Goal: Transaction & Acquisition: Book appointment/travel/reservation

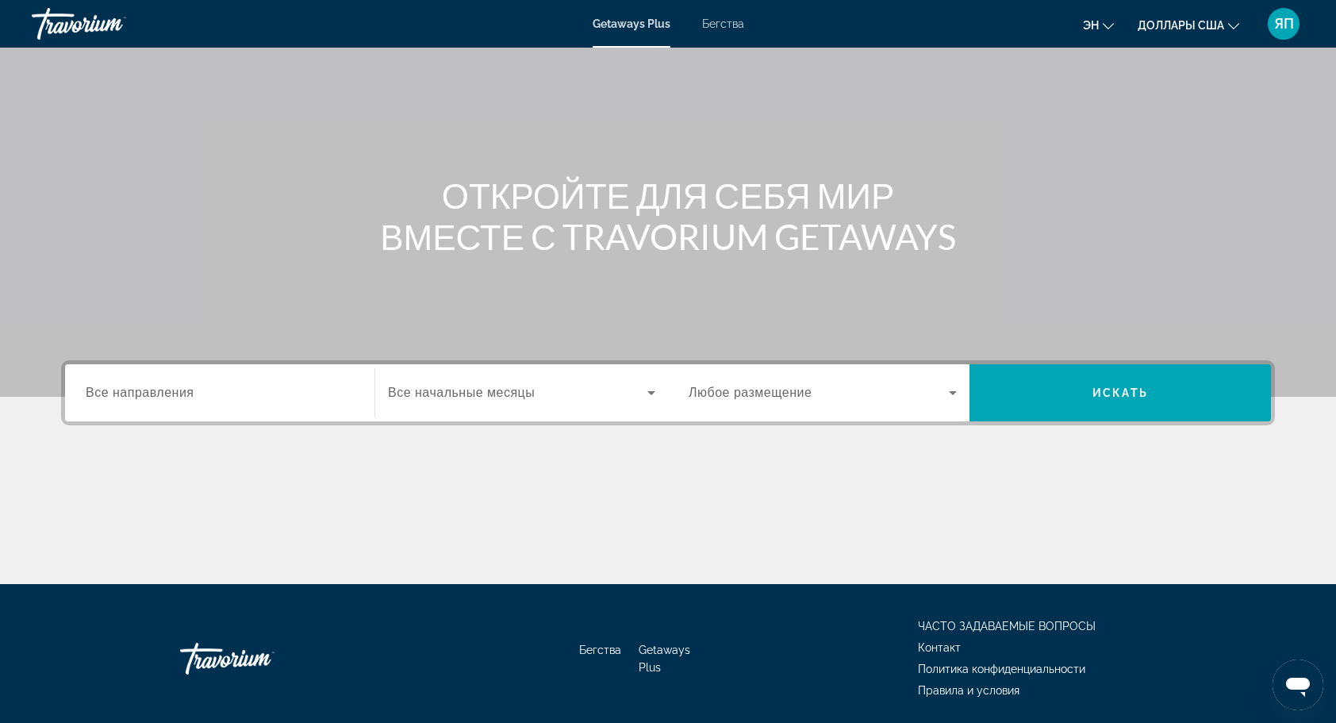
click at [343, 399] on input "Destination Все направления" at bounding box center [220, 393] width 268 height 19
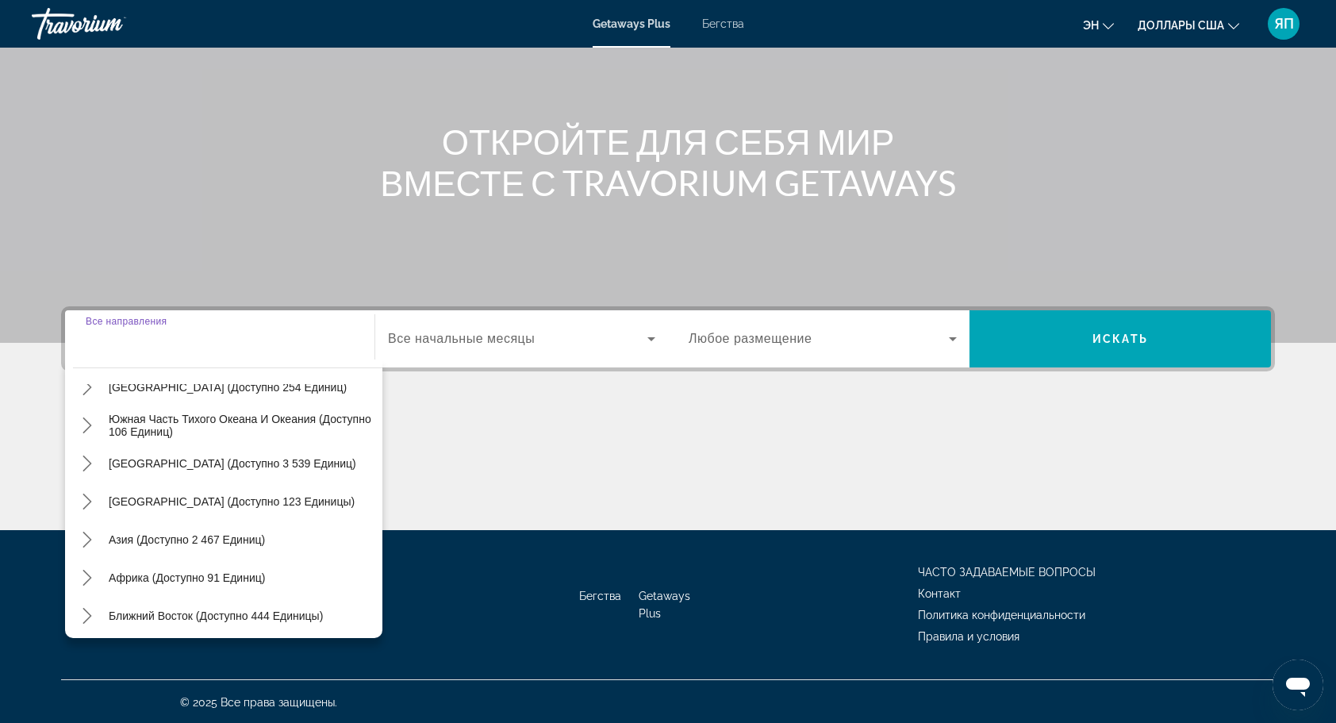
scroll to position [257, 0]
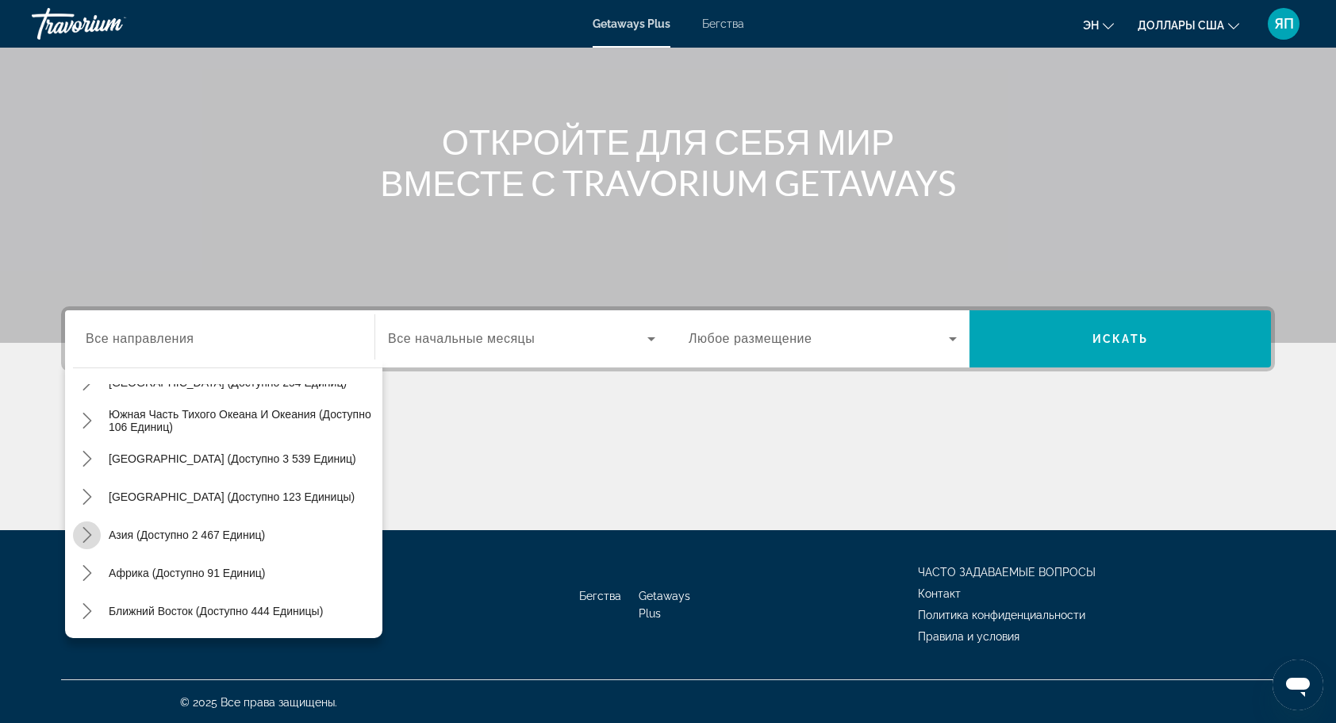
click at [90, 533] on icon "Переключить Азию (доступно 2,467 единиц) подменю" at bounding box center [87, 535] width 16 height 16
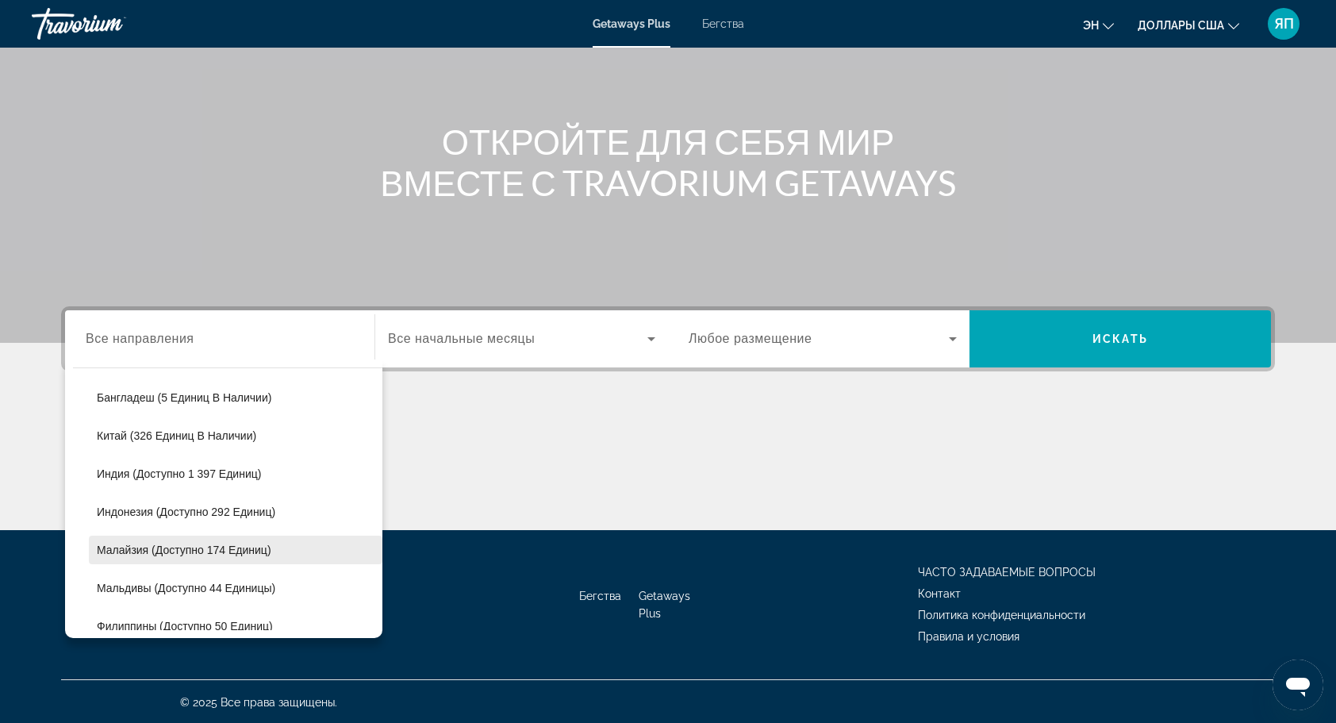
scroll to position [468, 0]
click at [224, 546] on span "Мальдивы (доступно 44 единицы)" at bounding box center [186, 552] width 178 height 13
type input "**********"
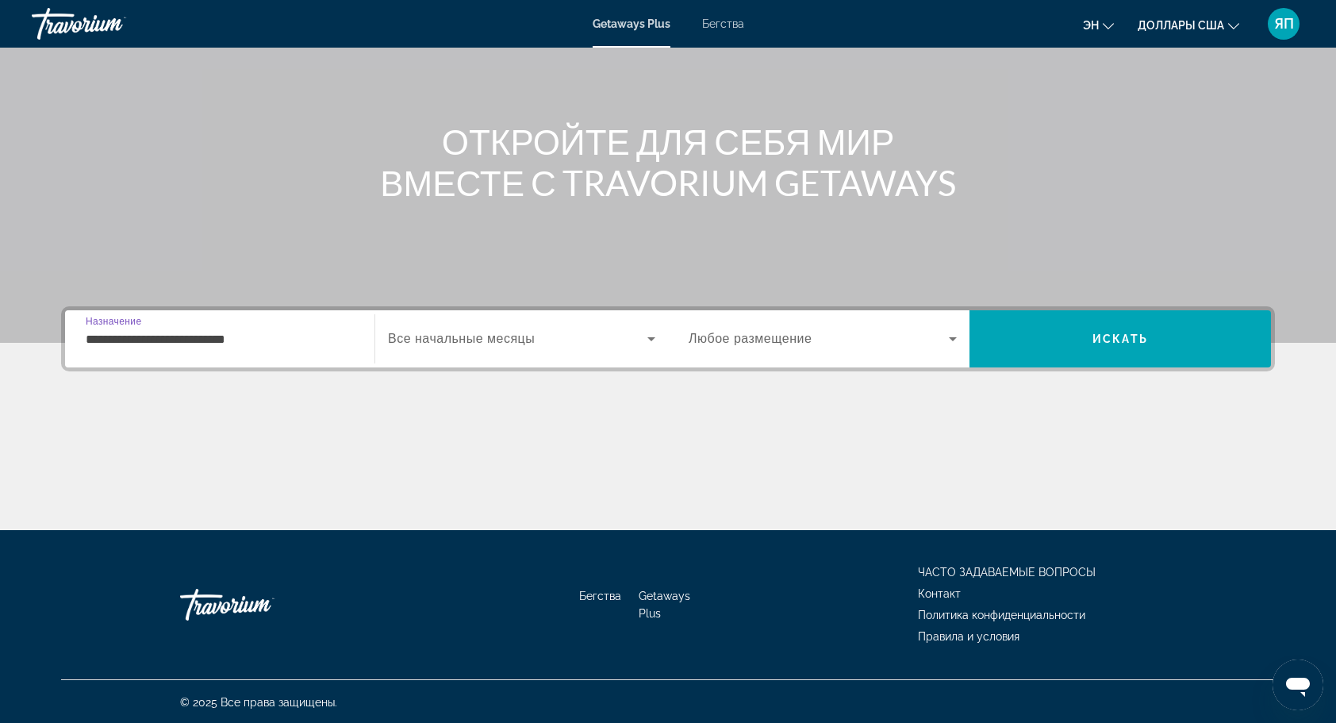
click at [650, 338] on icon "Виджет поиска" at bounding box center [651, 339] width 8 height 4
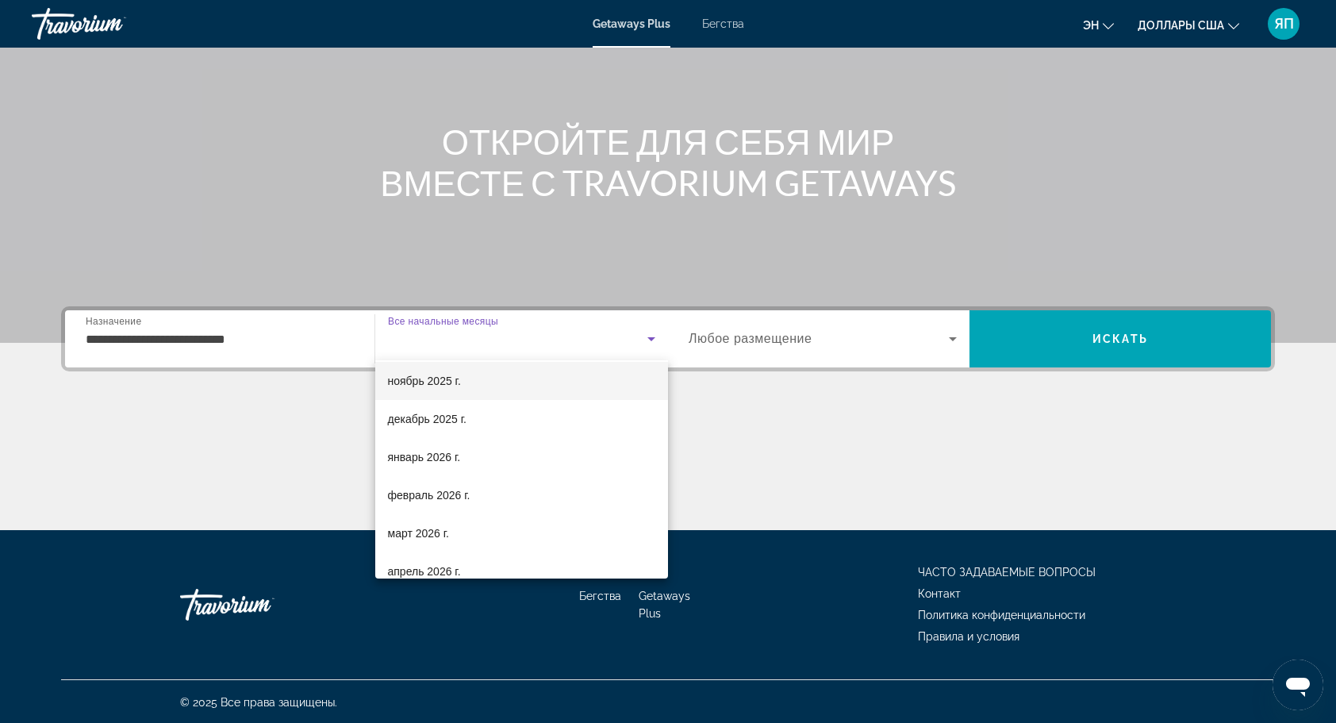
scroll to position [159, 0]
click at [467, 378] on mat-option "январь 2026 г." at bounding box center [521, 379] width 293 height 38
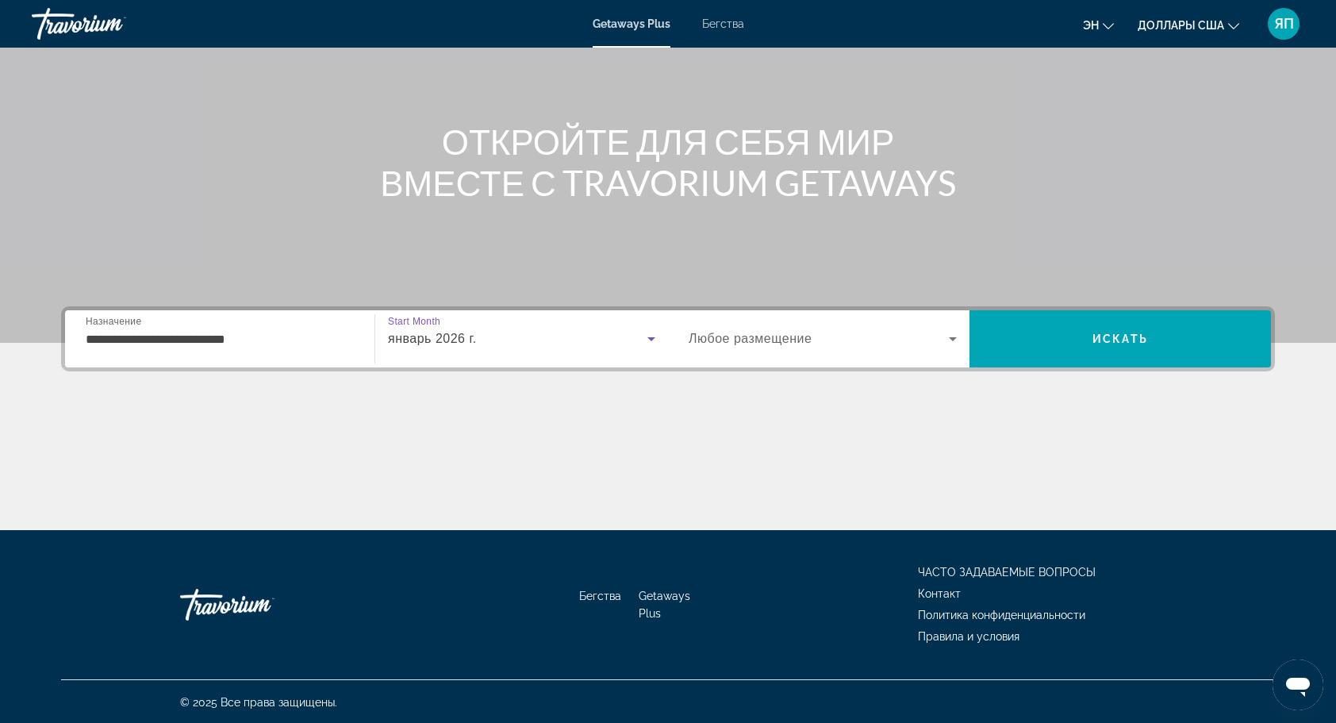
click at [941, 344] on span "Виджет поиска" at bounding box center [818, 338] width 260 height 19
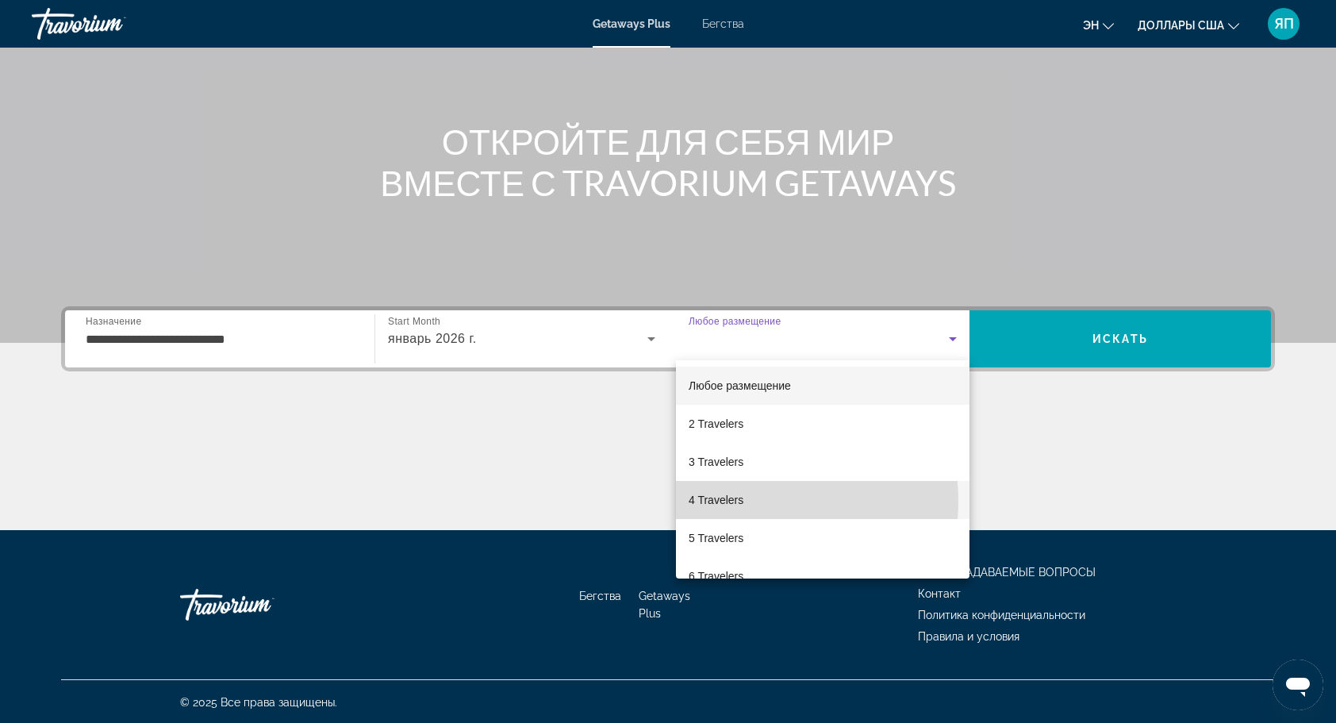
click at [747, 501] on mat-option "4 Travelers" at bounding box center [822, 500] width 293 height 38
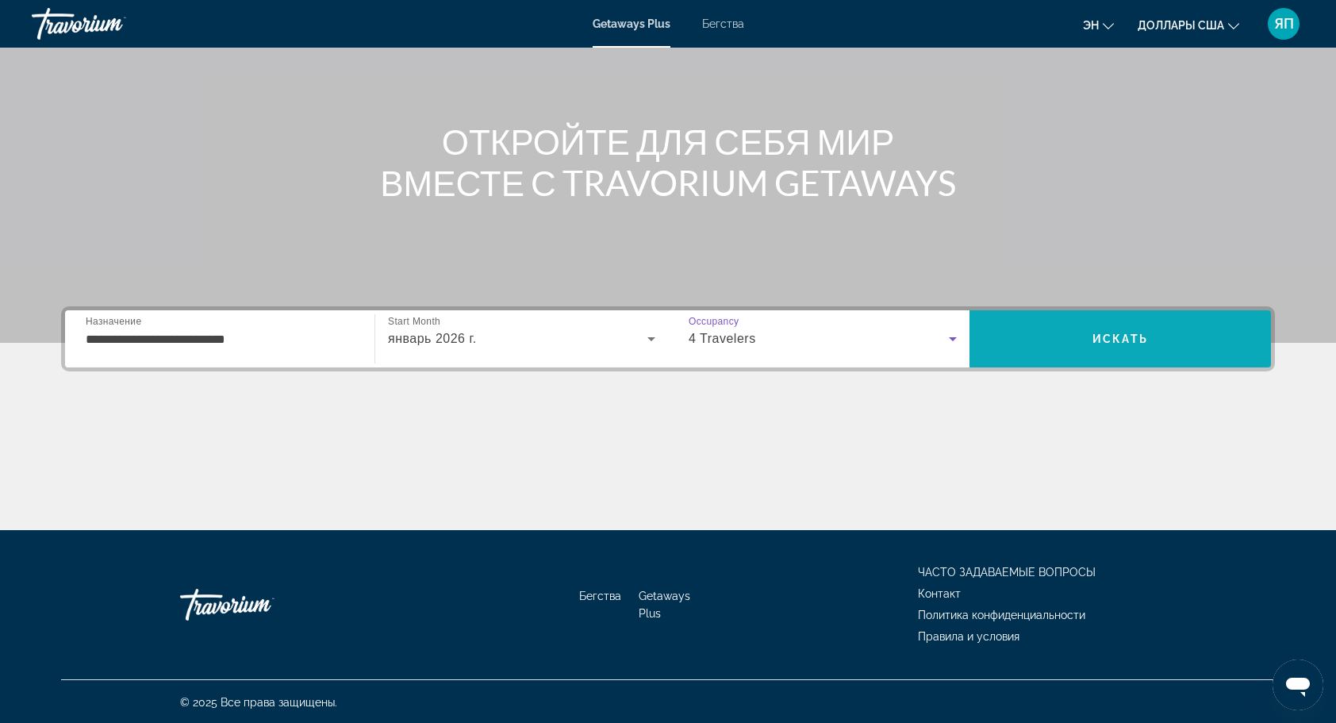
click at [1138, 337] on span "Искать" at bounding box center [1120, 338] width 56 height 13
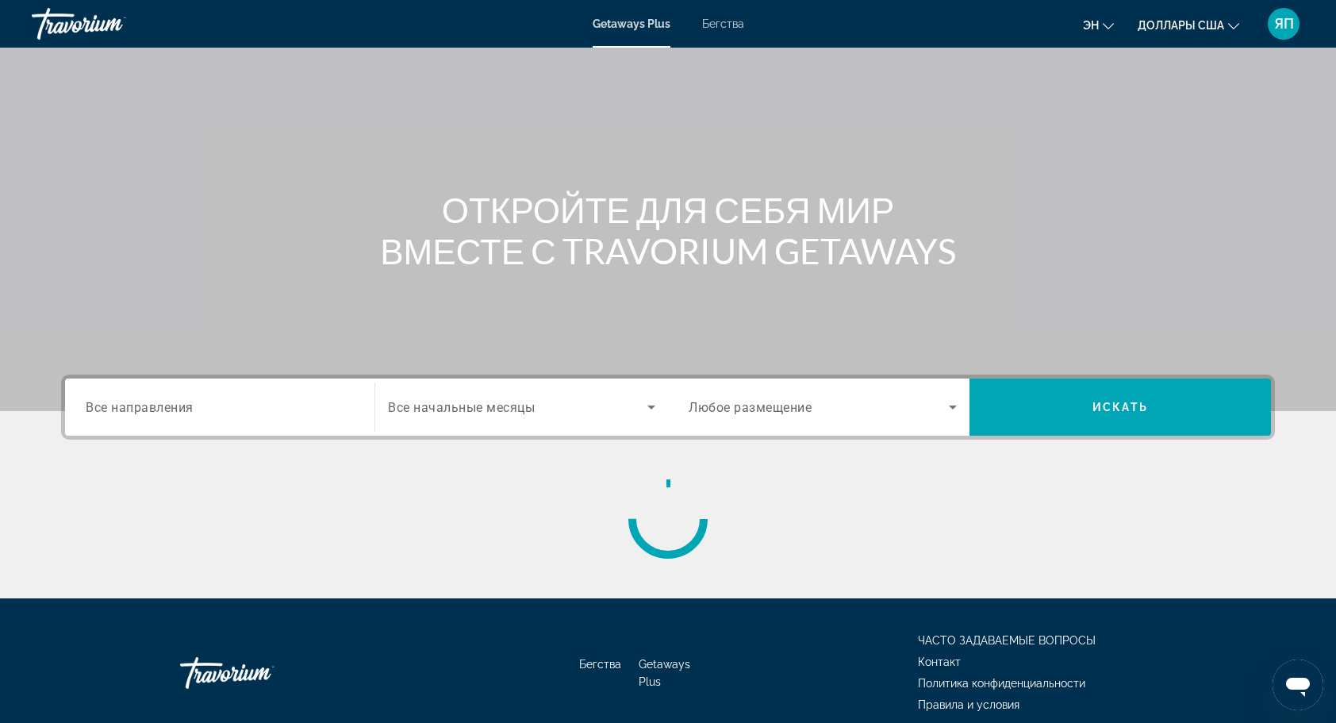
scroll to position [133, 0]
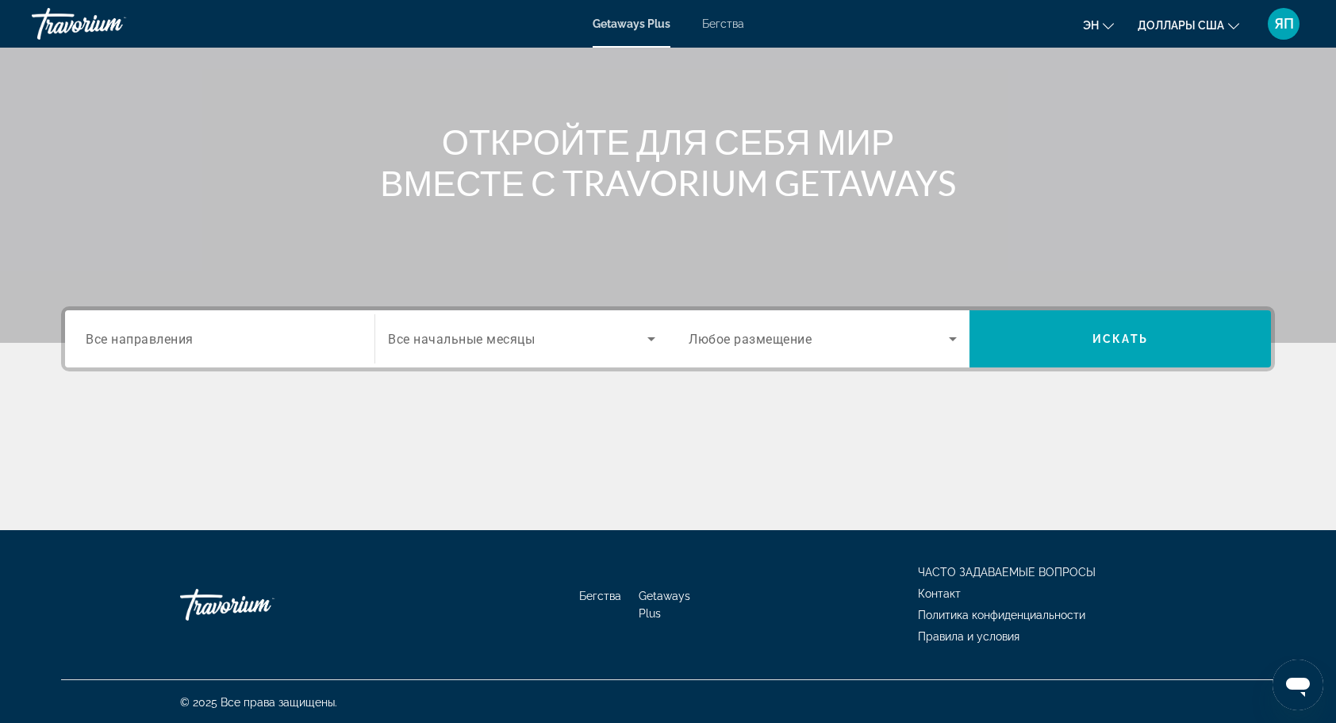
click at [951, 341] on icon "Виджет поиска" at bounding box center [952, 338] width 19 height 19
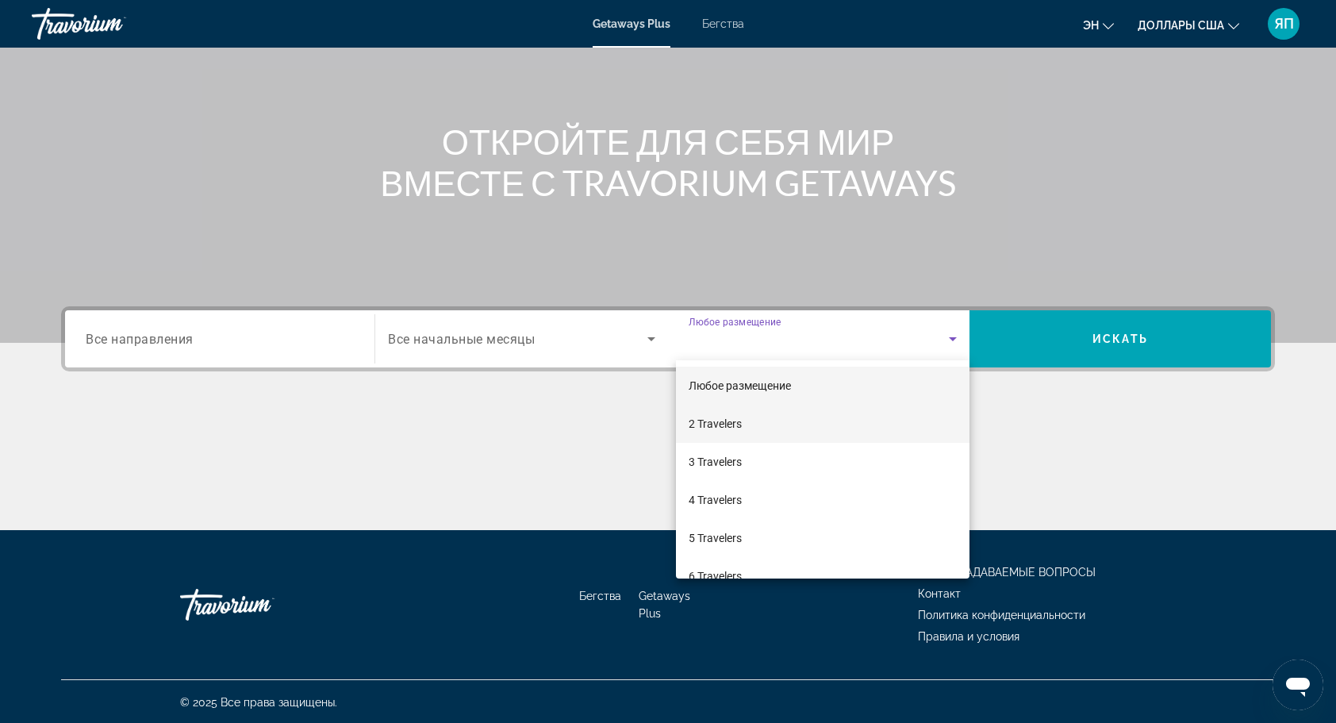
click at [817, 411] on mat-option "2 Travelers" at bounding box center [822, 424] width 293 height 38
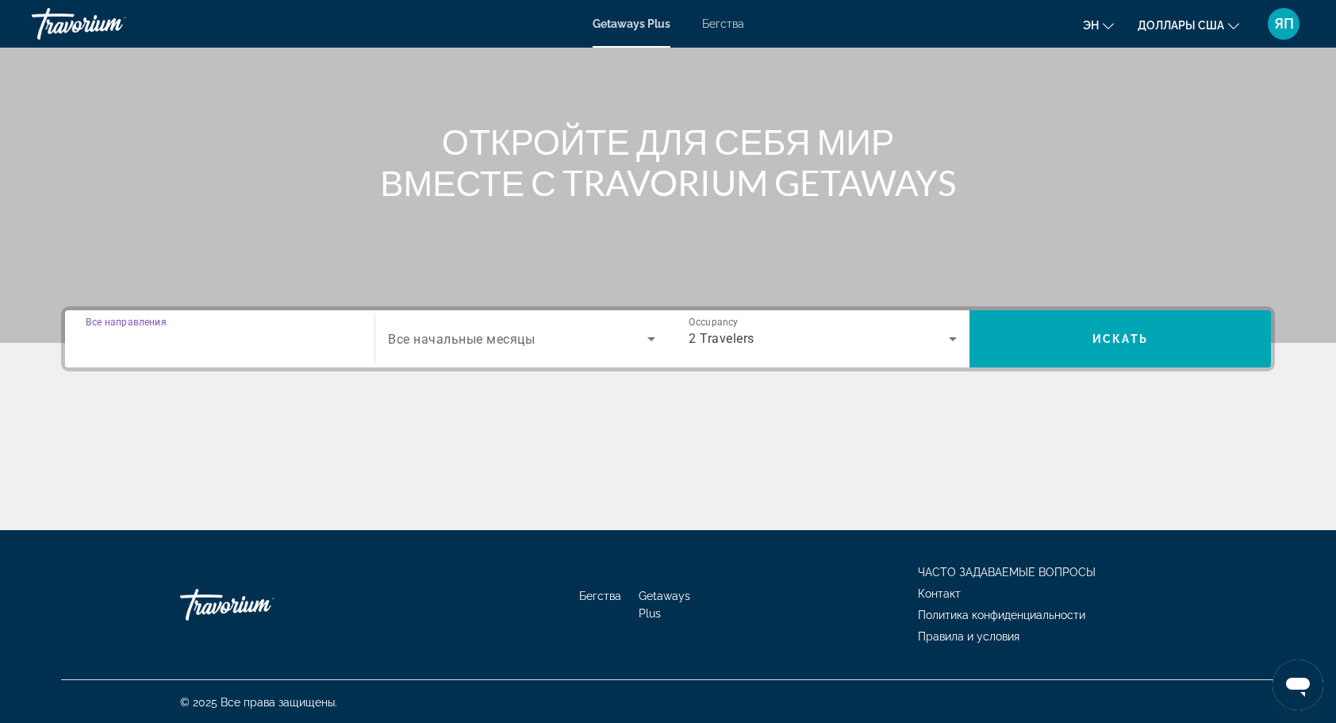
click at [237, 344] on input "Destination Все направления" at bounding box center [220, 339] width 268 height 19
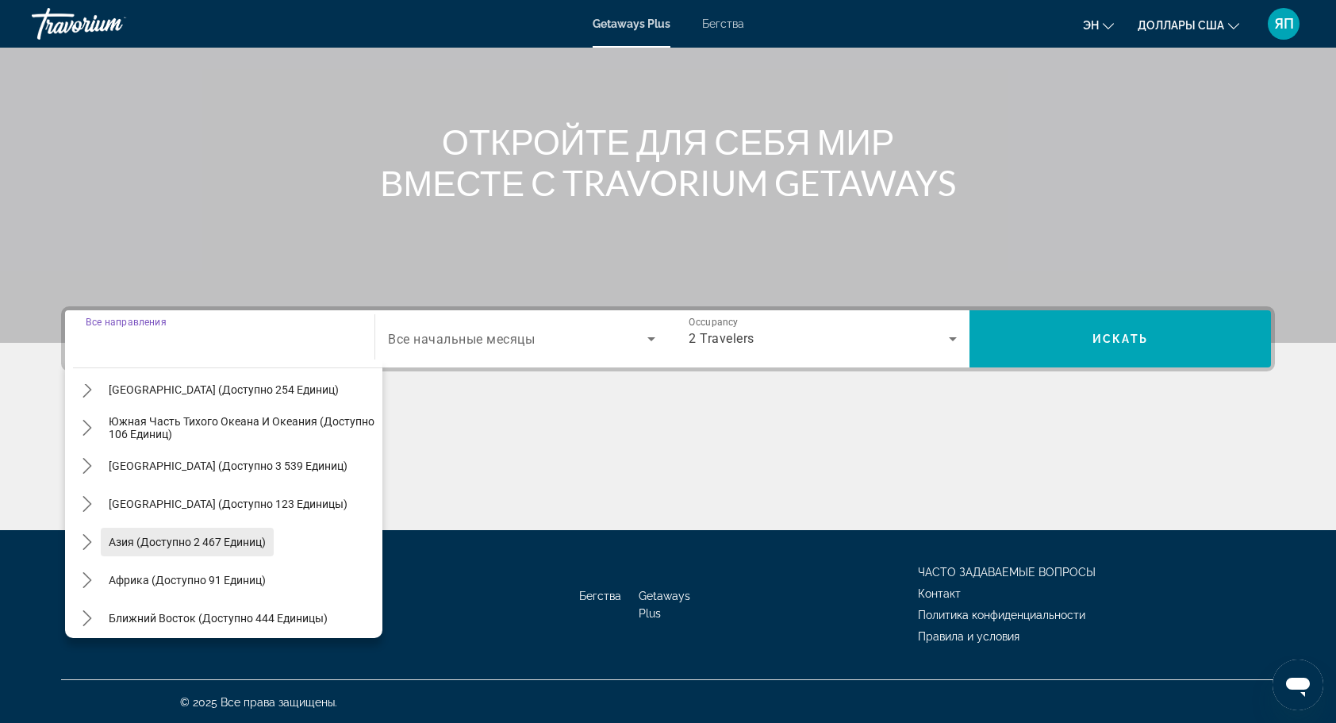
scroll to position [257, 0]
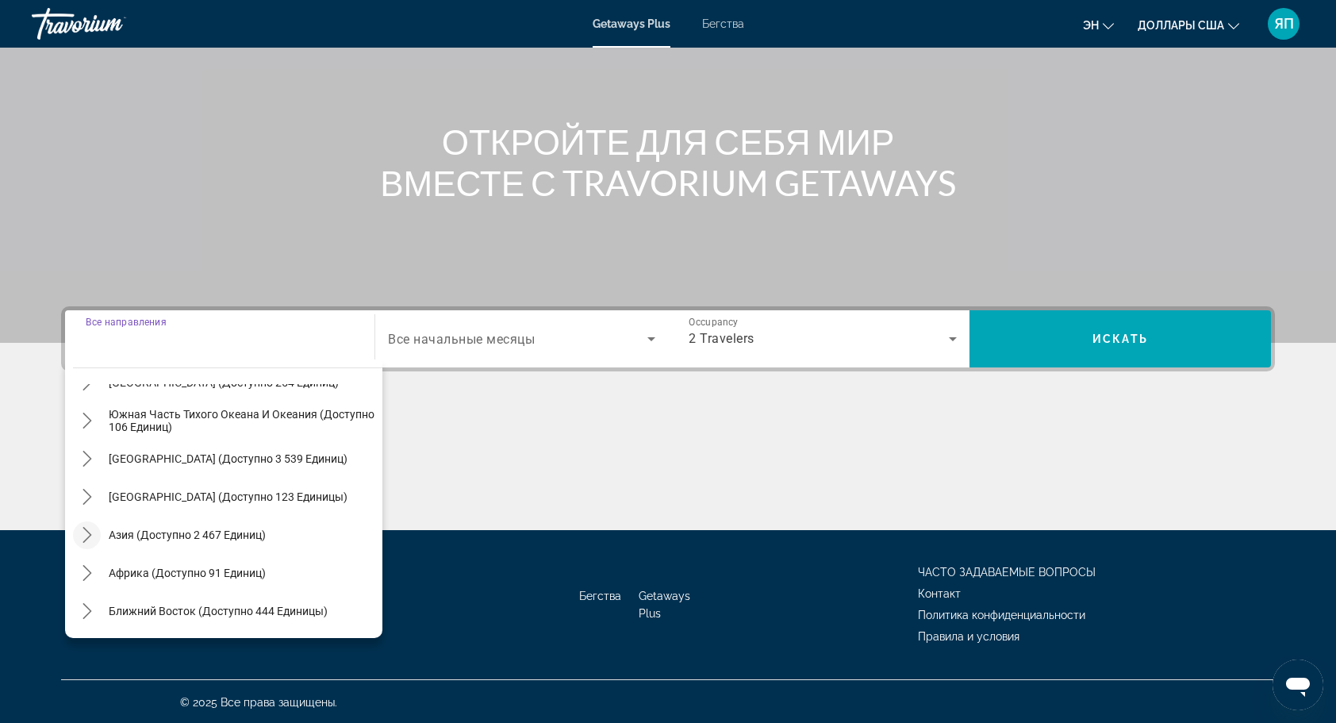
click at [79, 538] on icon "Переключить Азию (доступно 2,467 единиц) подменю" at bounding box center [87, 535] width 16 height 16
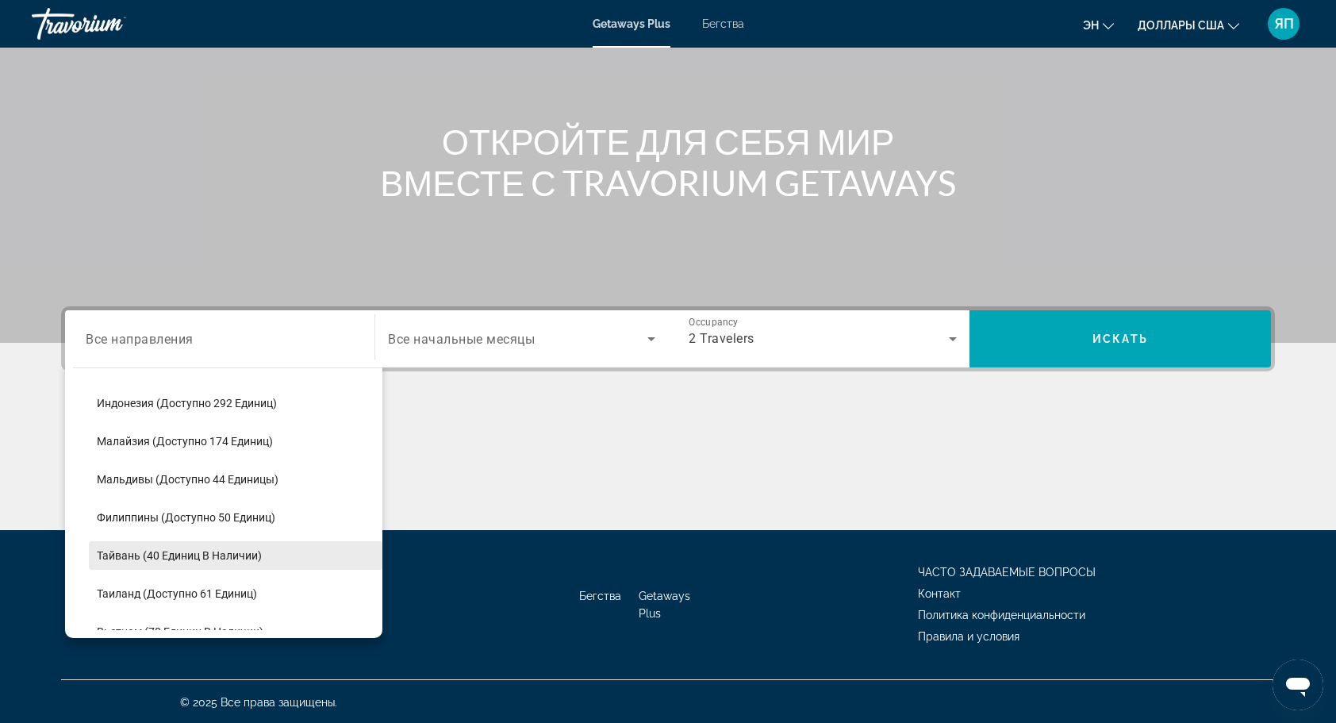
scroll to position [547, 0]
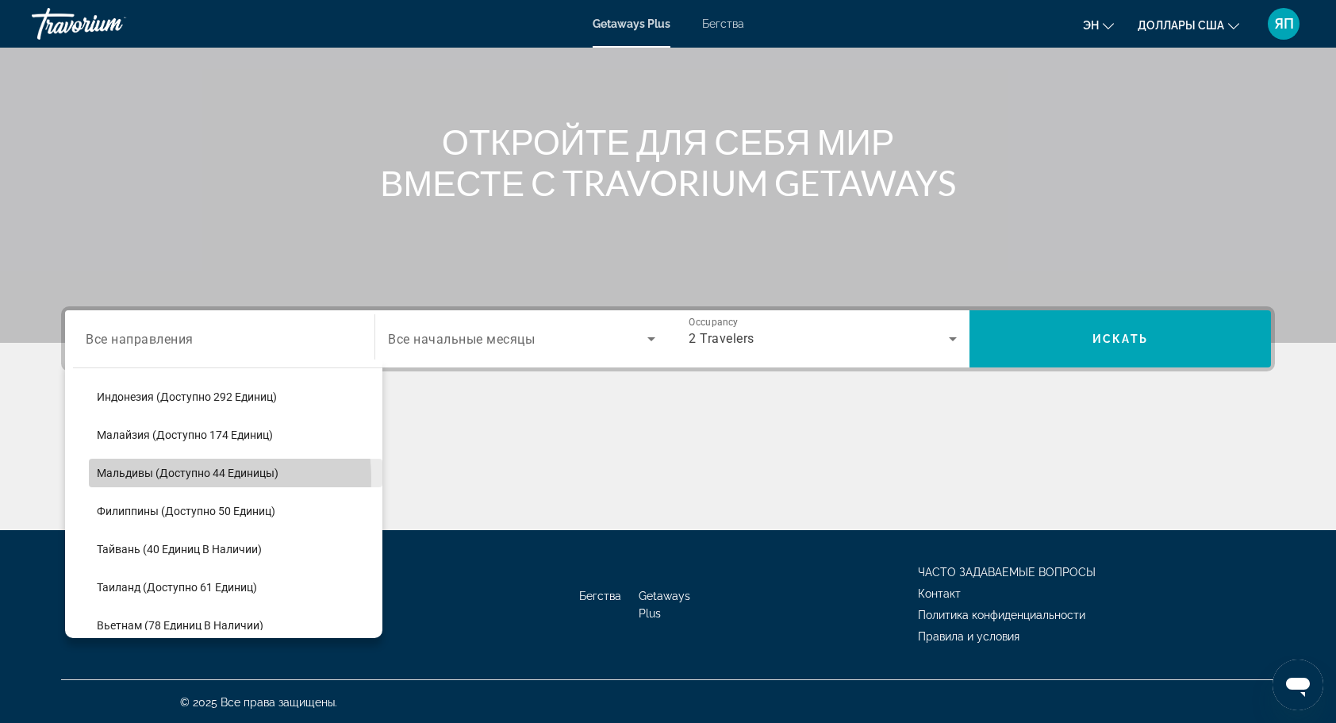
click at [178, 478] on span "Выберите направление: Мальдивы (доступно 44 единицы)" at bounding box center [235, 473] width 293 height 38
type input "**********"
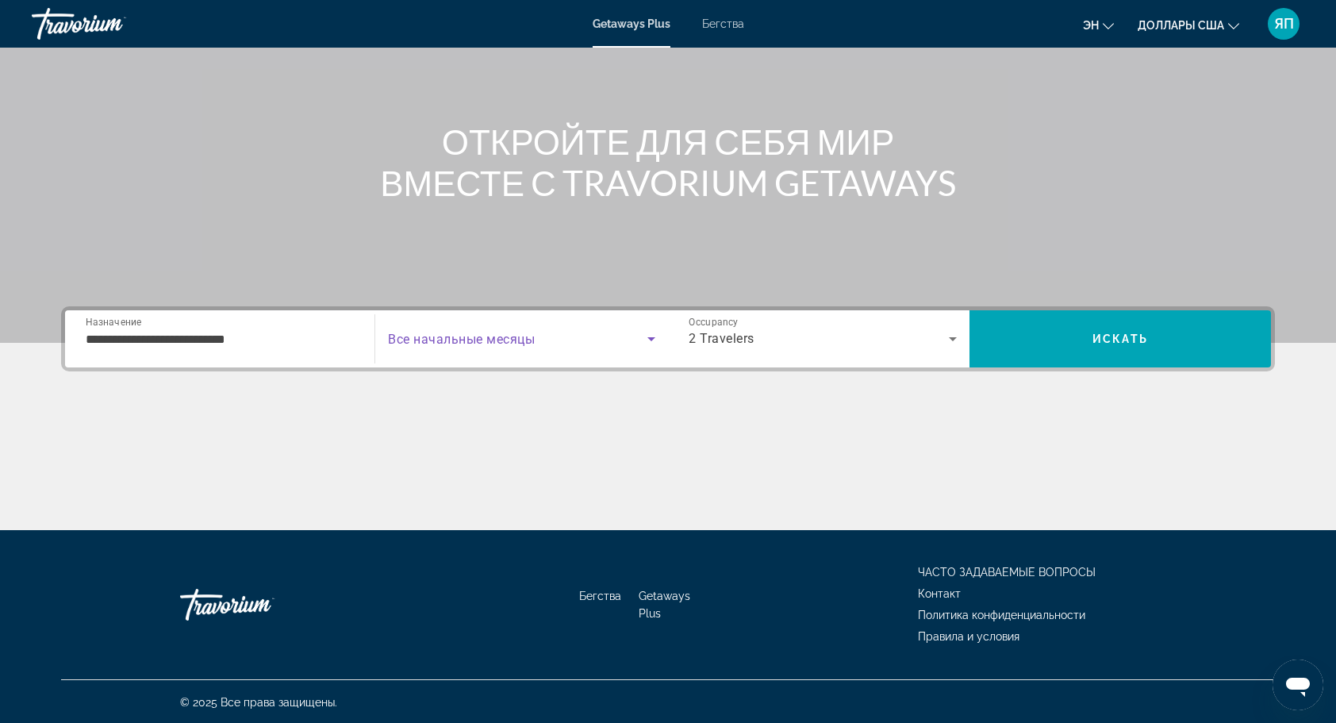
click at [646, 343] on icon "Виджет поиска" at bounding box center [651, 338] width 19 height 19
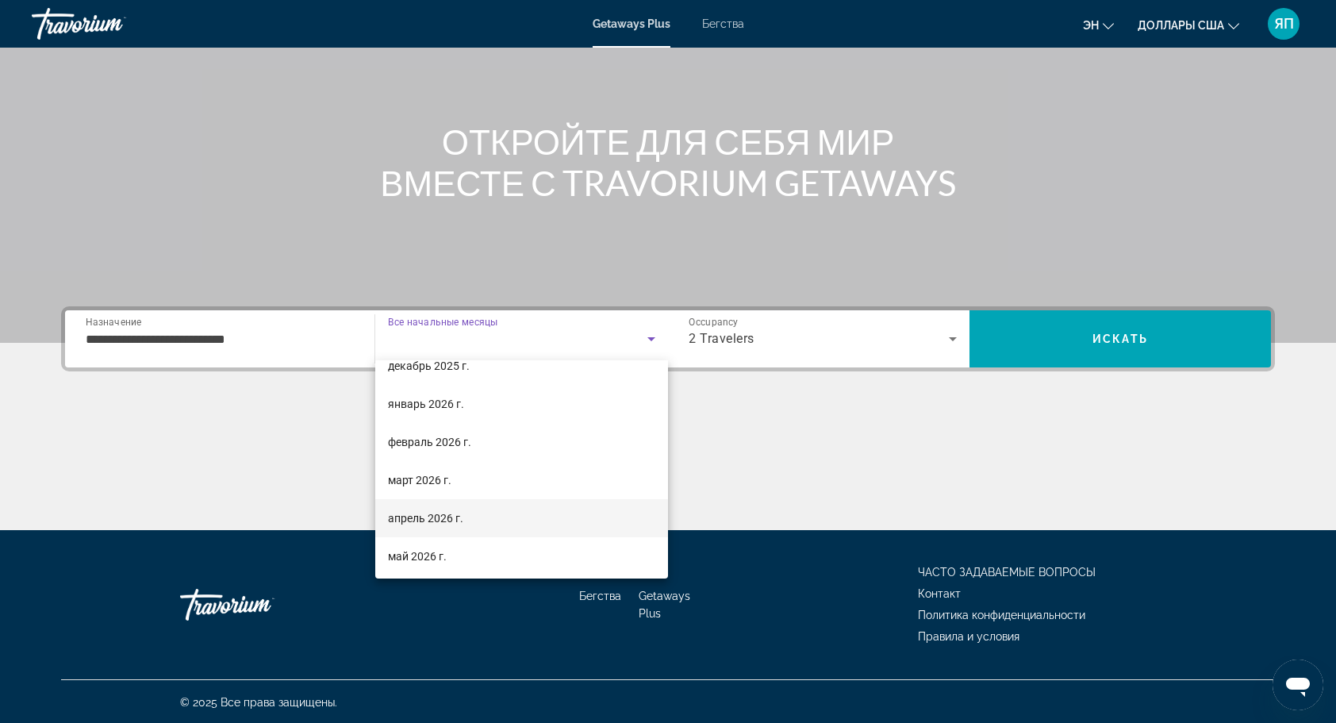
scroll to position [159, 0]
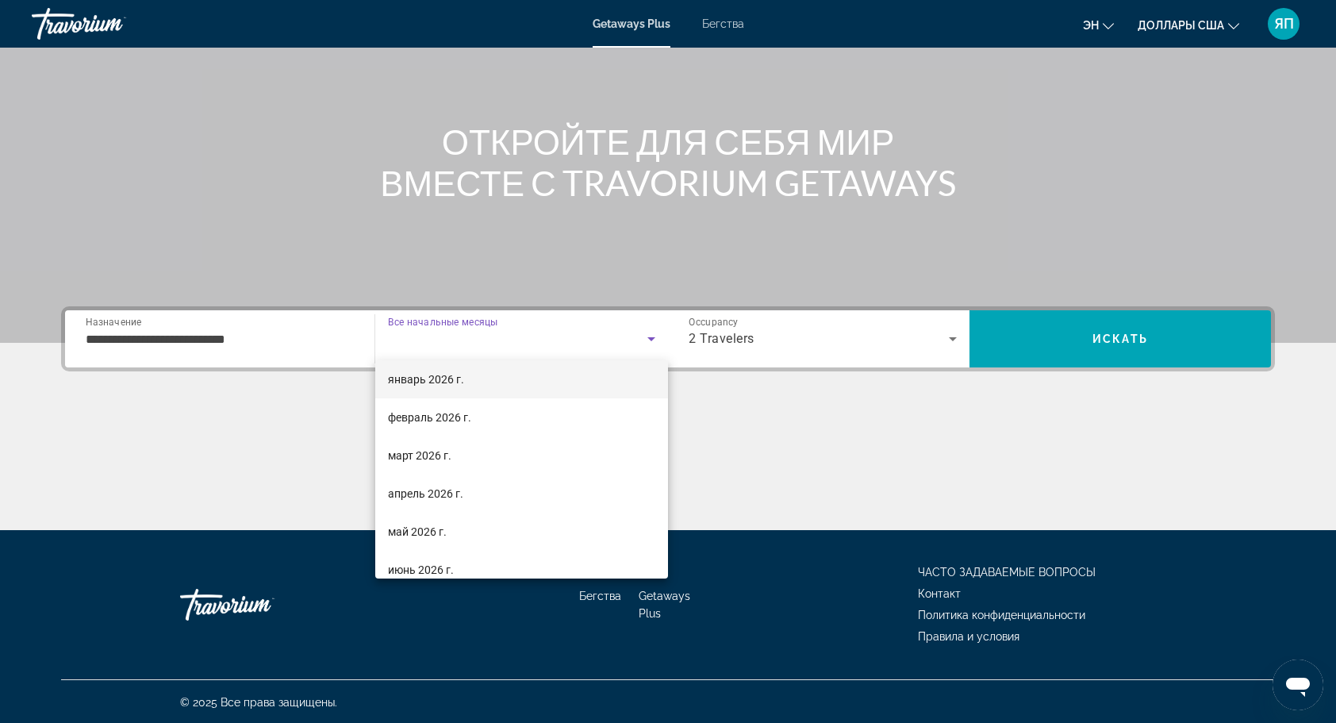
click at [444, 382] on font "январь 2026 г." at bounding box center [426, 379] width 76 height 13
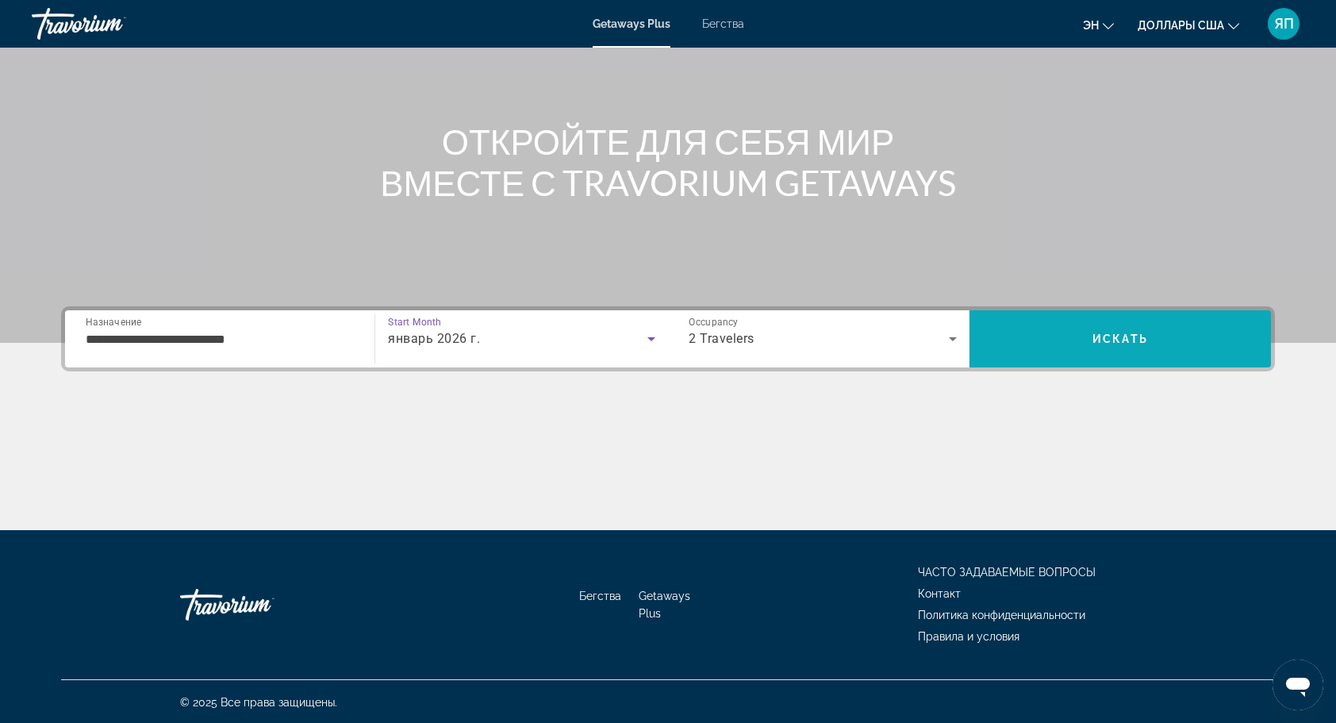
click at [1105, 338] on span "Искать" at bounding box center [1120, 338] width 56 height 13
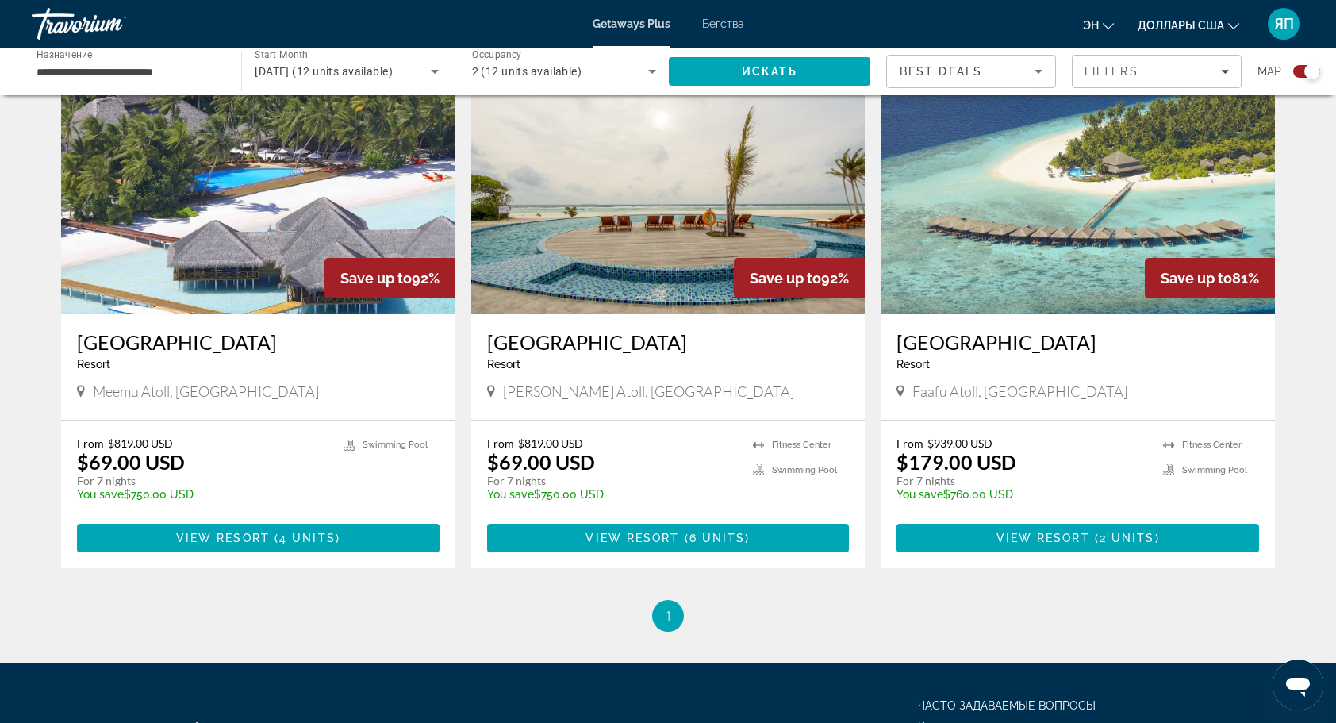
scroll to position [558, 0]
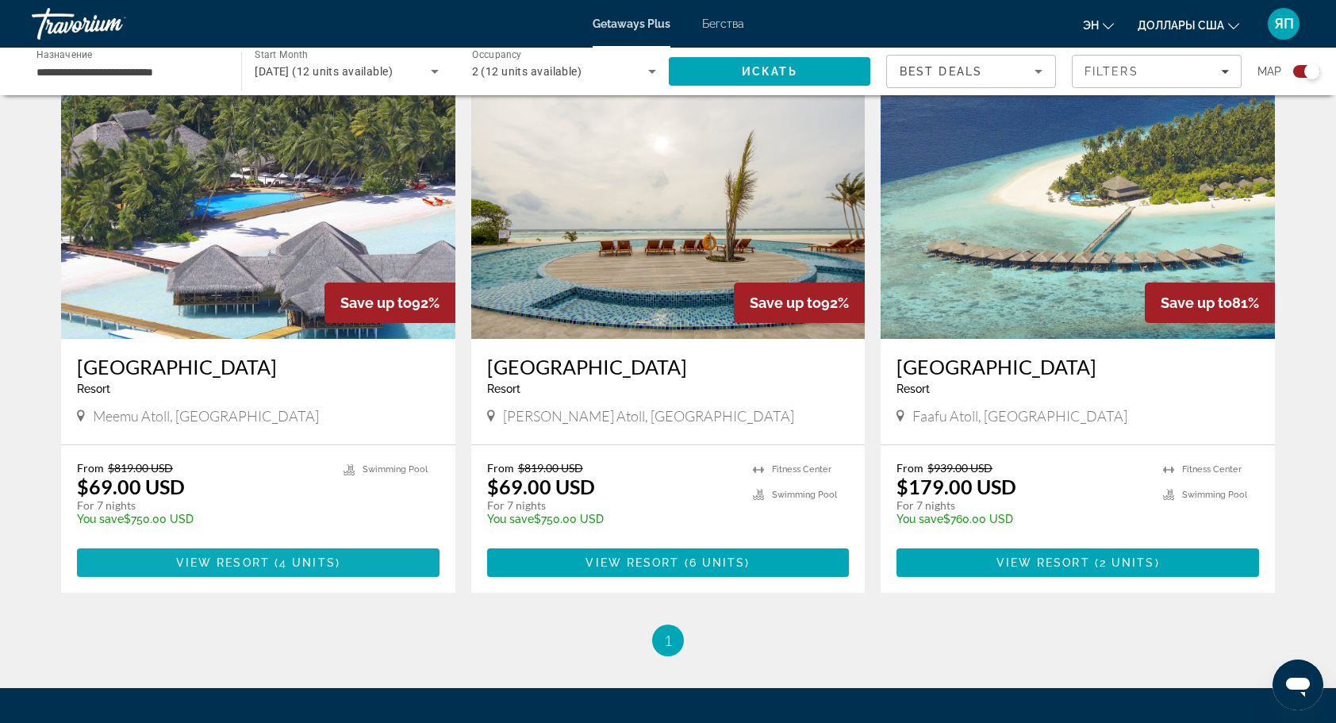
click at [232, 554] on span "Основное содержание" at bounding box center [258, 562] width 362 height 38
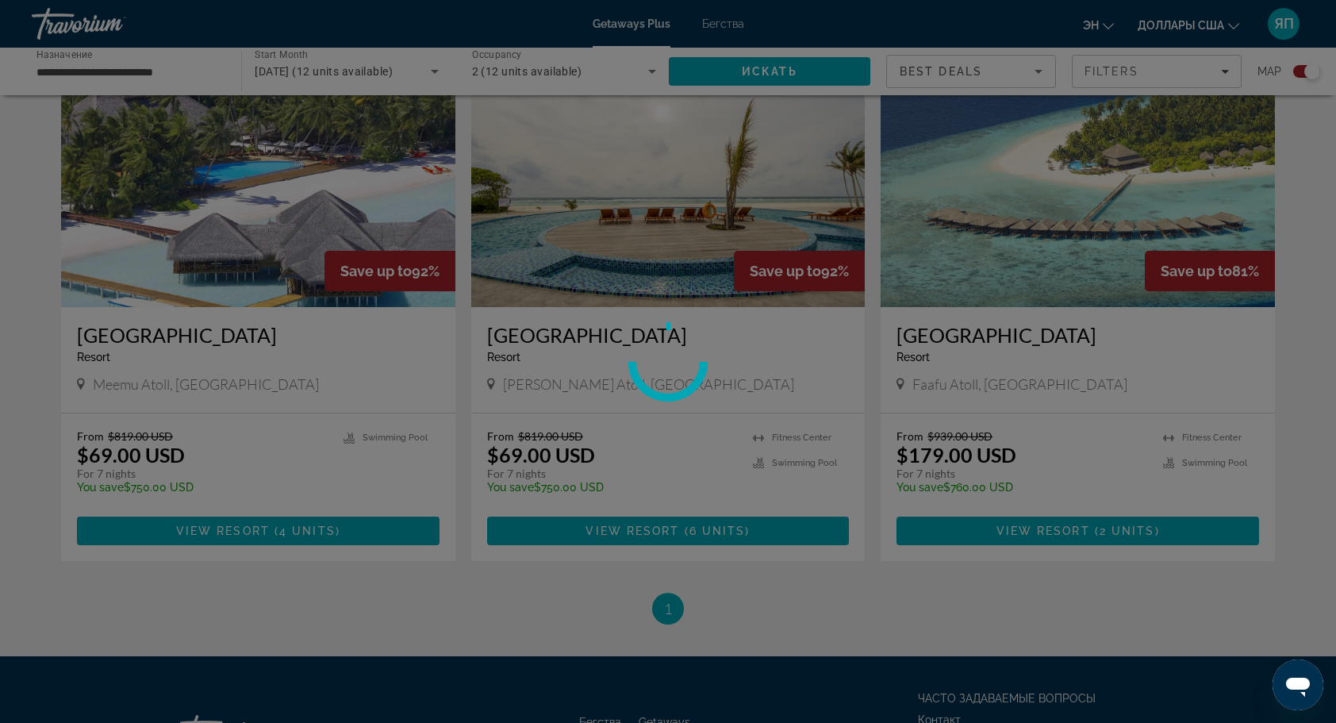
scroll to position [478, 0]
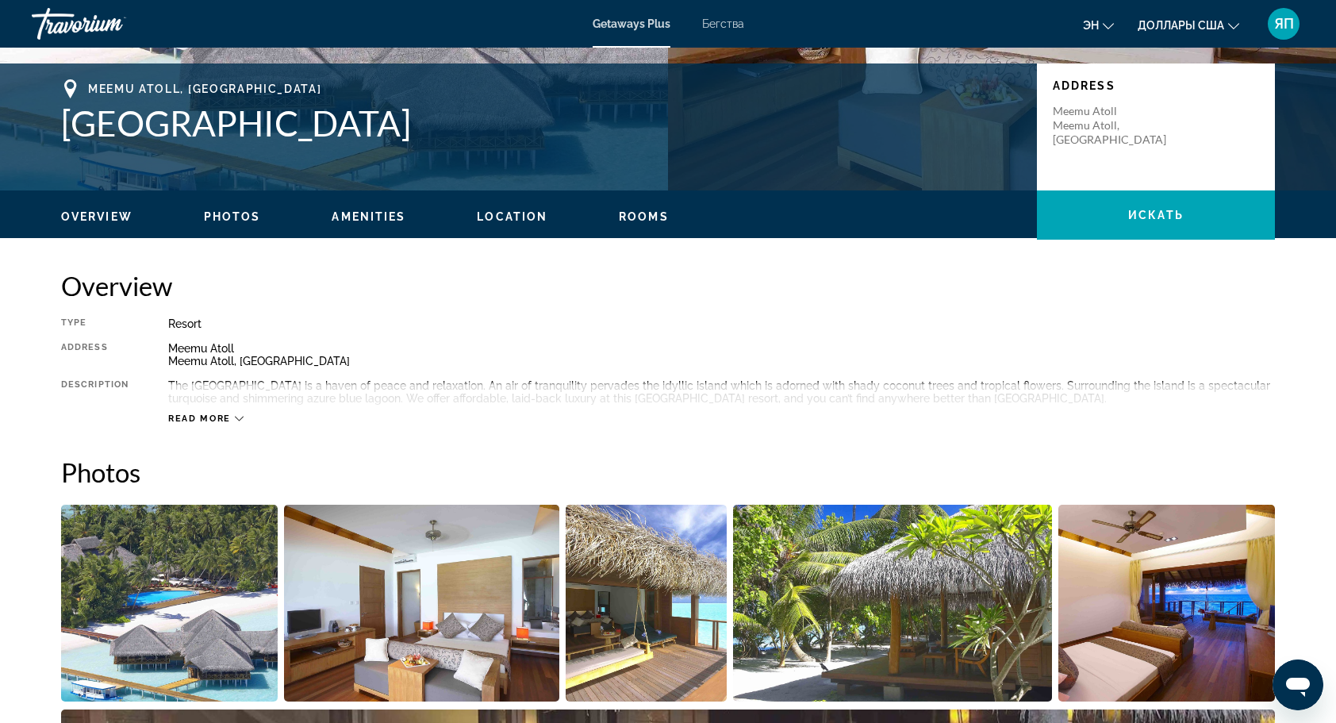
scroll to position [476, 0]
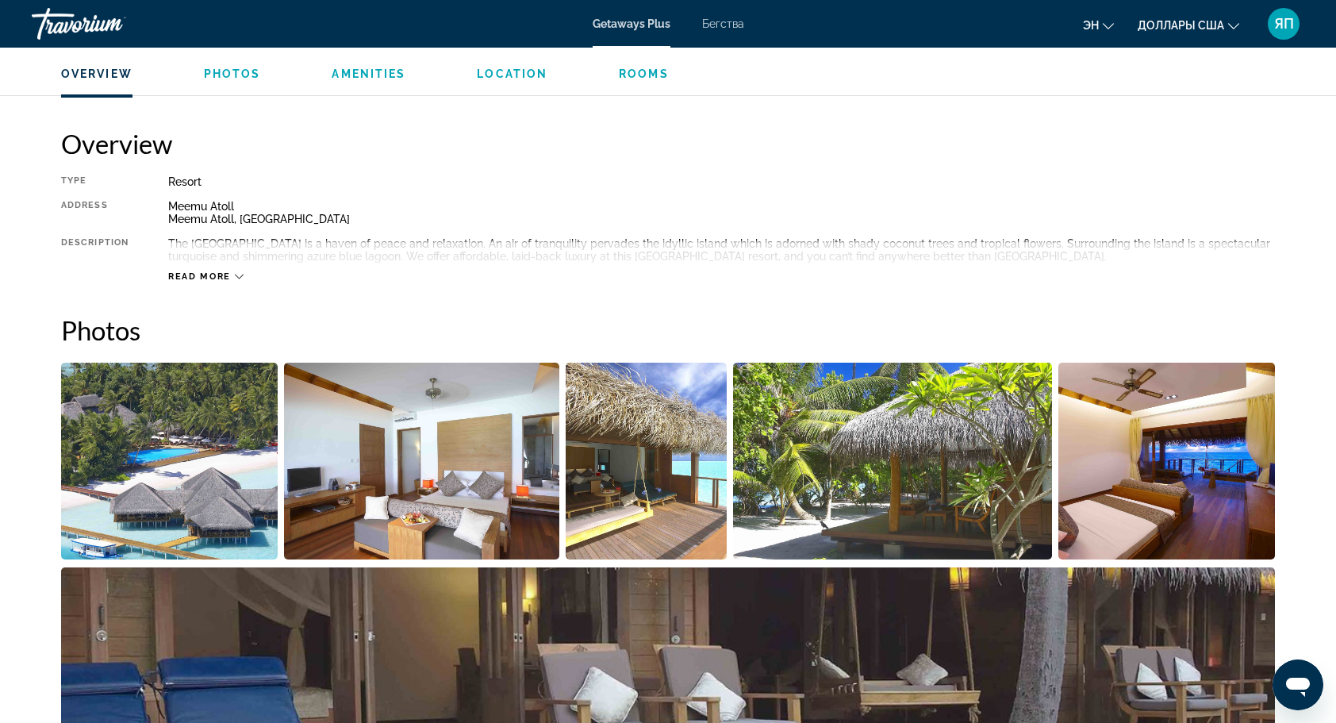
click at [243, 271] on div "Read more" at bounding box center [721, 261] width 1107 height 44
click at [240, 272] on icon "Основное содержание" at bounding box center [239, 276] width 9 height 9
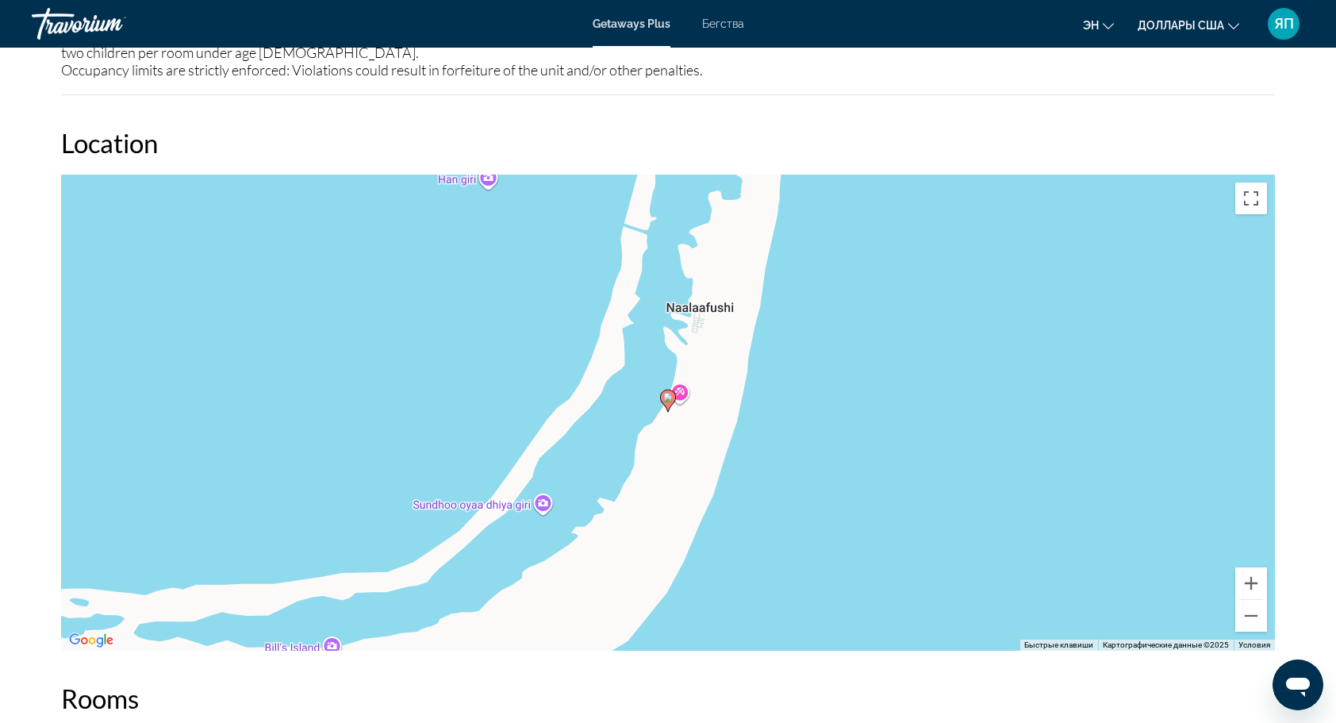
scroll to position [2142, 0]
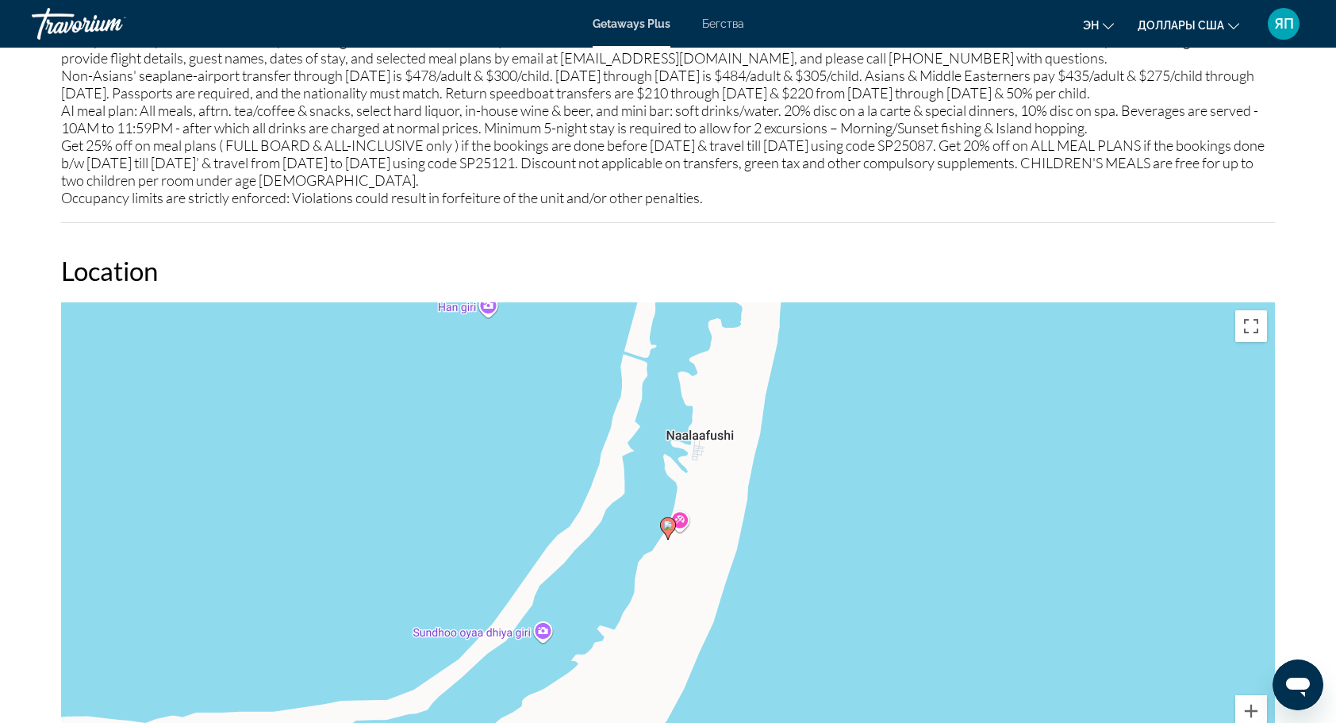
drag, startPoint x: 1314, startPoint y: 3, endPoint x: 1114, endPoint y: 194, distance: 275.5
click at [1116, 197] on div "Guest certificate required if person checking in is not on the account. We enco…" at bounding box center [668, 75] width 1214 height 262
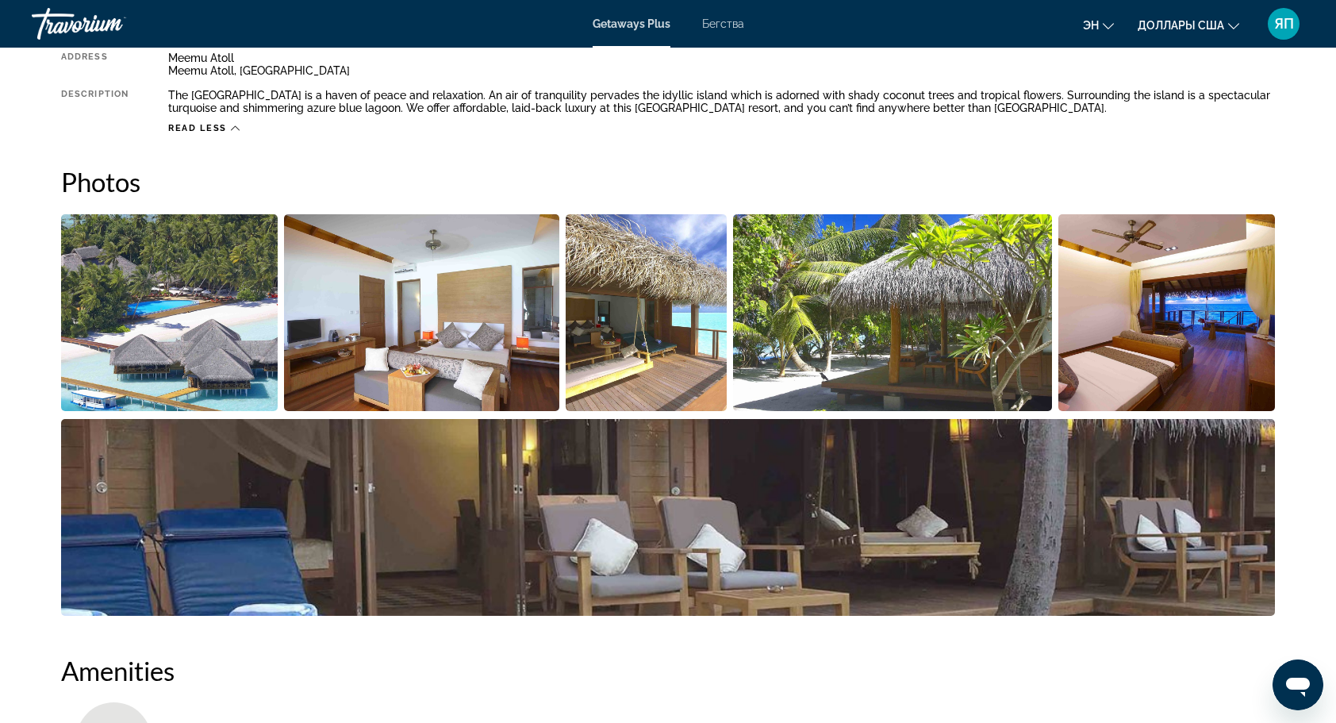
scroll to position [476, 0]
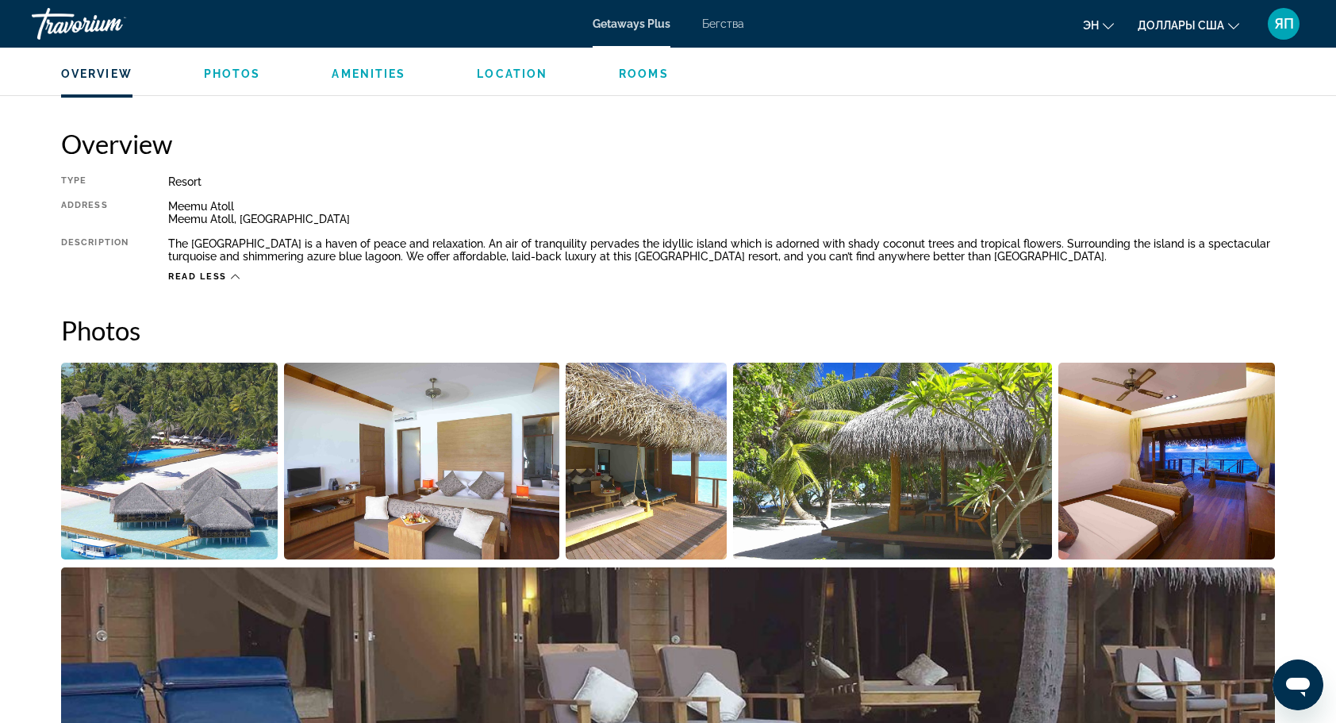
click at [141, 485] on img "Open full-screen image slider" at bounding box center [169, 460] width 217 height 197
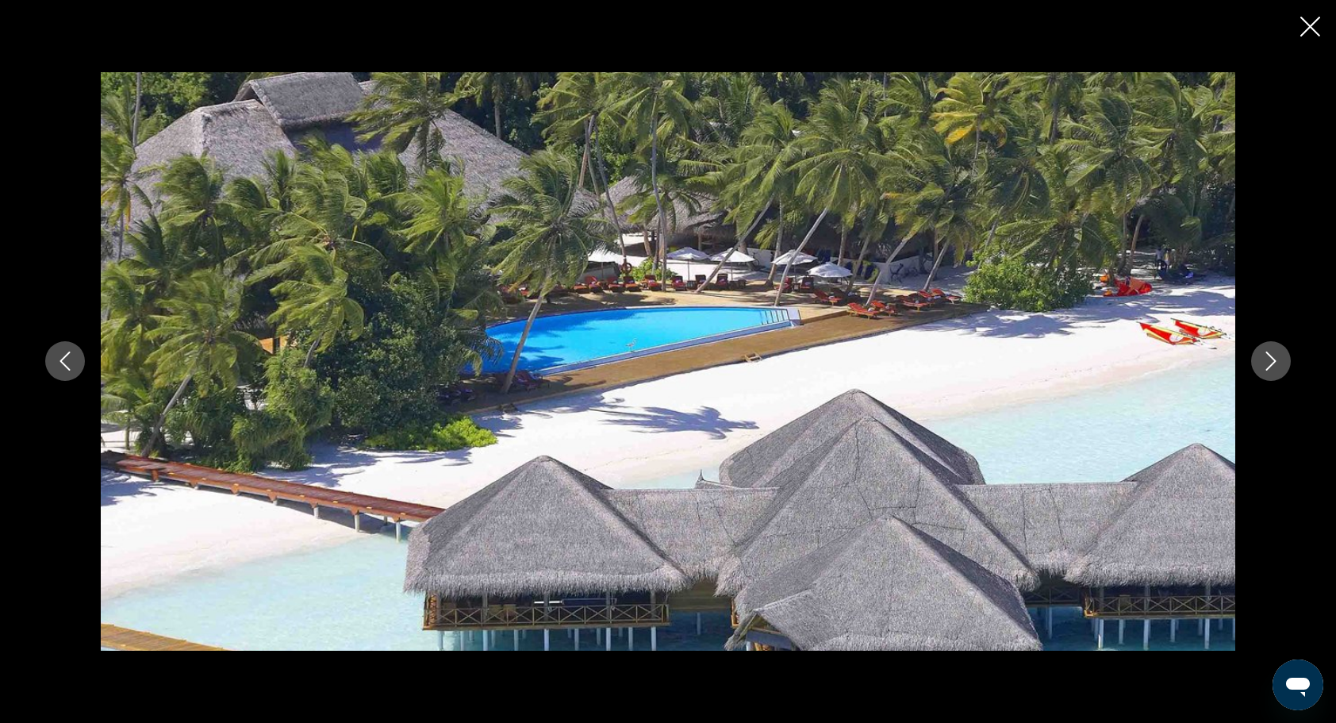
click at [1268, 360] on icon "Next image" at bounding box center [1270, 360] width 19 height 19
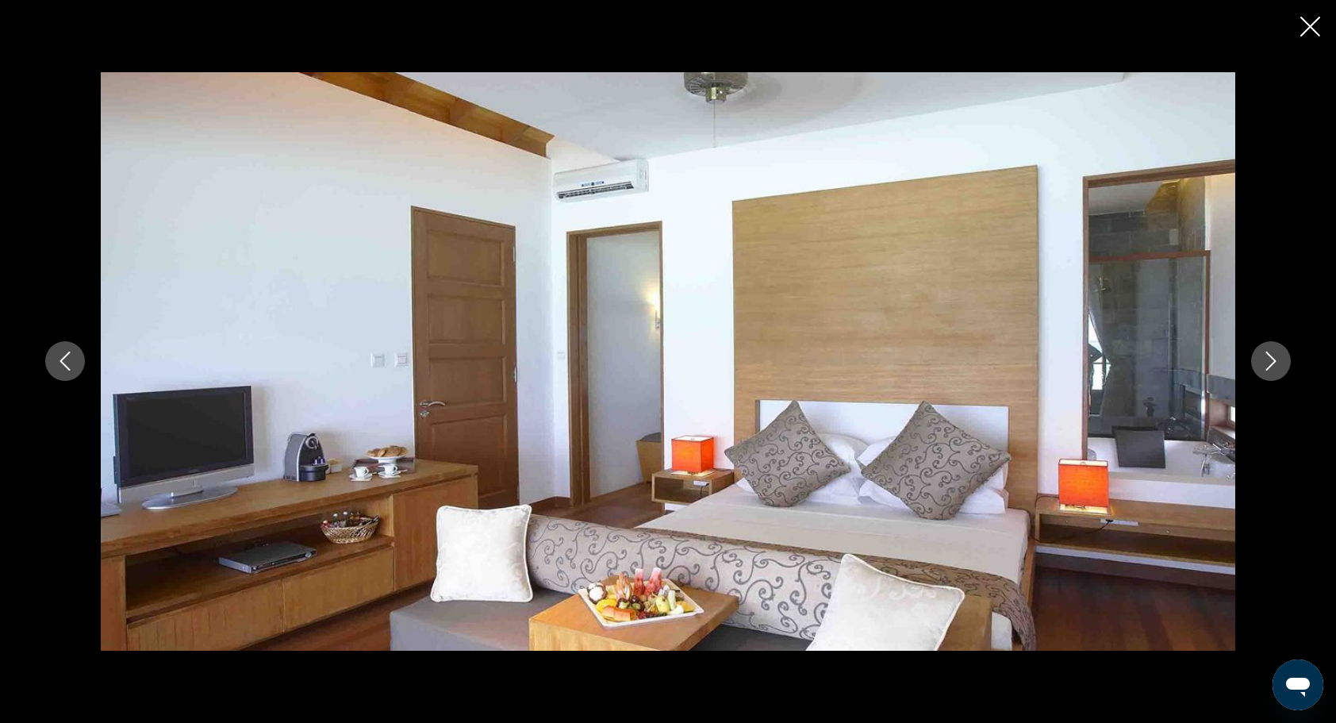
click at [1269, 357] on icon "Next image" at bounding box center [1270, 360] width 19 height 19
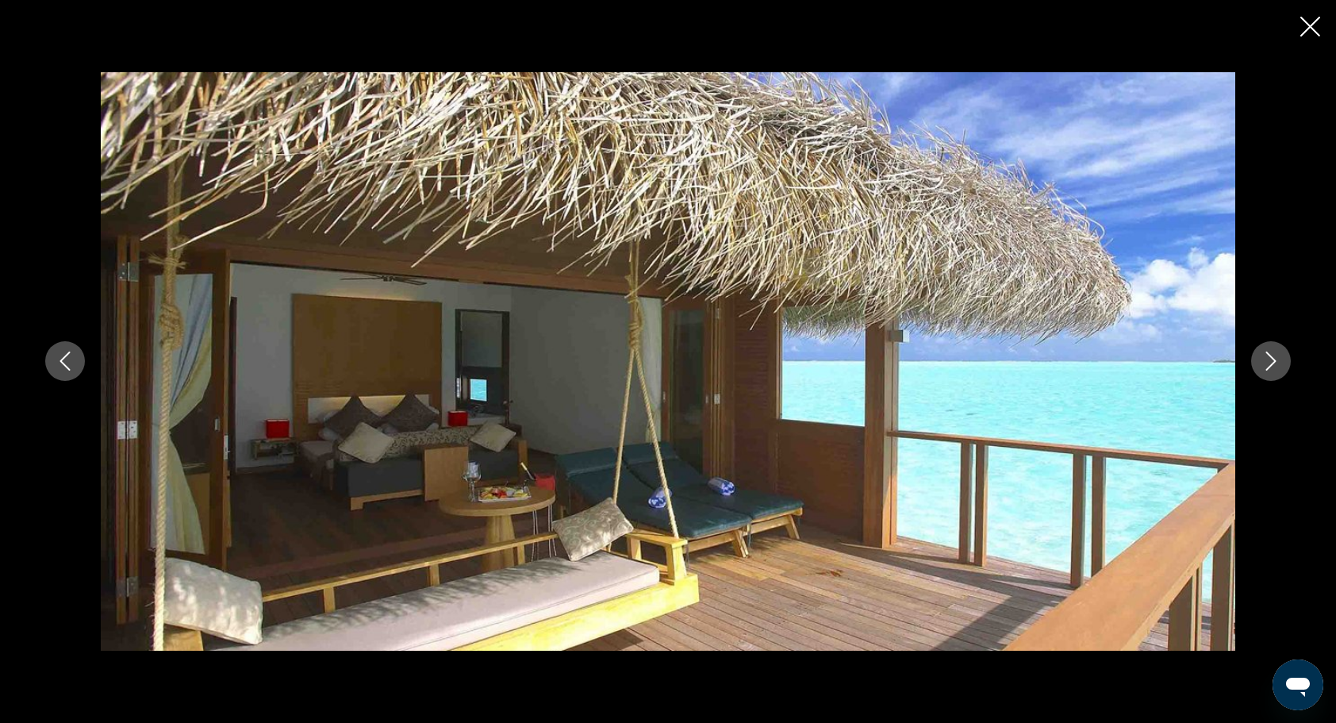
click at [1269, 357] on icon "Next image" at bounding box center [1270, 360] width 19 height 19
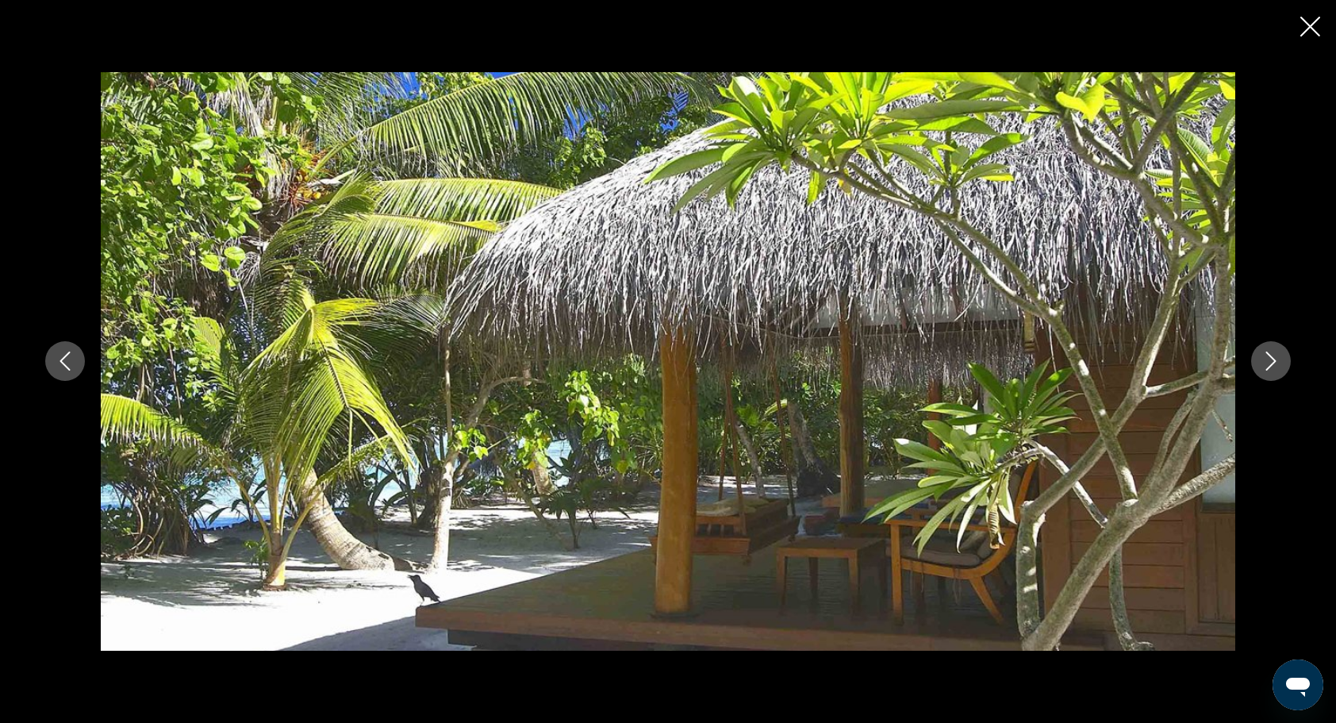
click at [1271, 357] on icon "Next image" at bounding box center [1271, 361] width 10 height 19
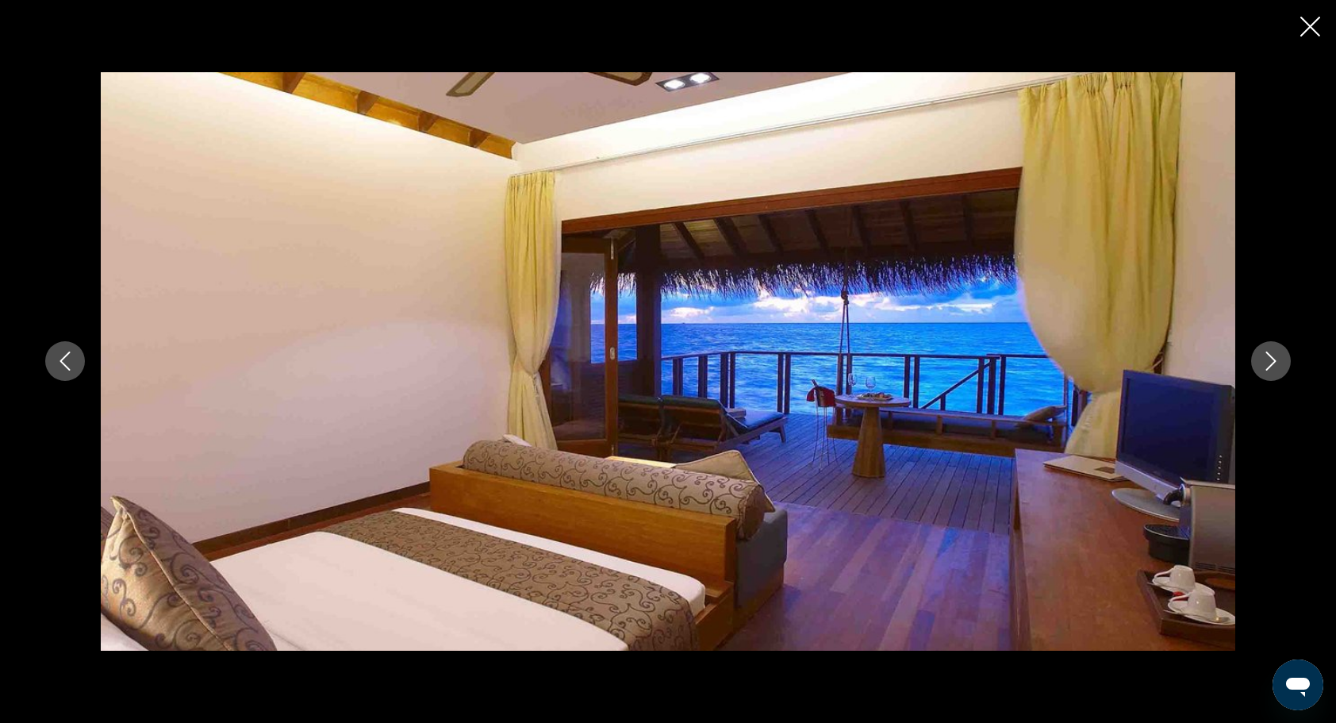
click at [1272, 355] on icon "Next image" at bounding box center [1270, 360] width 19 height 19
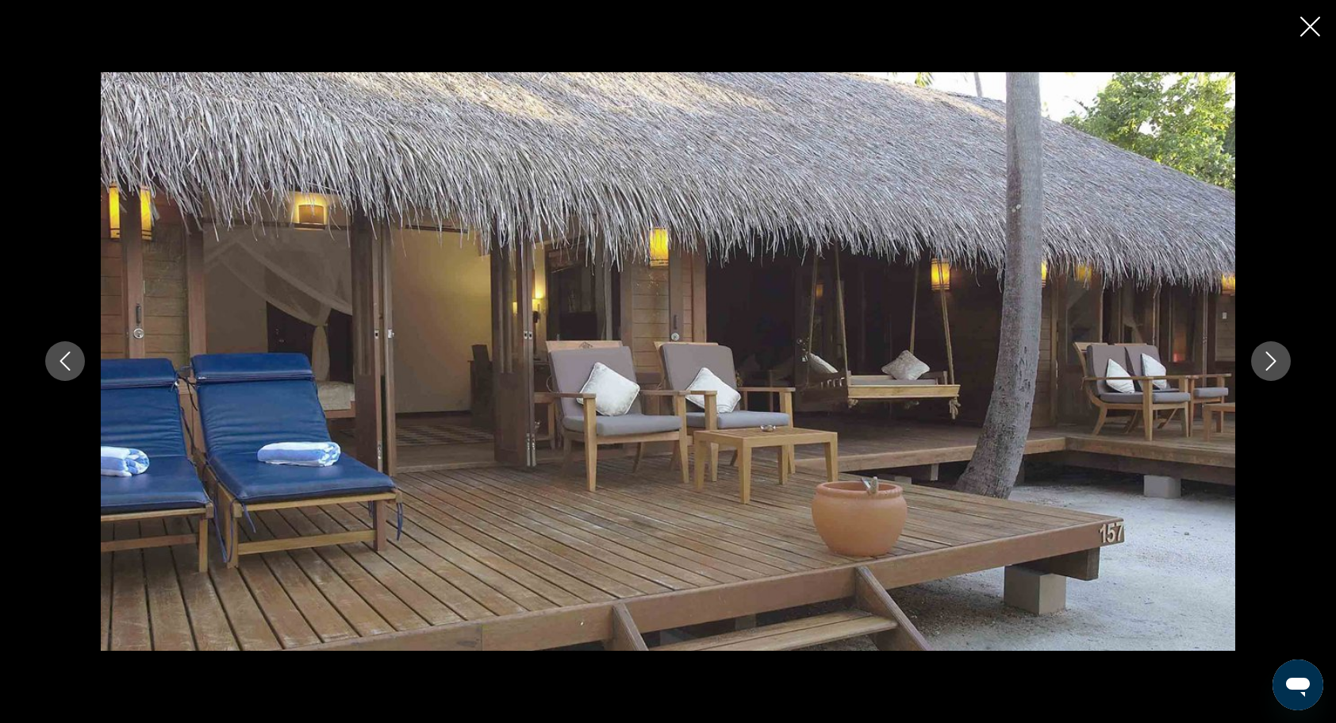
click at [1272, 355] on icon "Next image" at bounding box center [1270, 360] width 19 height 19
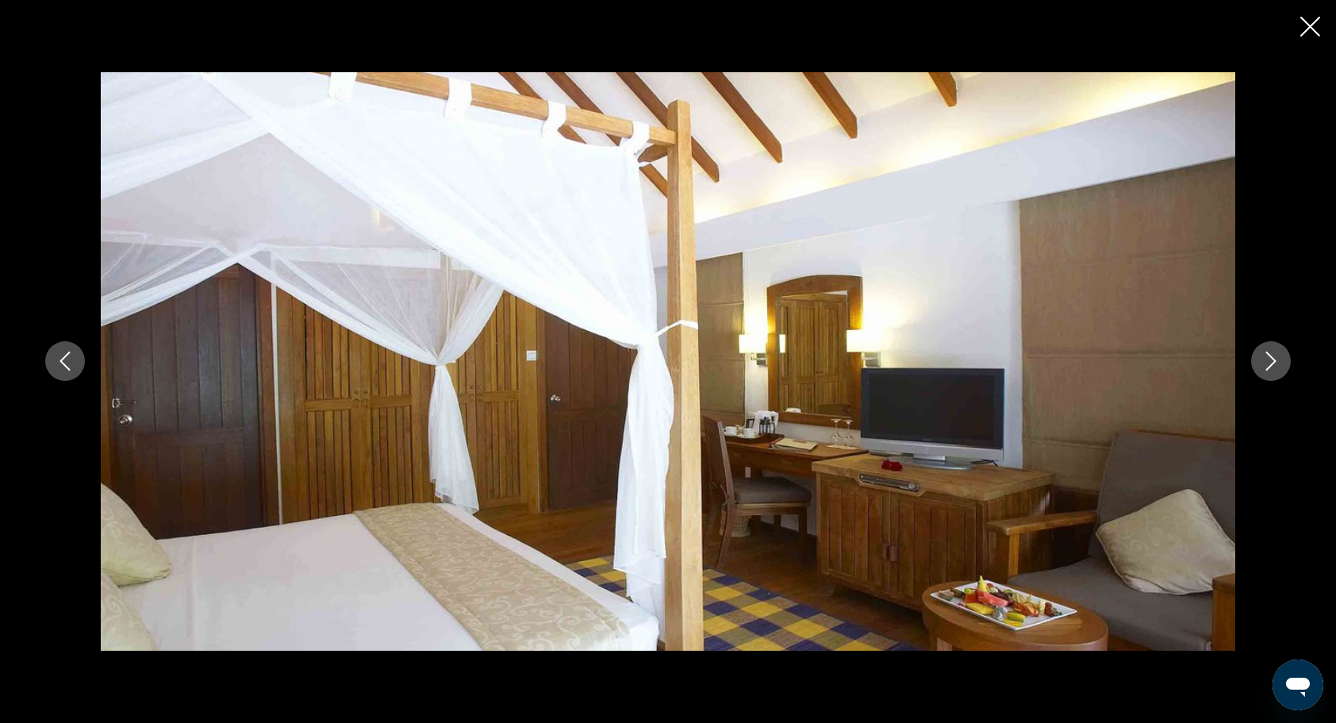
click at [1272, 354] on icon "Next image" at bounding box center [1270, 360] width 19 height 19
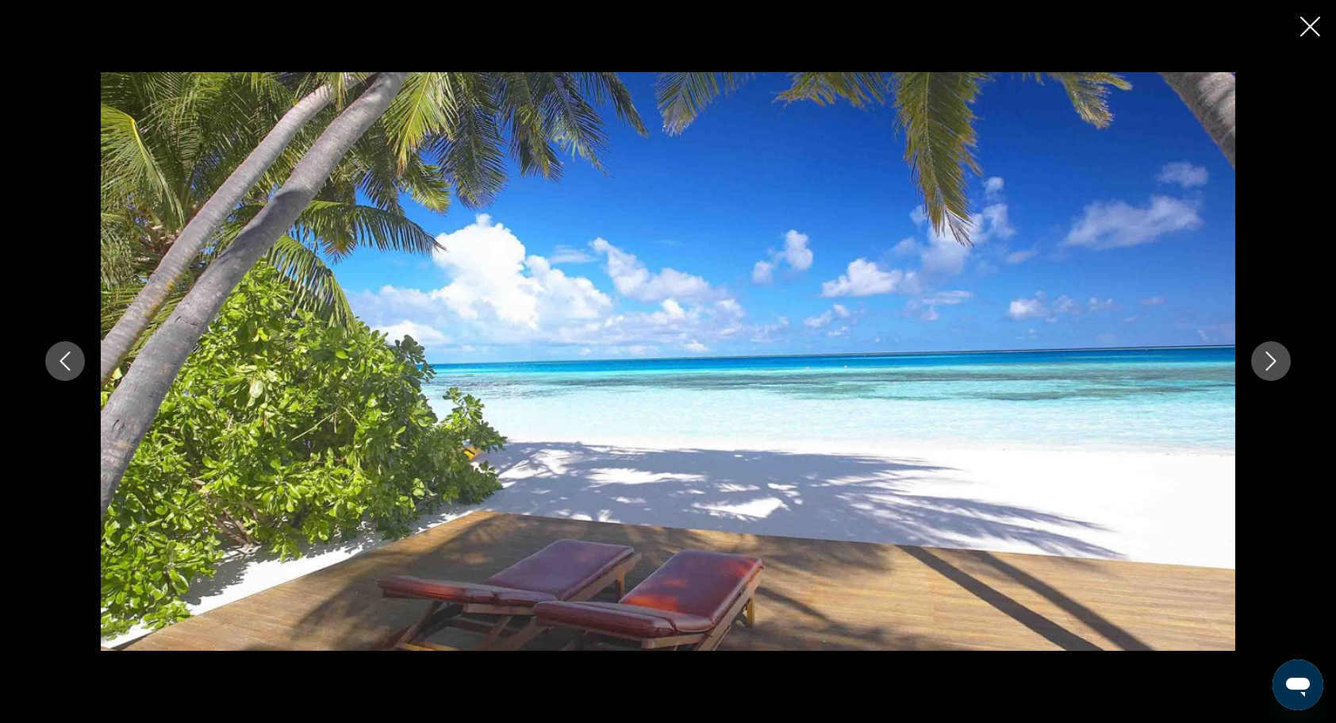
click at [1271, 352] on icon "Next image" at bounding box center [1270, 360] width 19 height 19
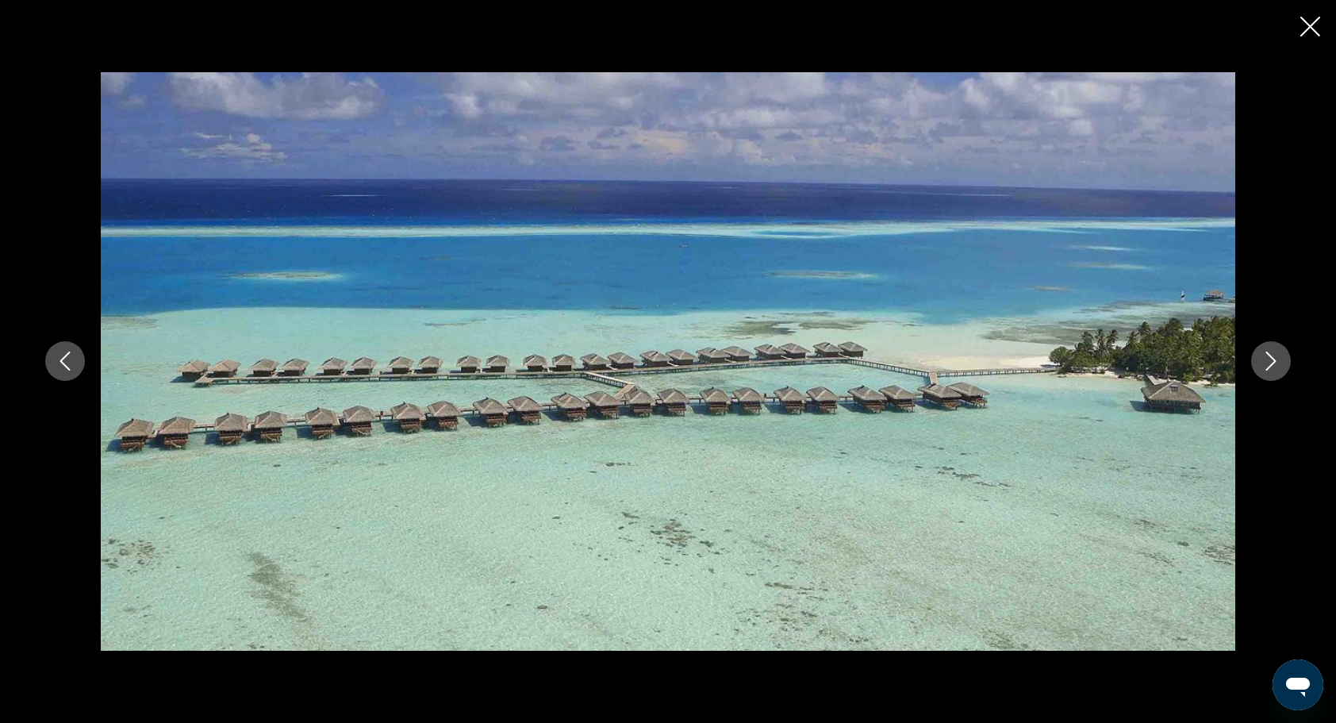
click at [1271, 352] on icon "Next image" at bounding box center [1270, 360] width 19 height 19
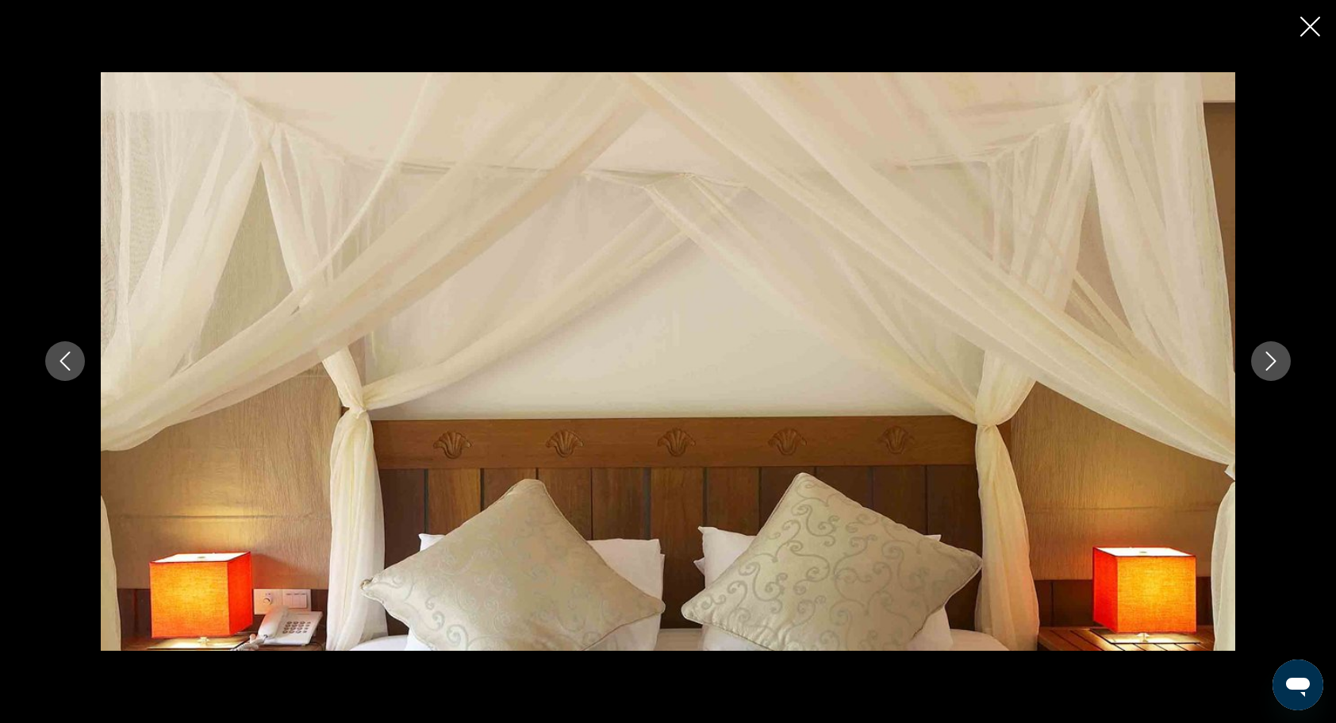
click at [1271, 352] on icon "Next image" at bounding box center [1270, 360] width 19 height 19
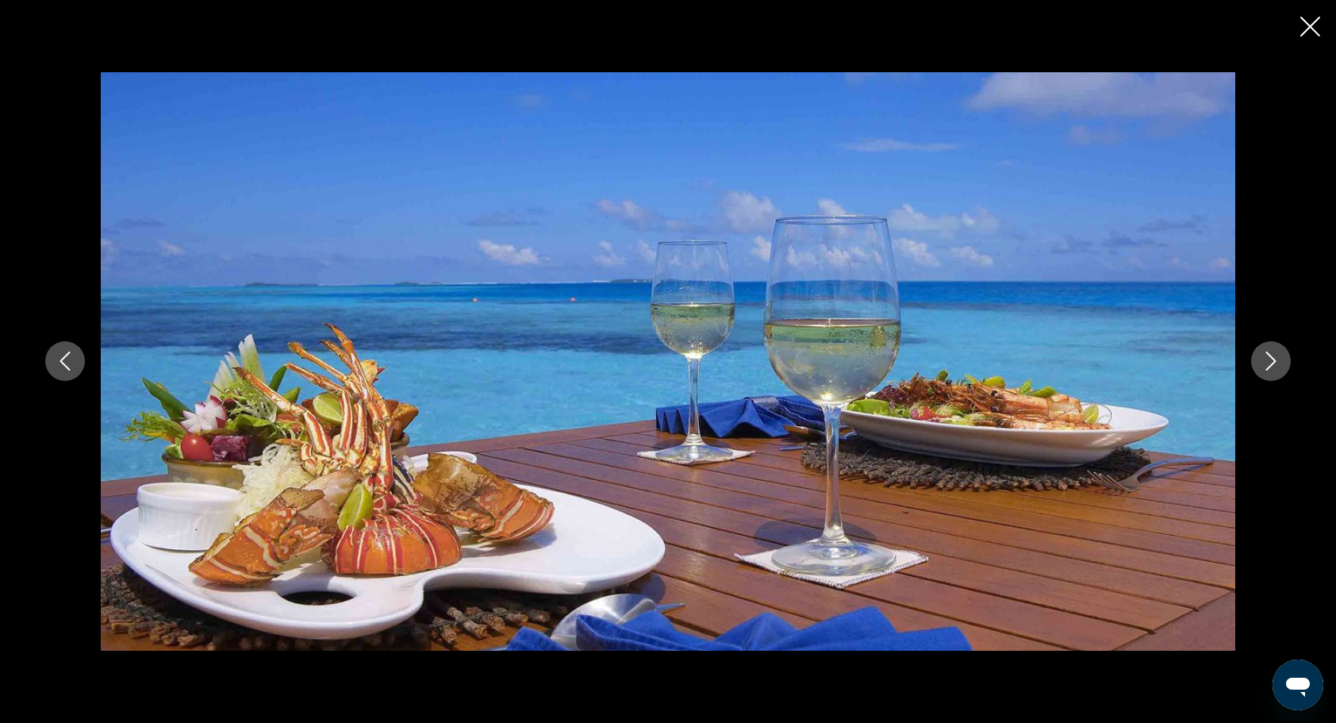
click at [1271, 352] on icon "Next image" at bounding box center [1270, 360] width 19 height 19
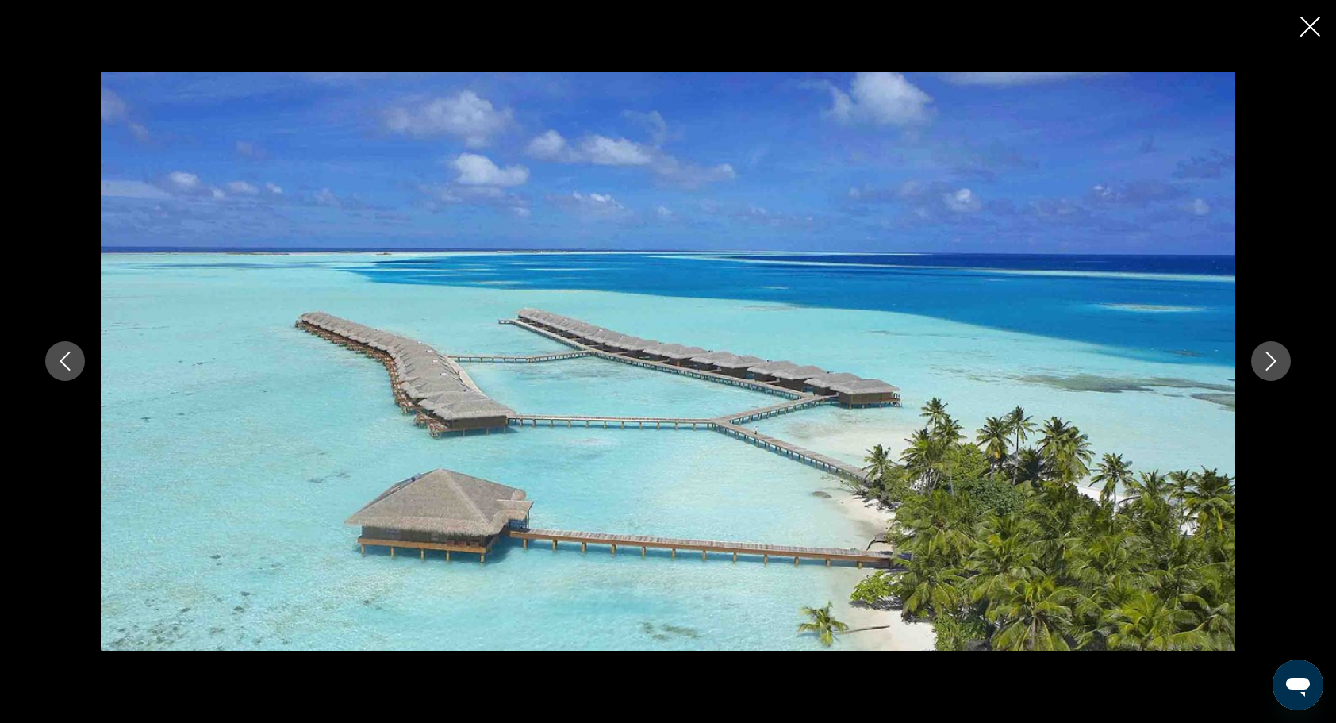
click at [1271, 352] on icon "Next image" at bounding box center [1270, 360] width 19 height 19
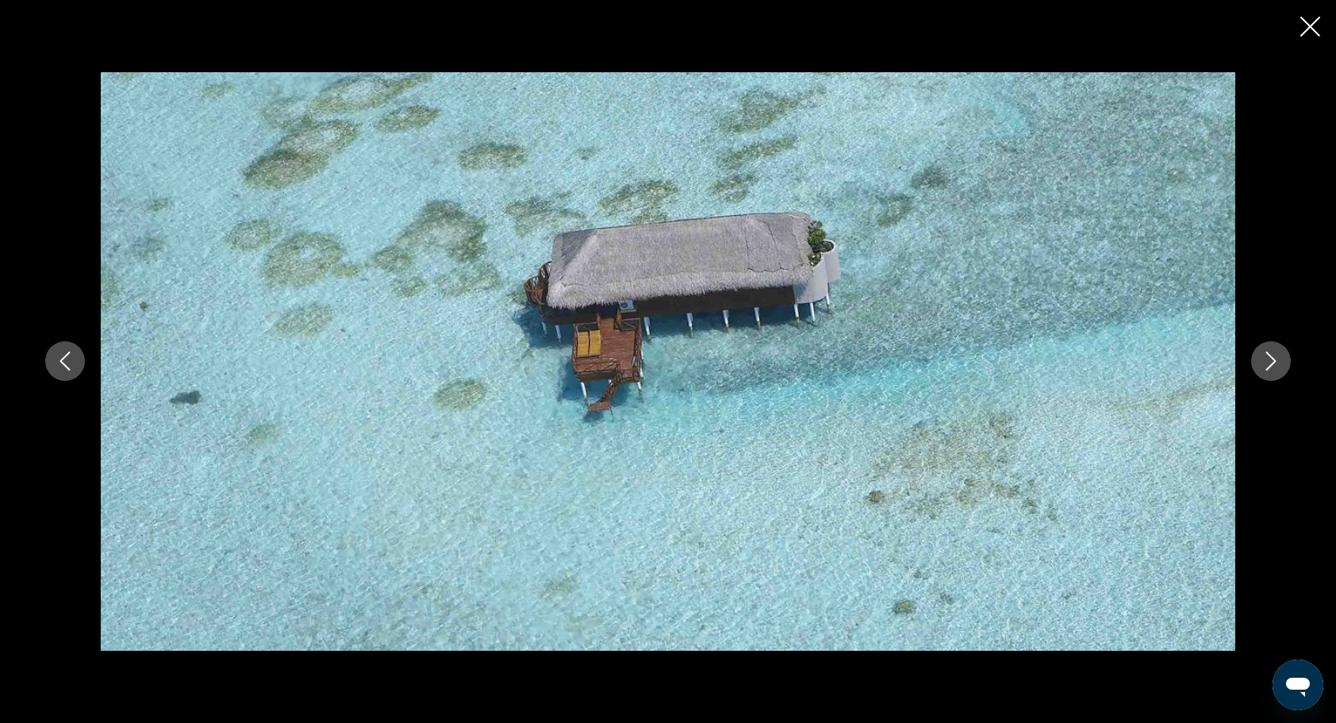
click at [1271, 352] on icon "Next image" at bounding box center [1270, 360] width 19 height 19
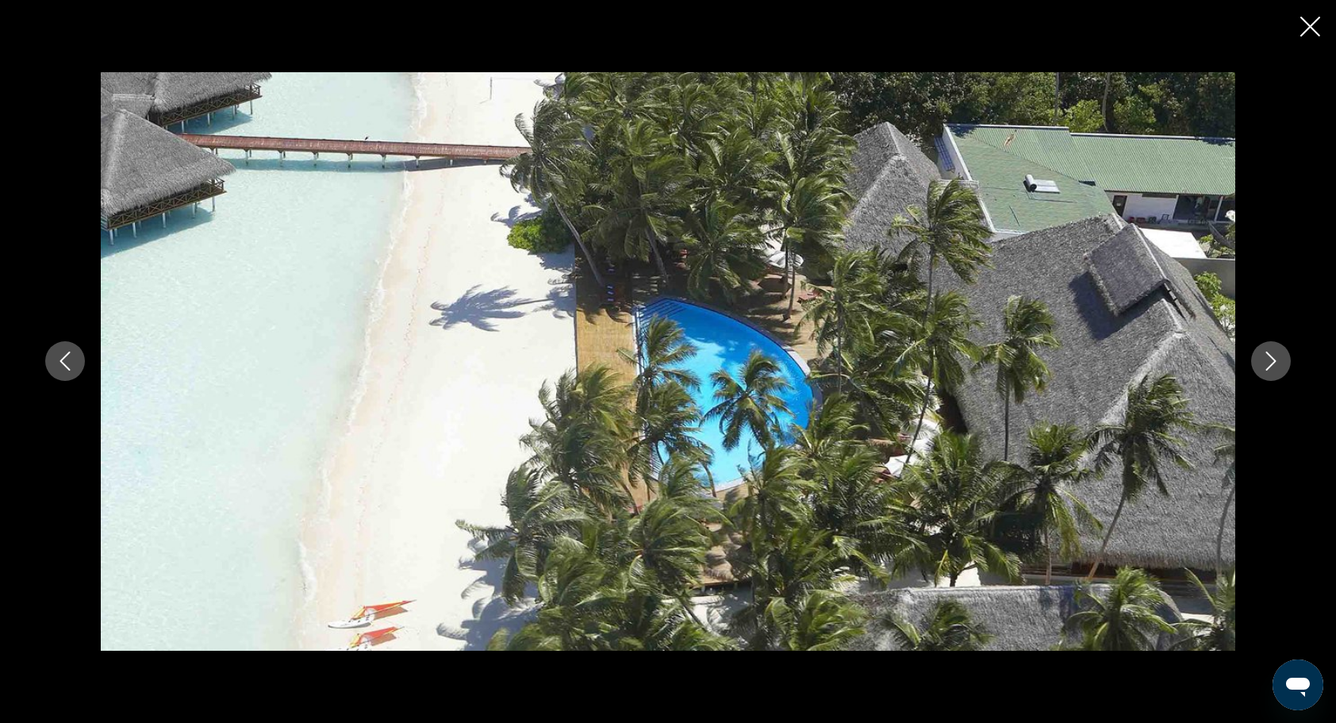
click at [1271, 352] on icon "Next image" at bounding box center [1270, 360] width 19 height 19
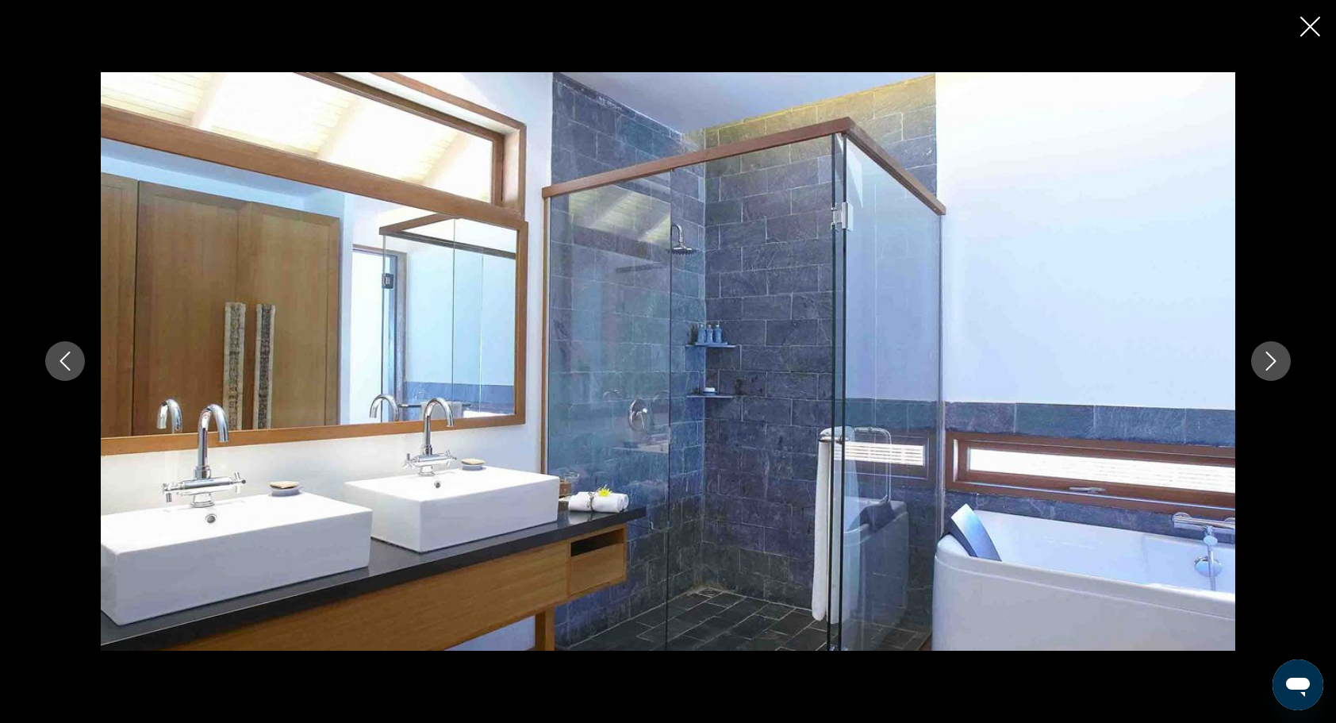
click at [1271, 352] on icon "Next image" at bounding box center [1270, 360] width 19 height 19
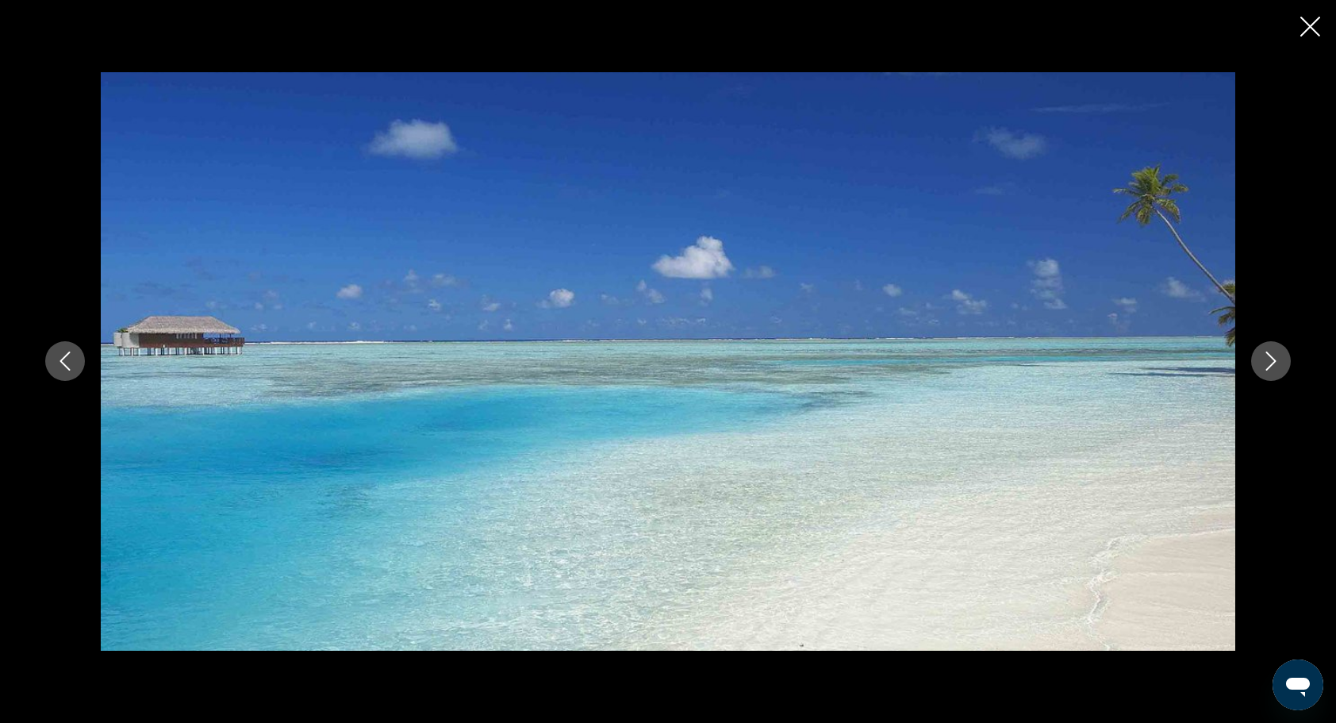
click at [1271, 352] on icon "Next image" at bounding box center [1270, 360] width 19 height 19
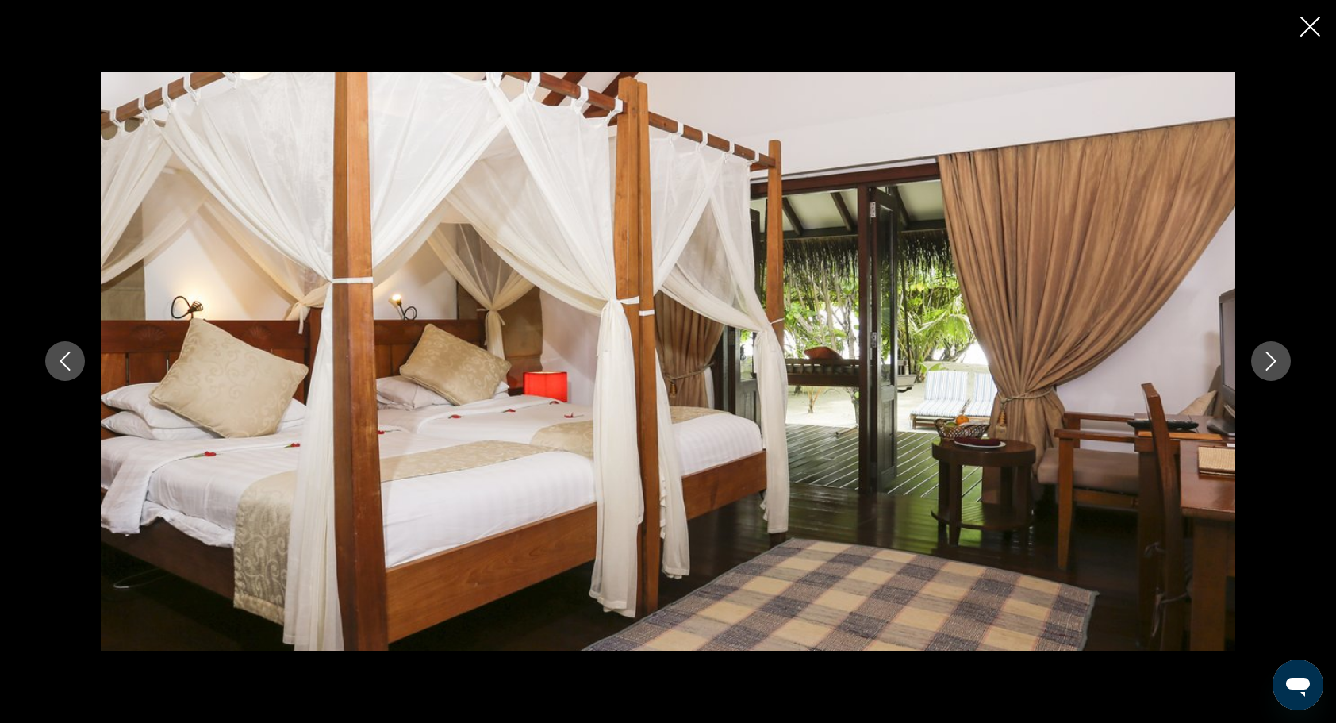
click at [1271, 352] on icon "Next image" at bounding box center [1270, 360] width 19 height 19
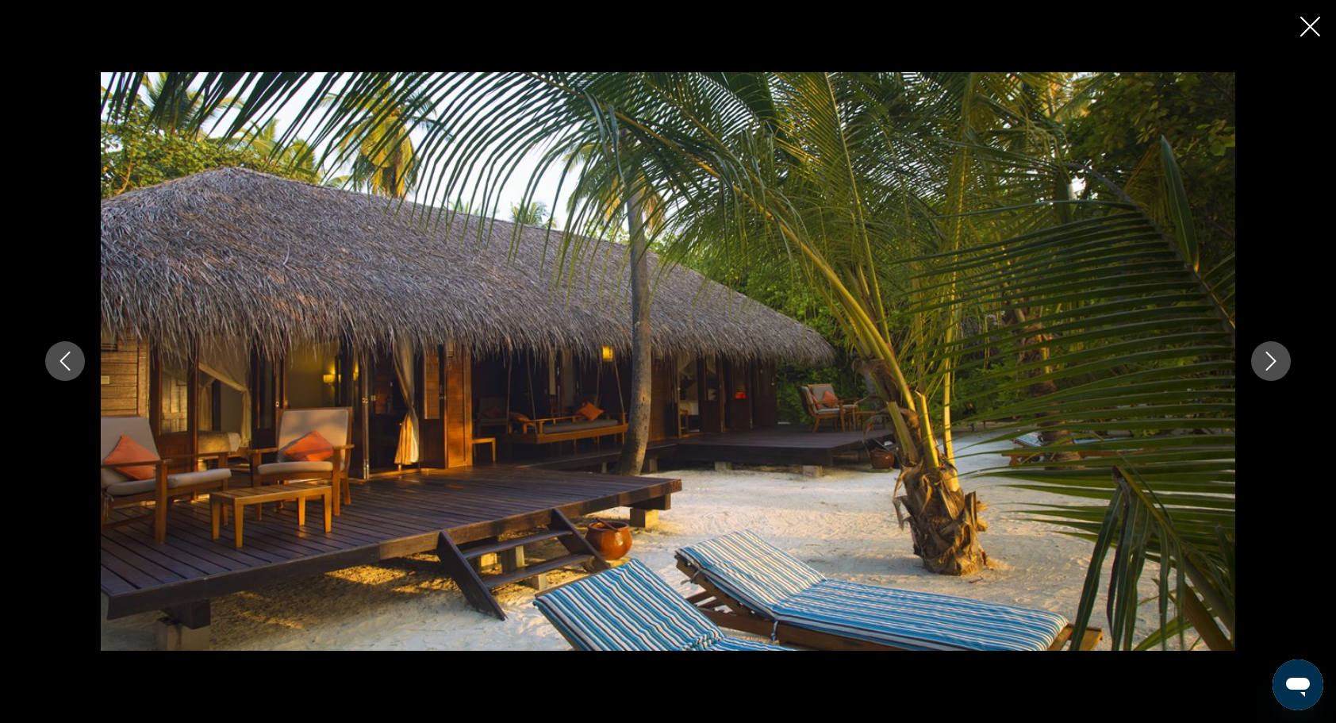
click at [1271, 352] on icon "Next image" at bounding box center [1270, 360] width 19 height 19
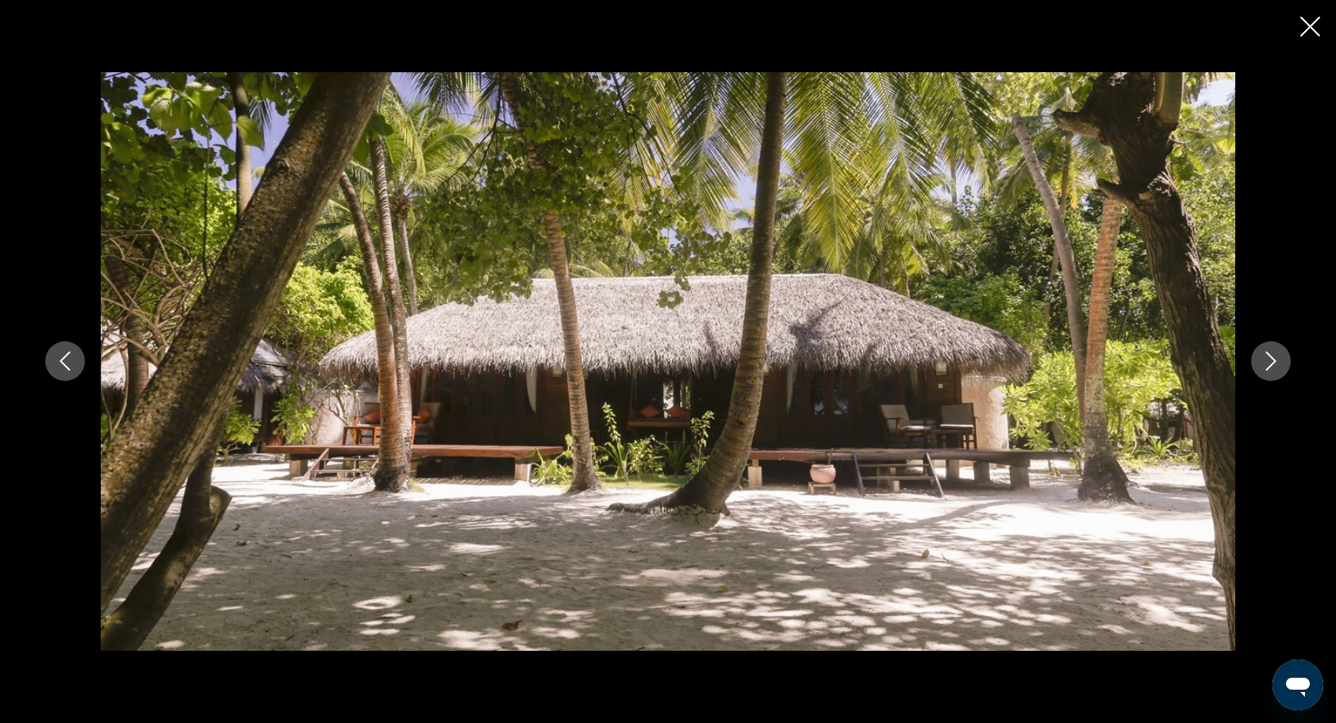
click at [1271, 351] on button "Next image" at bounding box center [1271, 361] width 40 height 40
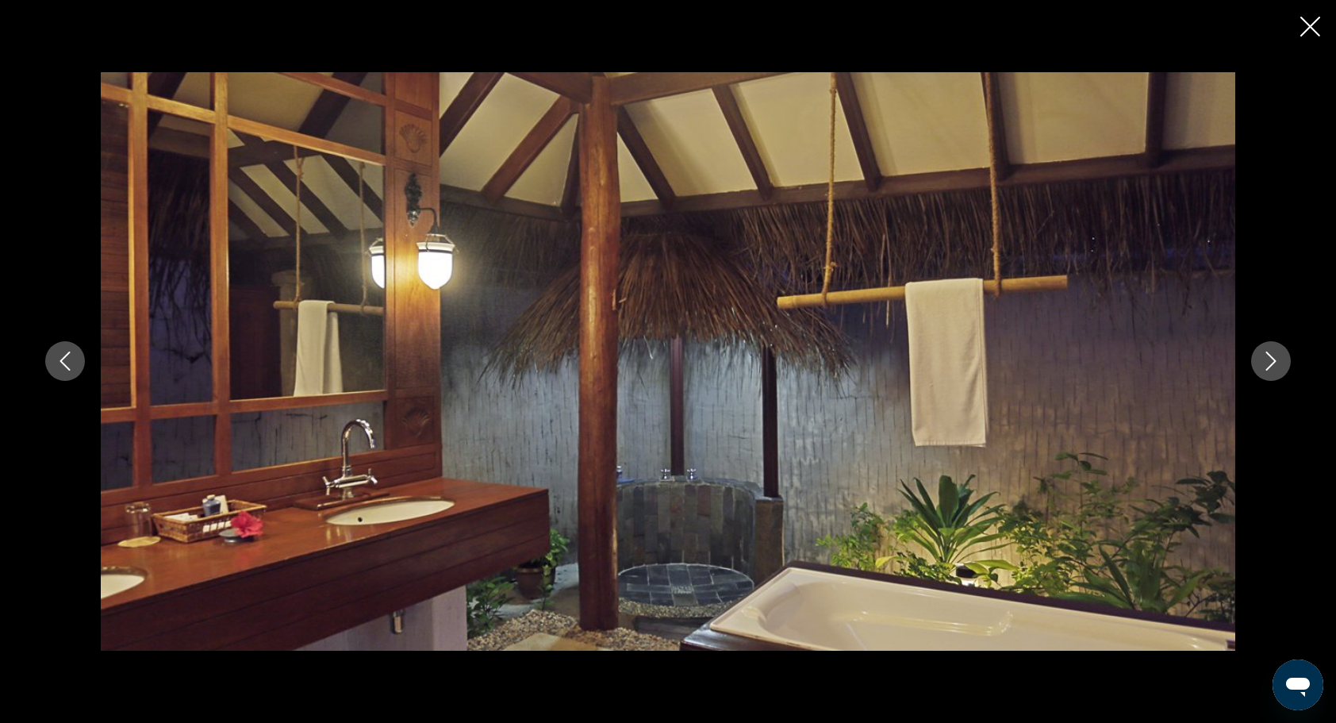
click at [1272, 350] on button "Next image" at bounding box center [1271, 361] width 40 height 40
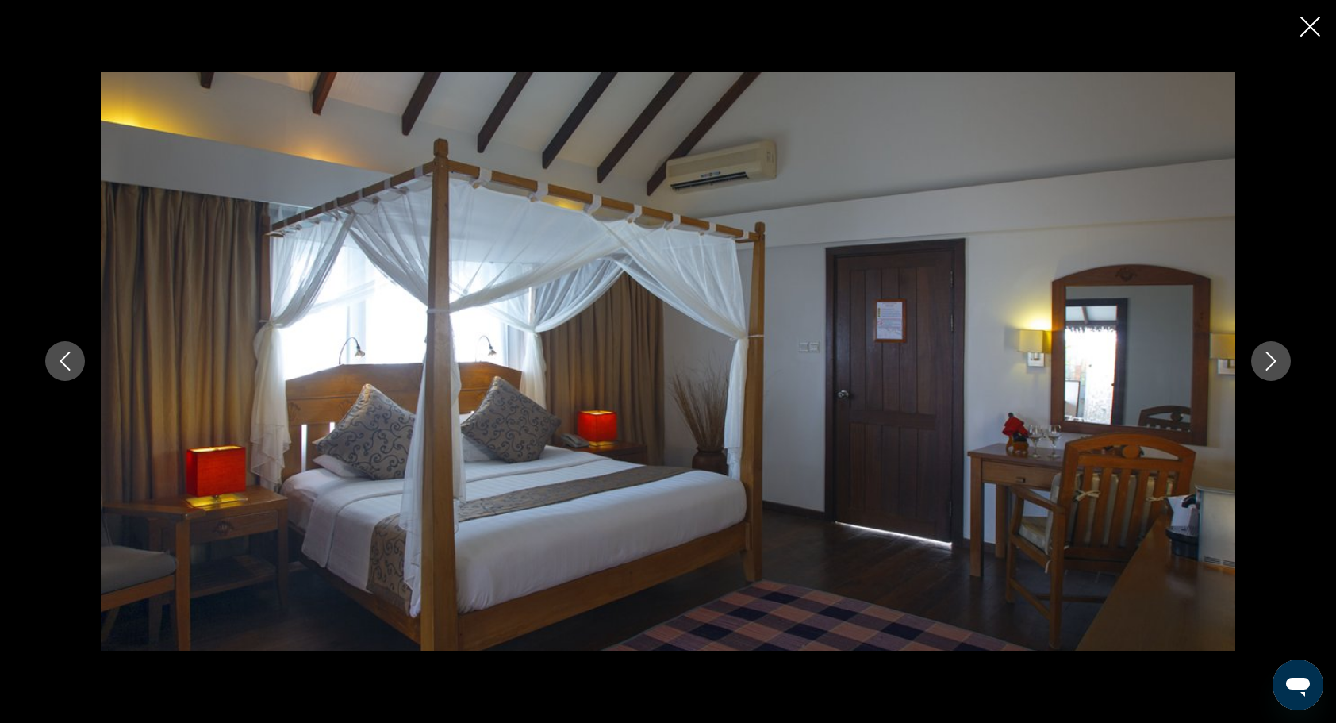
click at [1272, 350] on button "Next image" at bounding box center [1271, 361] width 40 height 40
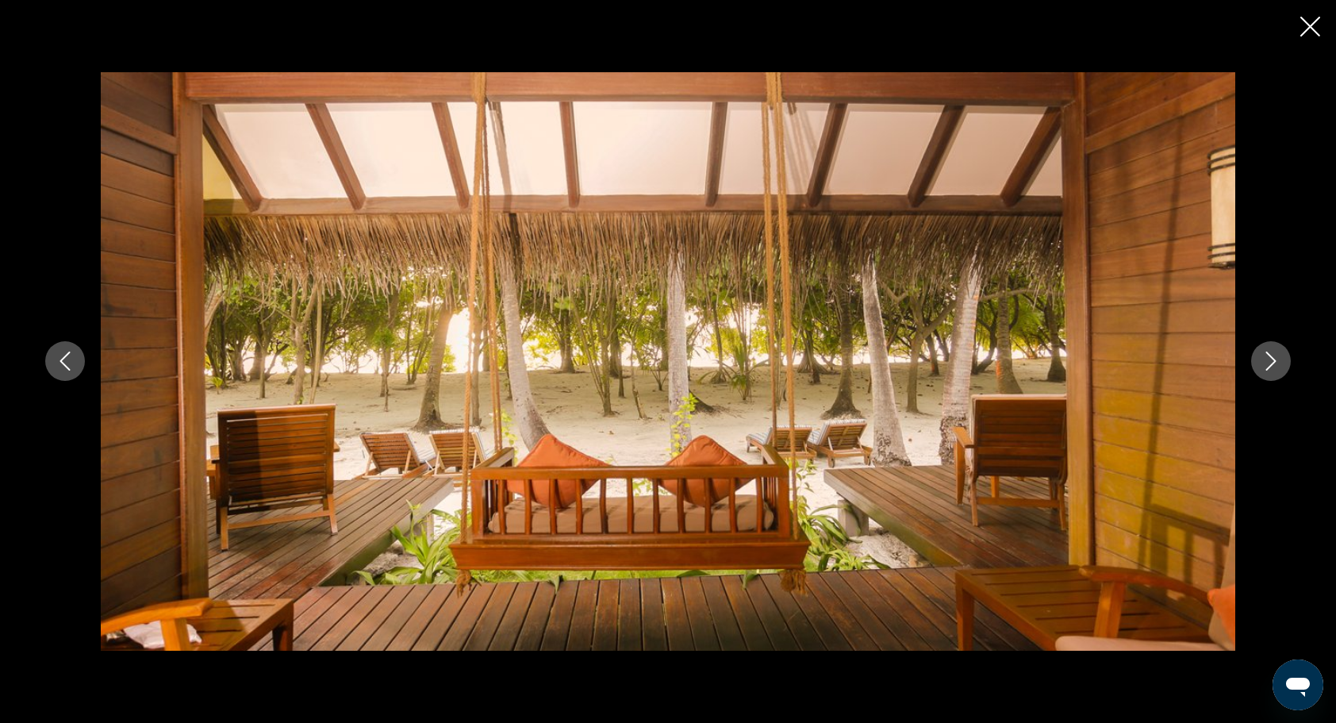
scroll to position [555, 0]
click at [1269, 349] on button "Next image" at bounding box center [1271, 361] width 40 height 40
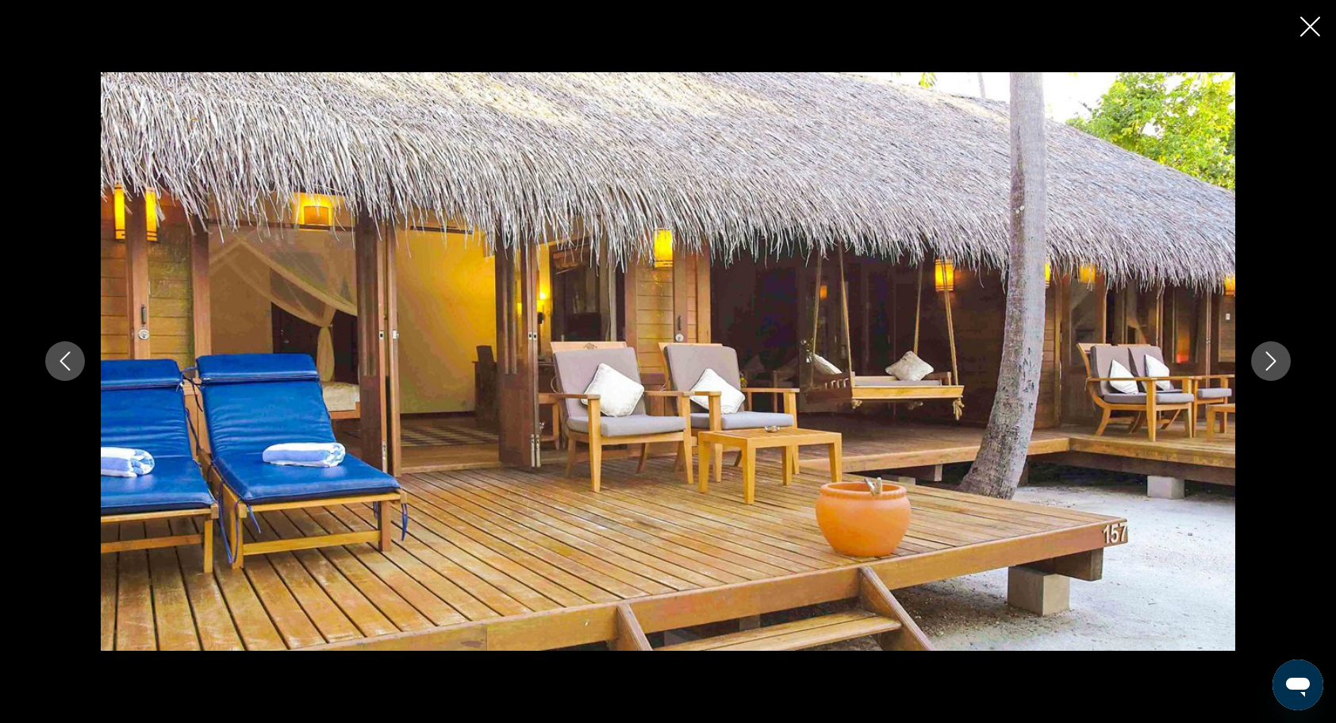
click at [1268, 351] on button "Next image" at bounding box center [1271, 361] width 40 height 40
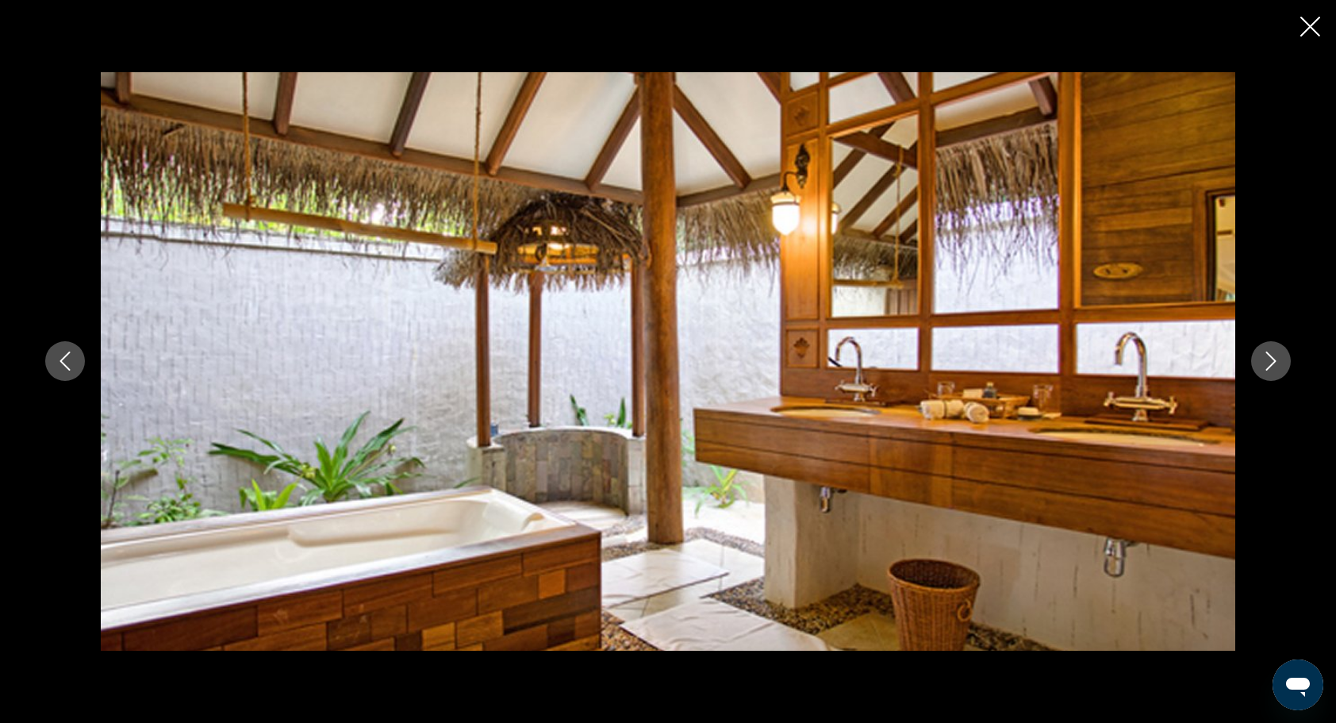
click at [1307, 20] on icon "Close slideshow" at bounding box center [1310, 27] width 20 height 20
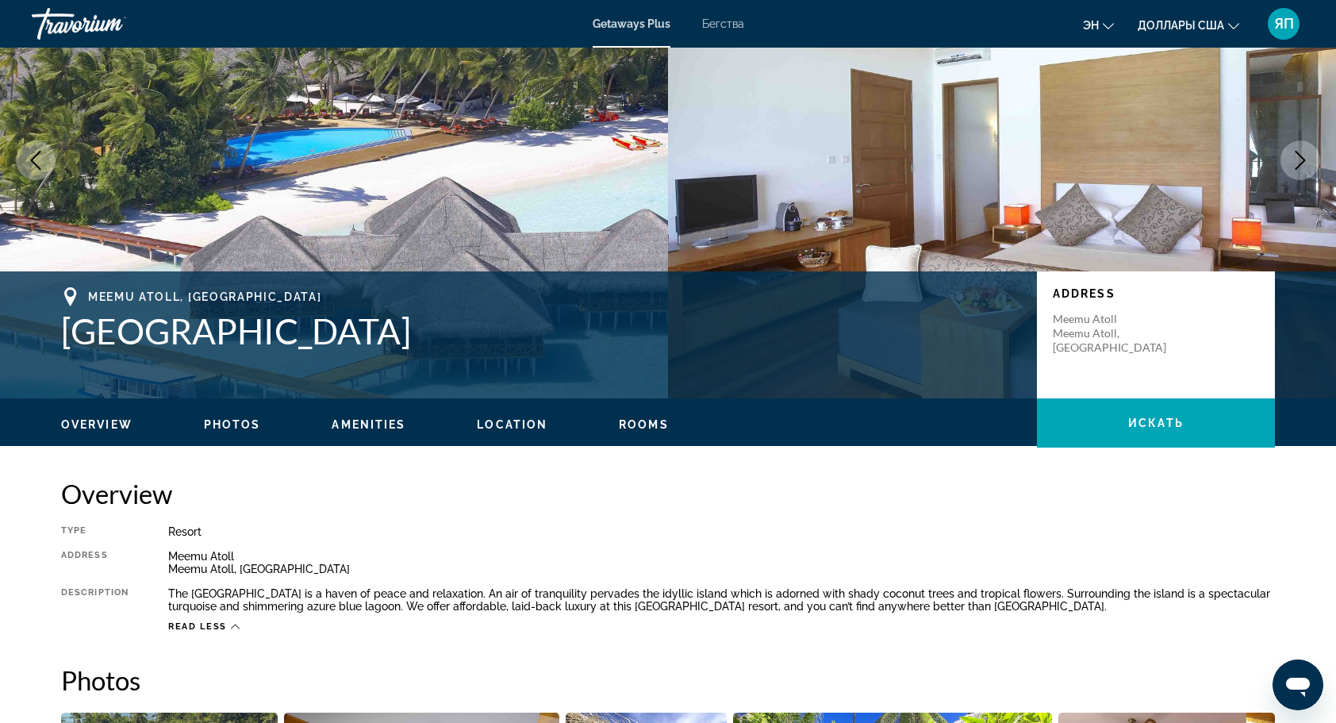
scroll to position [0, 0]
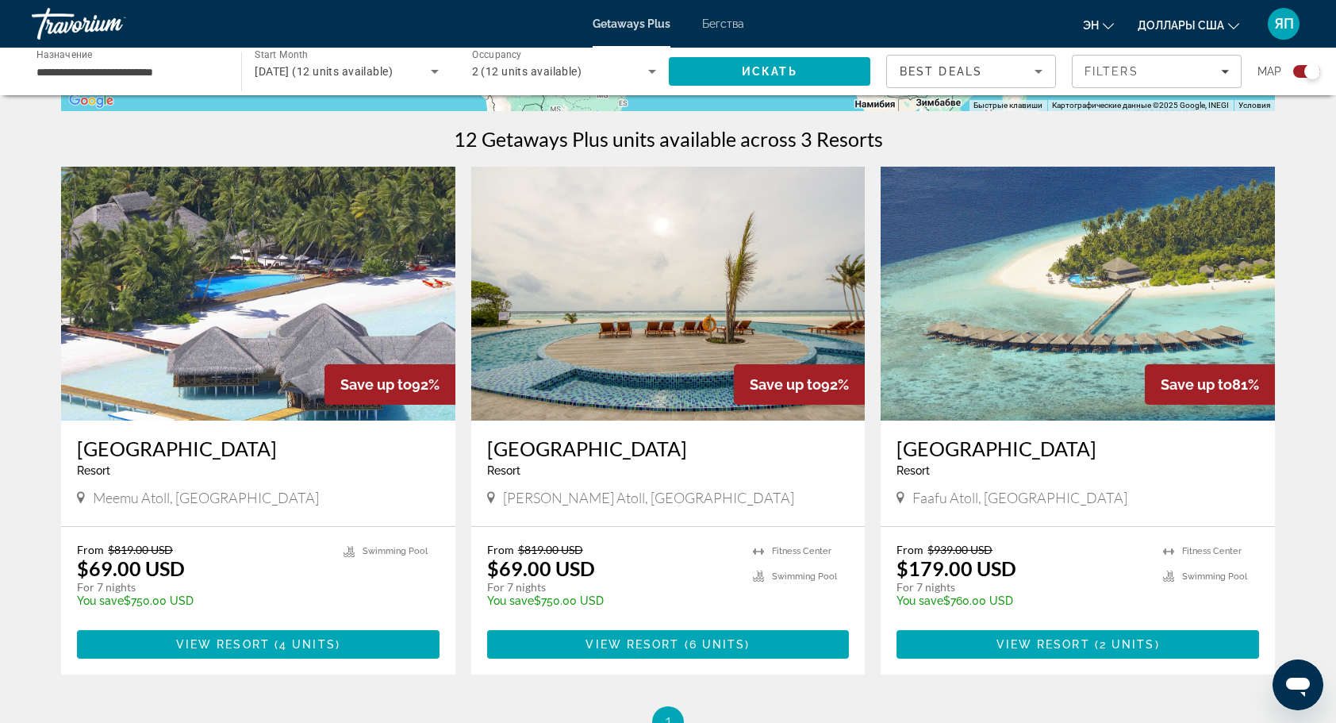
scroll to position [555, 0]
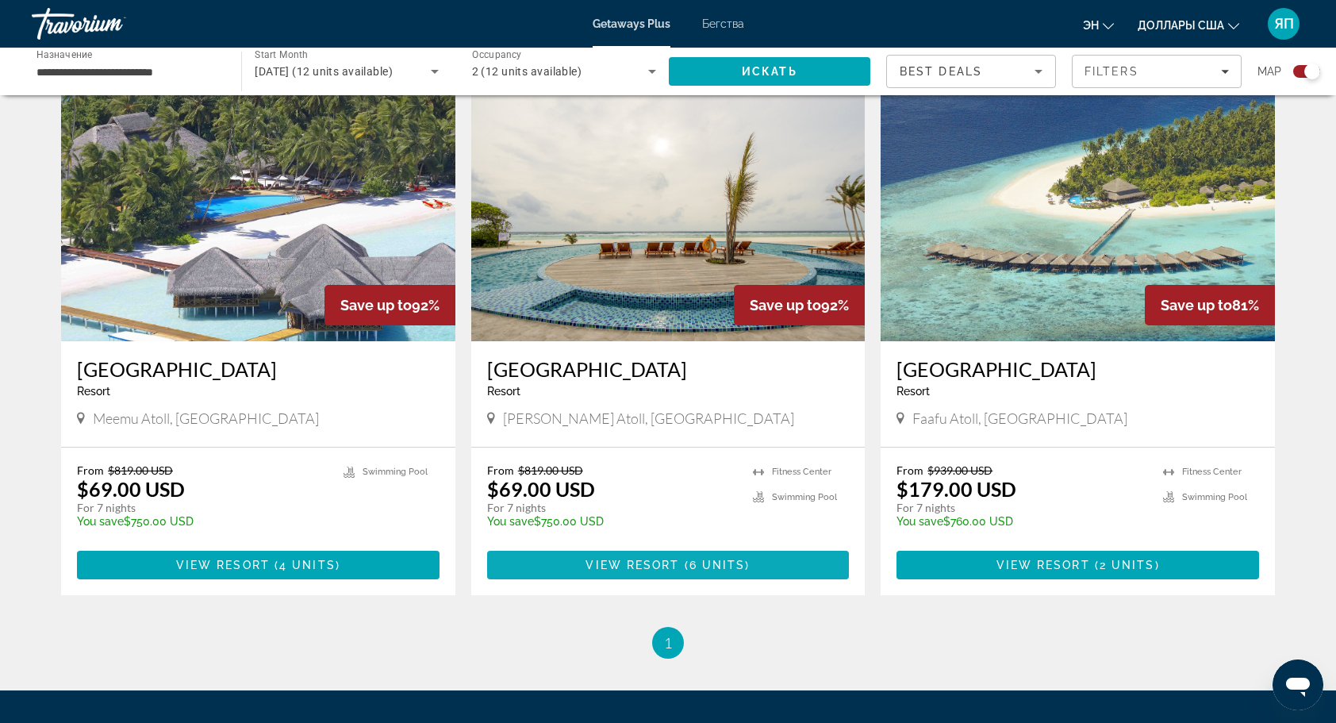
click at [684, 558] on span "( 6 units )" at bounding box center [715, 564] width 71 height 13
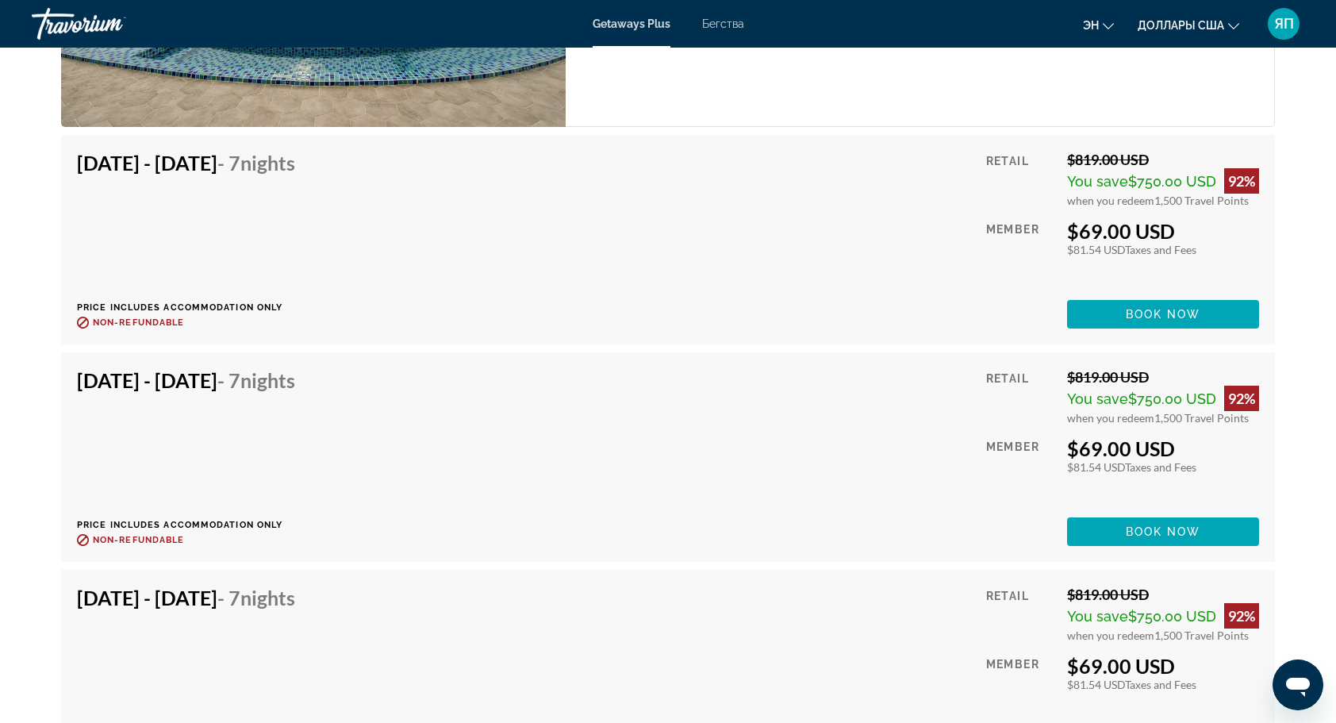
scroll to position [3252, 0]
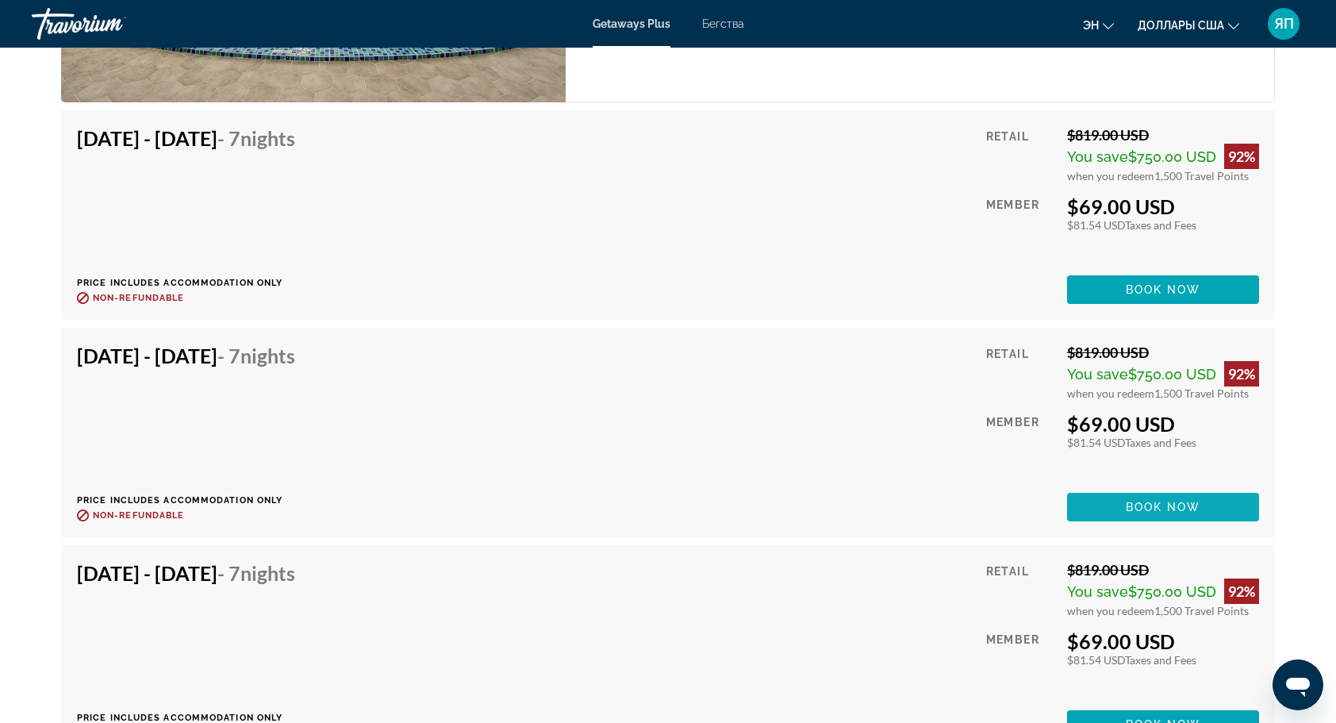
click at [1170, 509] on span "Book now" at bounding box center [1163, 507] width 75 height 13
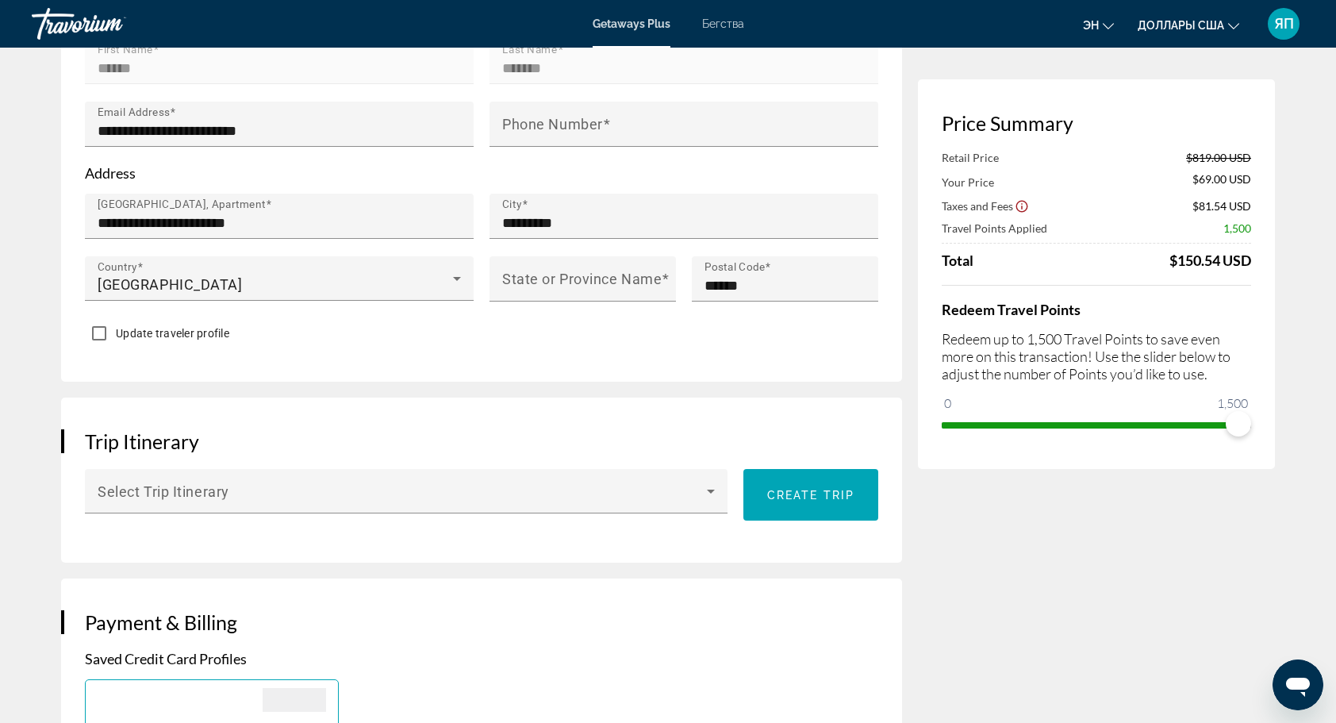
scroll to position [793, 0]
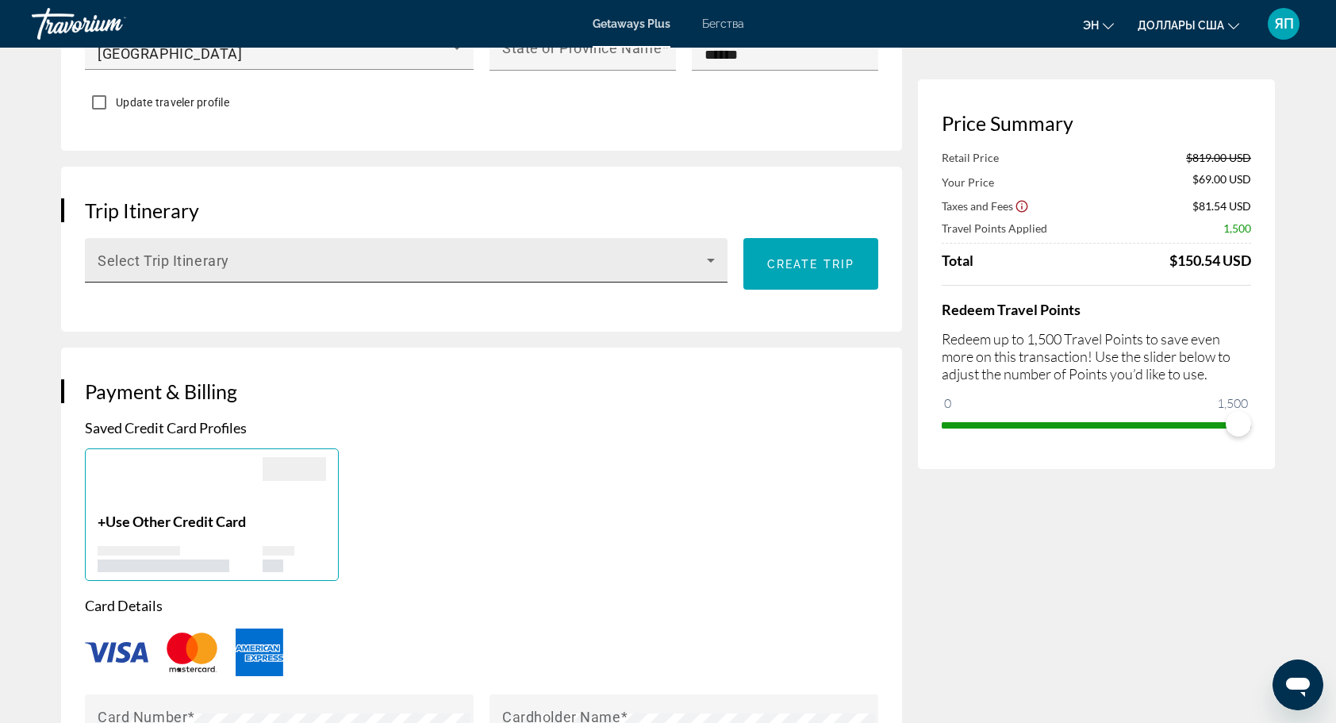
click at [699, 260] on span "Основное содержание" at bounding box center [402, 266] width 609 height 19
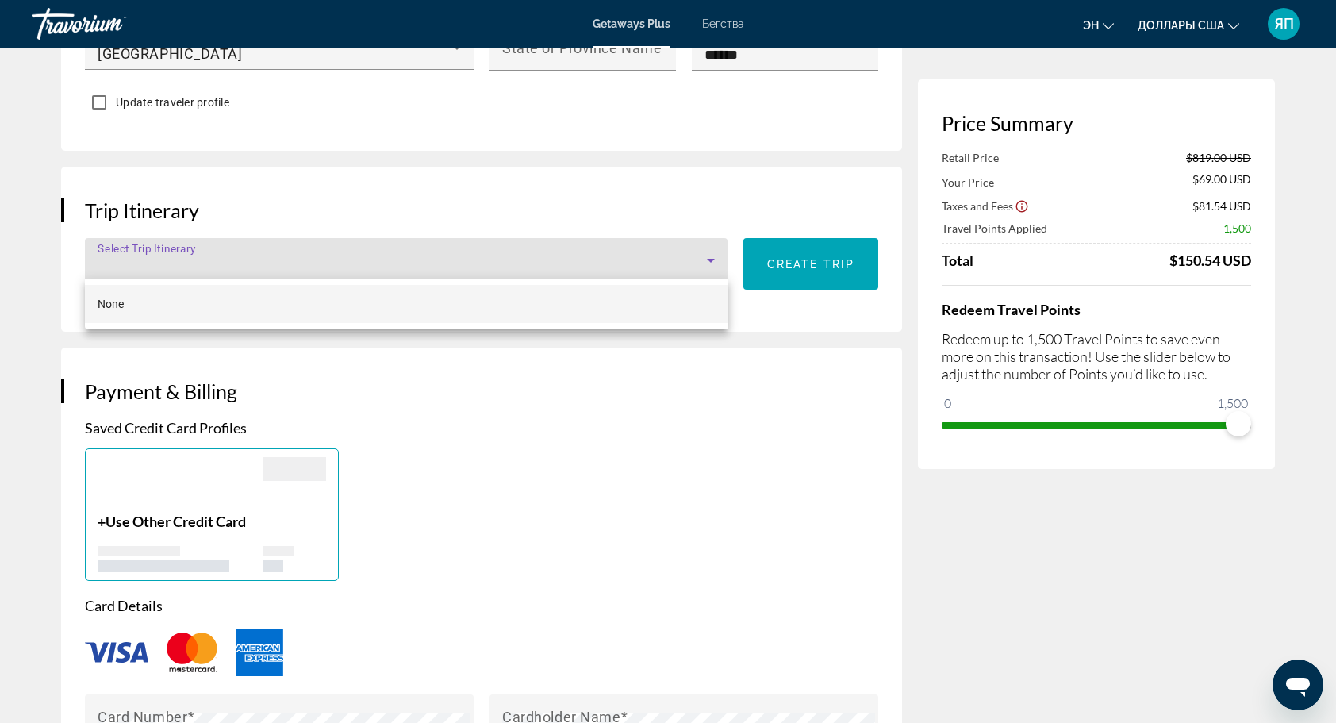
click at [700, 259] on div at bounding box center [668, 361] width 1336 height 723
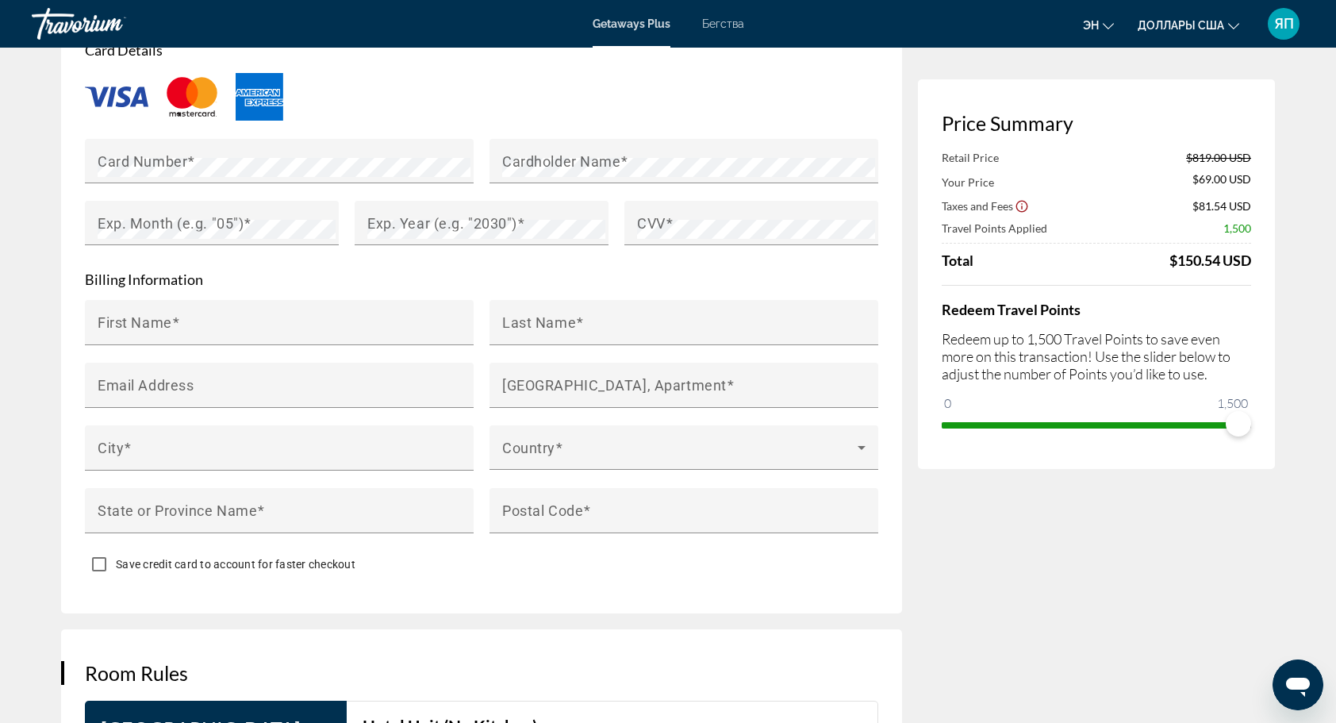
scroll to position [1110, 0]
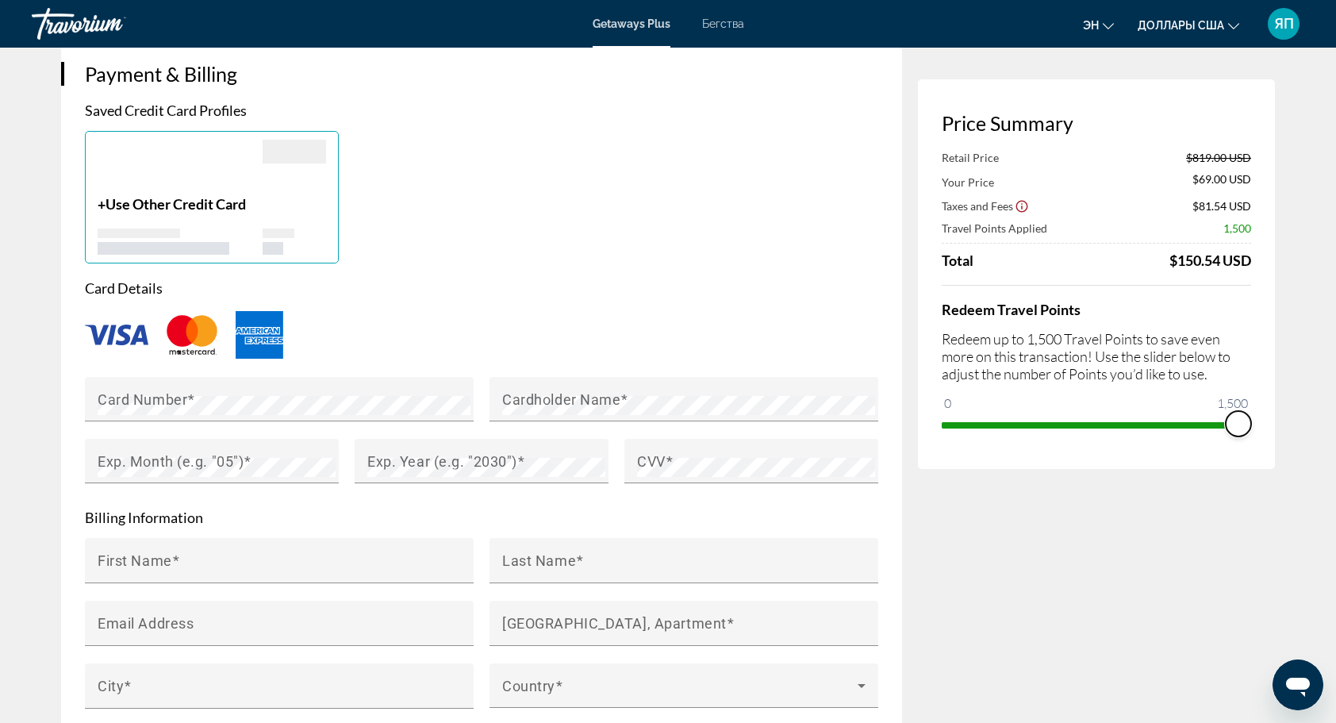
drag, startPoint x: 1241, startPoint y: 423, endPoint x: 1274, endPoint y: 414, distance: 34.4
click at [1274, 414] on div "Price Summary Retail Price $819.00 USD Your Price $69.00 USD Taxes and Fees $81…" at bounding box center [1096, 273] width 357 height 389
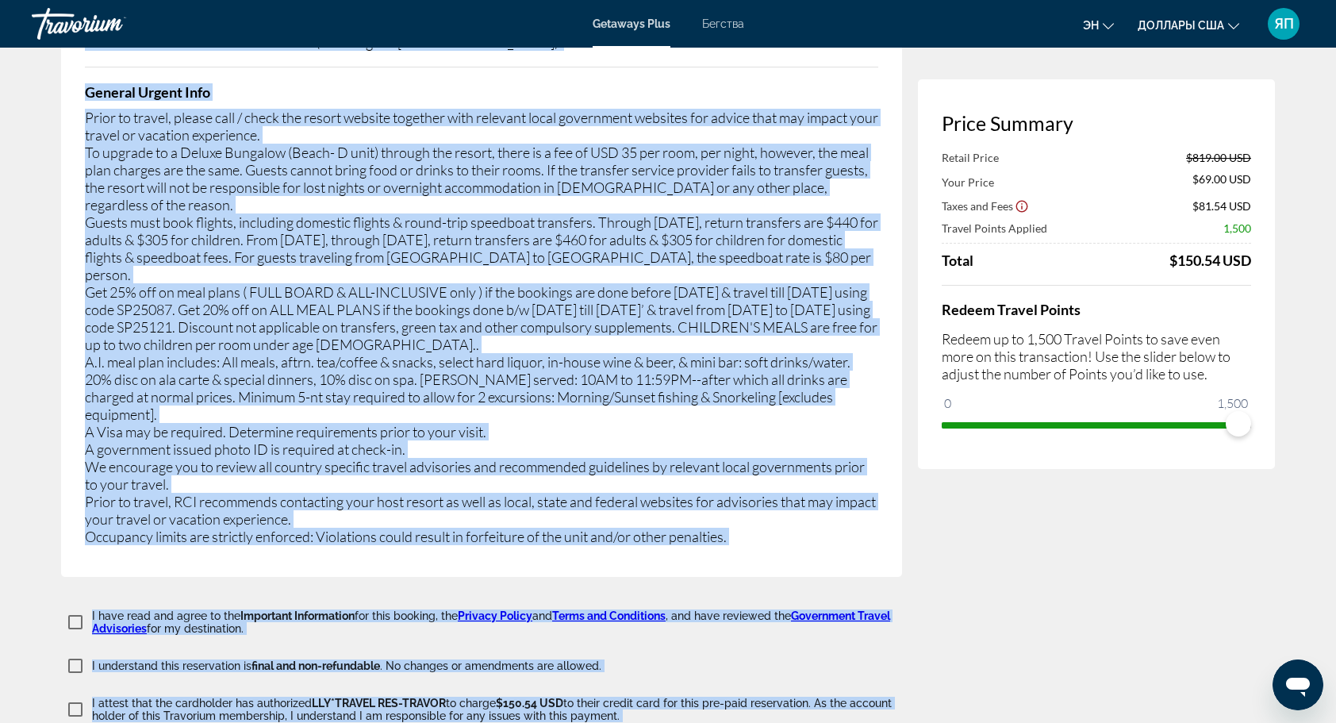
scroll to position [2868, 0]
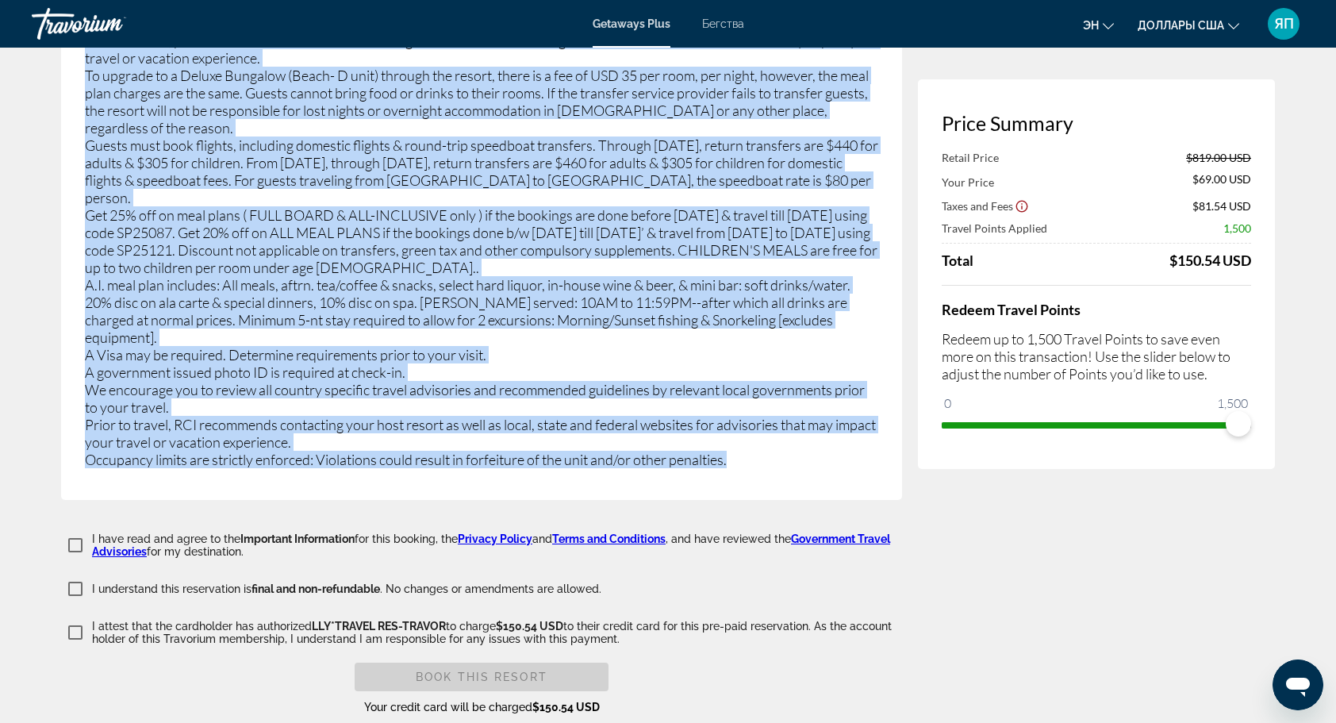
drag, startPoint x: 90, startPoint y: 314, endPoint x: 746, endPoint y: 416, distance: 663.1
copy div "Mandatory meal plan fee is 155.00 USD, per person, per night, for all units. On…"
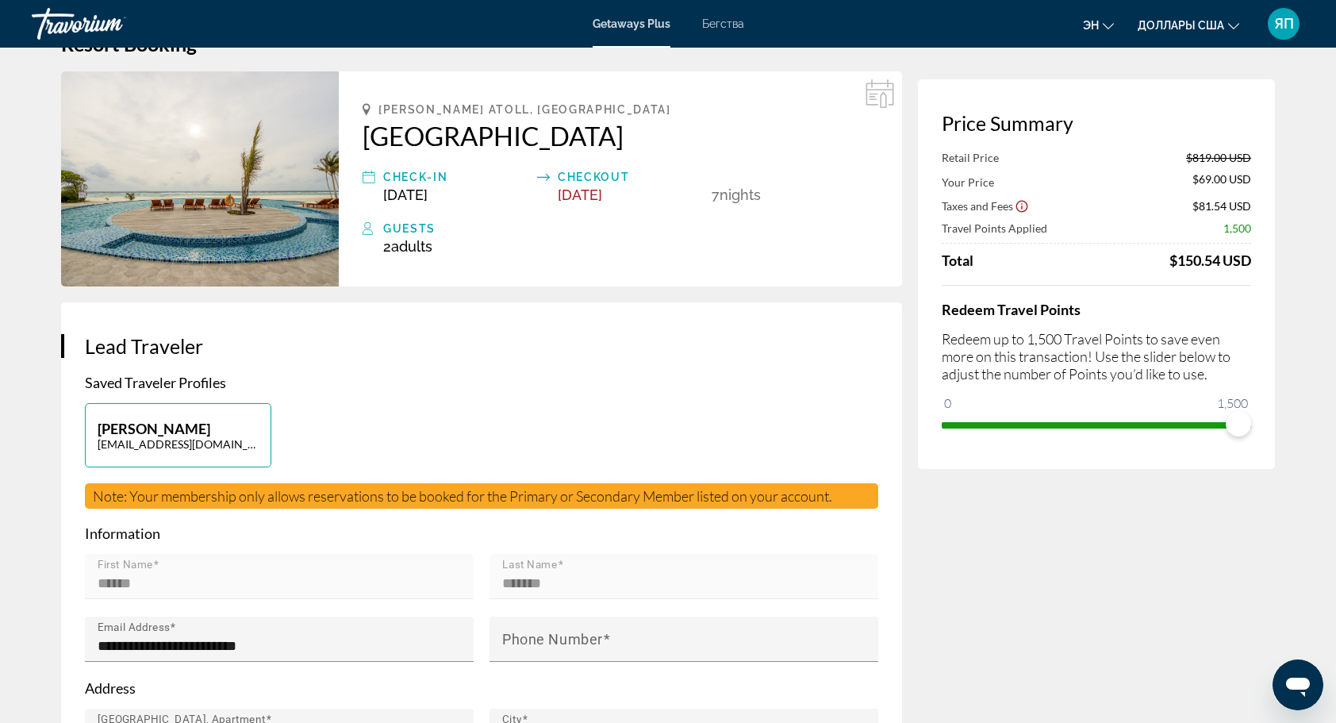
scroll to position [0, 0]
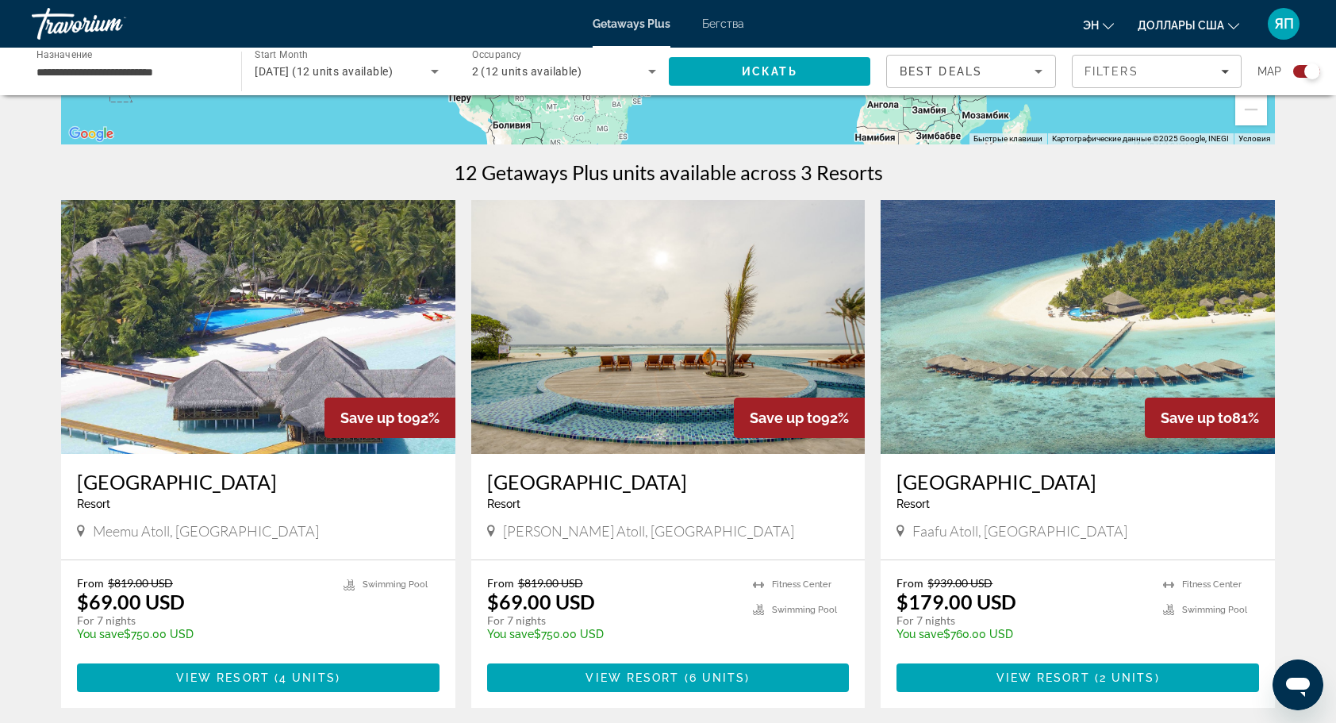
scroll to position [476, 0]
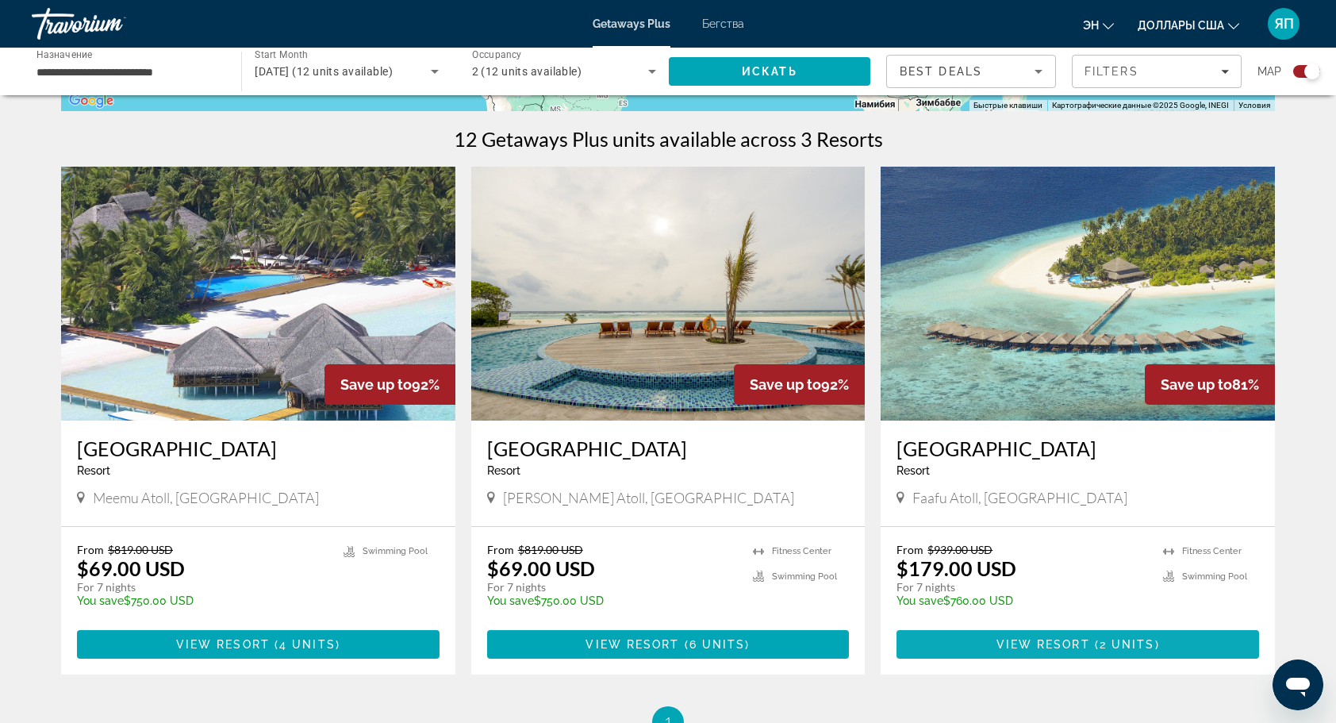
click at [1011, 642] on span "View Resort" at bounding box center [1043, 644] width 94 height 13
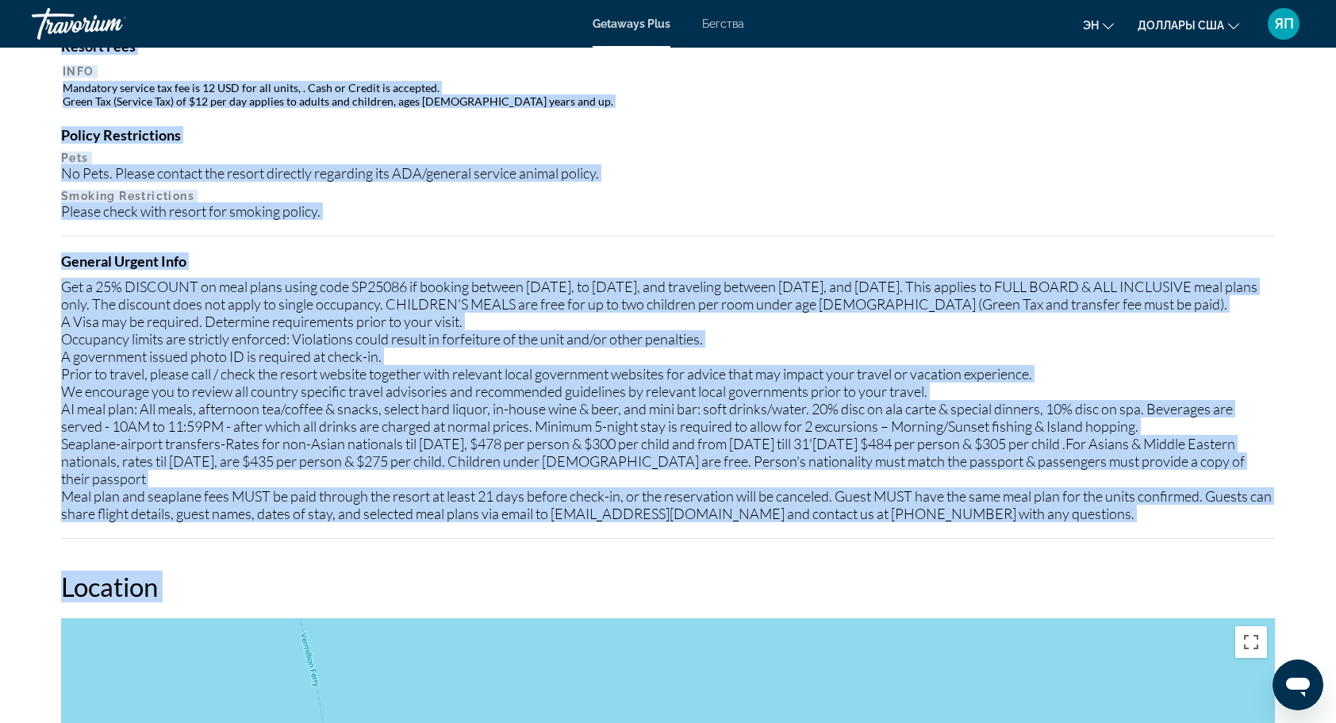
scroll to position [1769, 0]
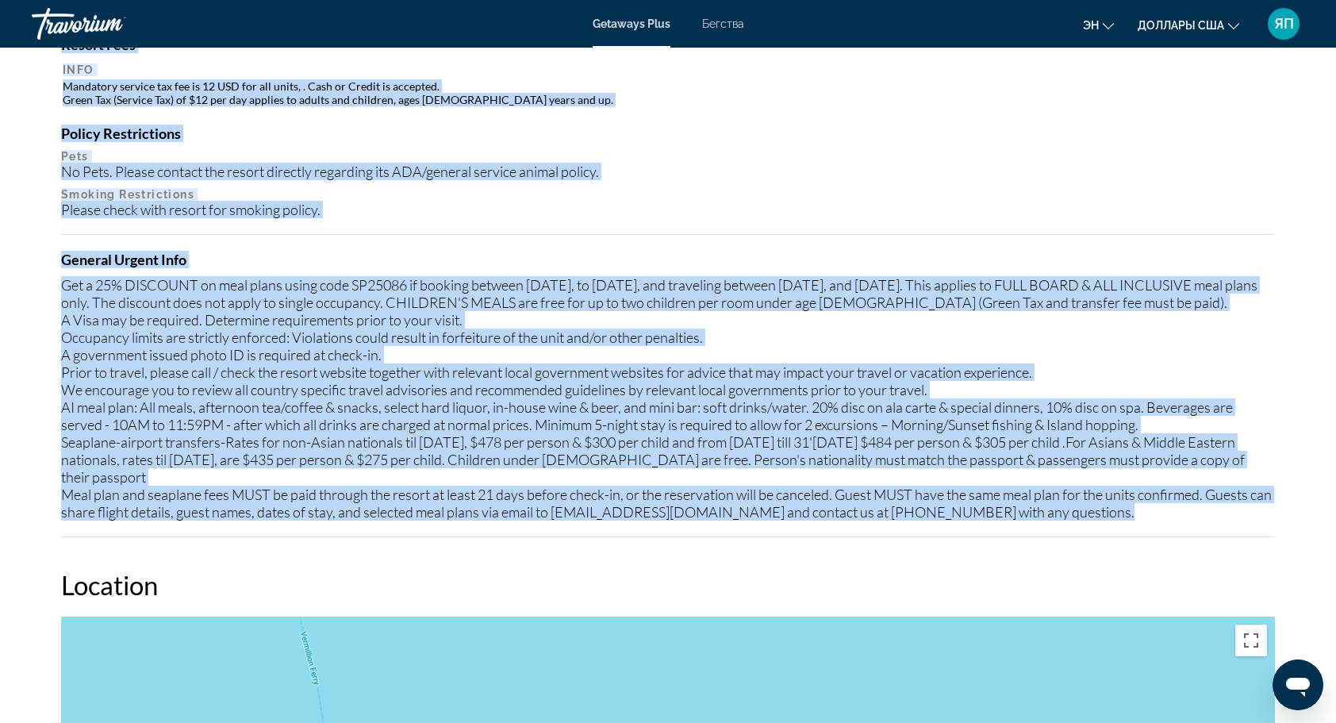
drag, startPoint x: 62, startPoint y: 249, endPoint x: 1048, endPoint y: 491, distance: 1015.2
click at [1048, 491] on div "Mandatory Fees Info Mandatory meal plan fee is 155.00 USD, per person, per nigh…" at bounding box center [668, 166] width 1214 height 741
copy div "Mandatory meal plan fee is 155.00 USD, per person, per night, for all units. On…"
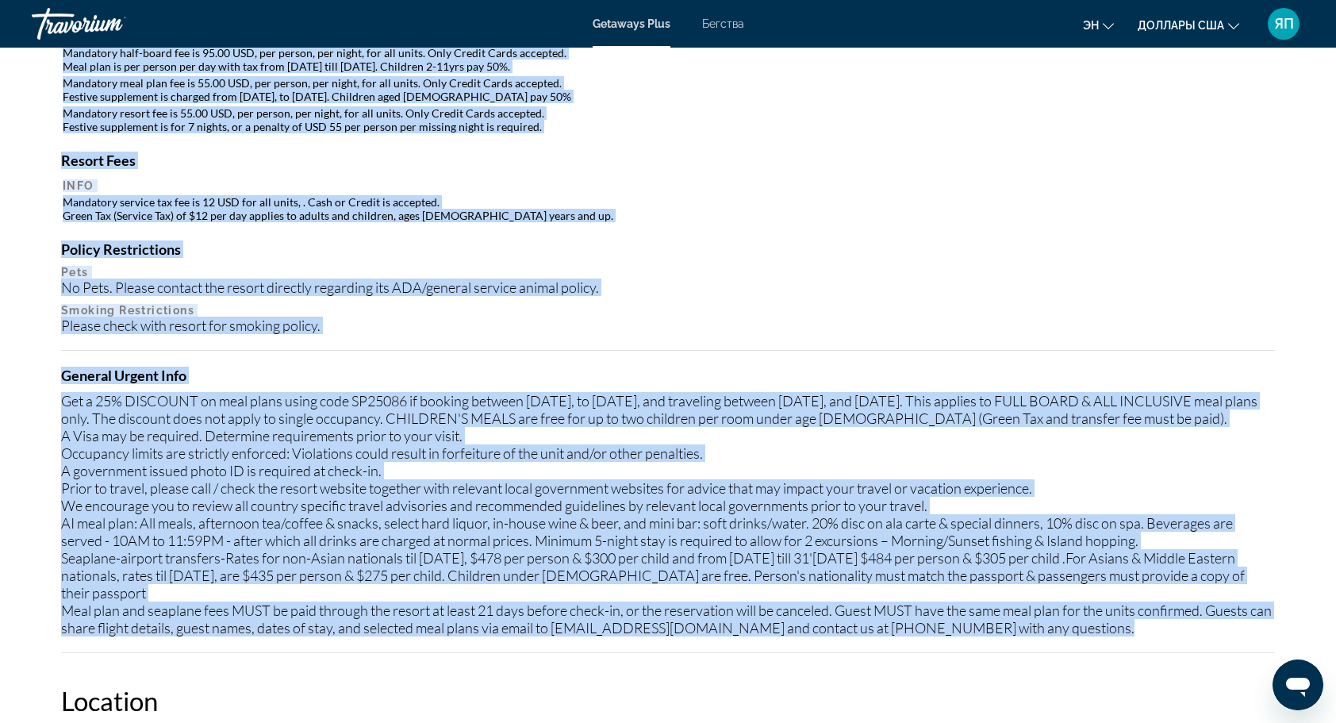
scroll to position [1452, 0]
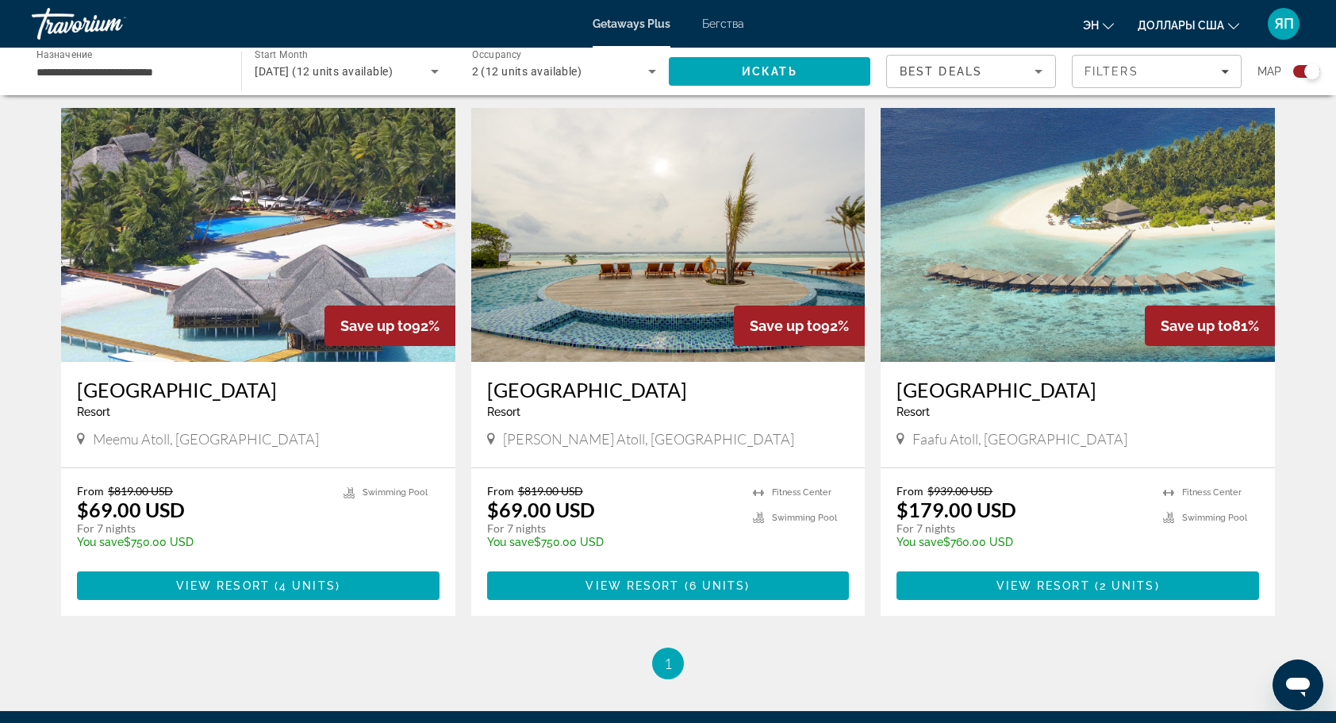
scroll to position [555, 0]
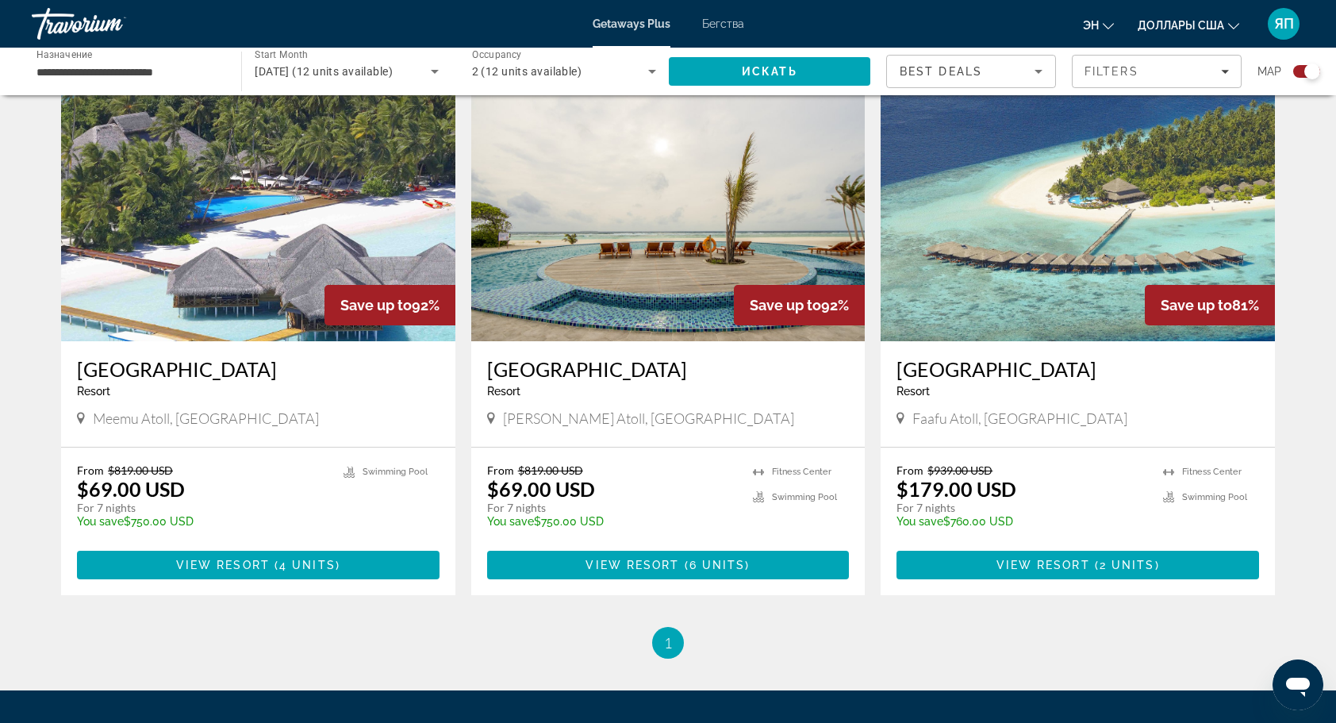
click at [199, 294] on img "Основное содержание" at bounding box center [258, 214] width 394 height 254
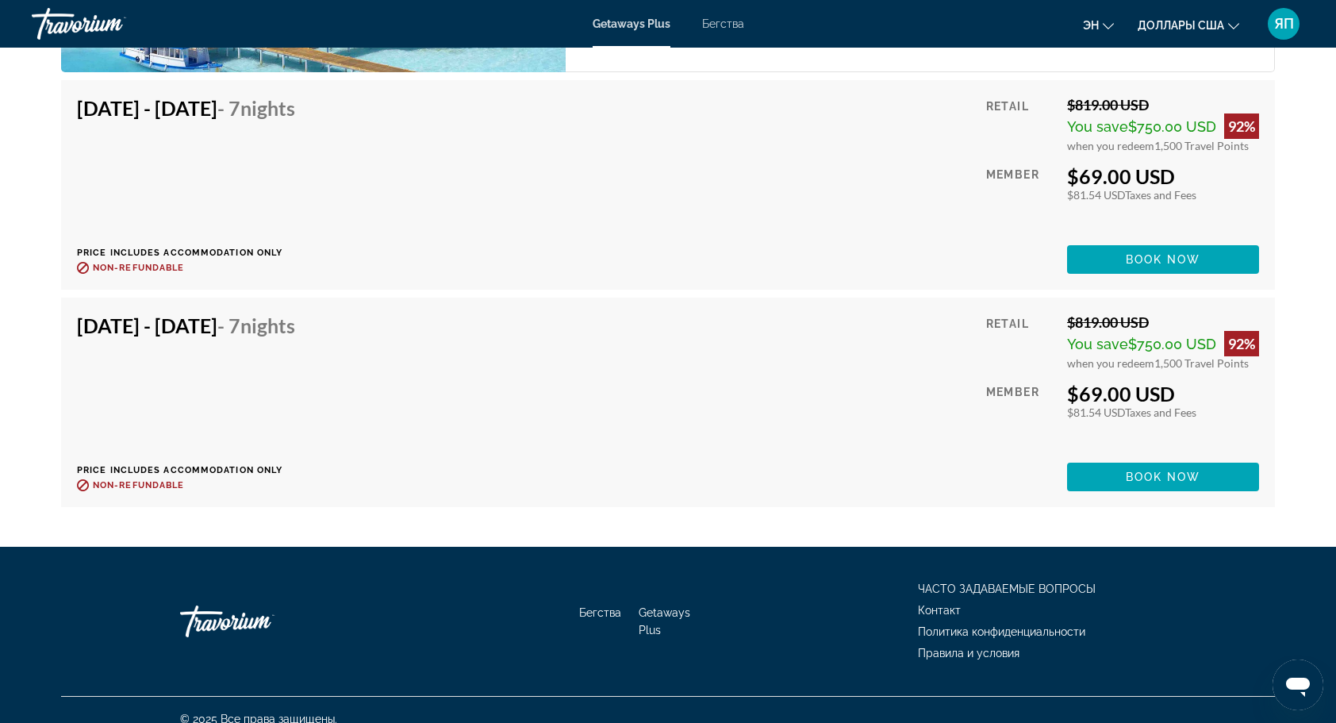
scroll to position [3331, 0]
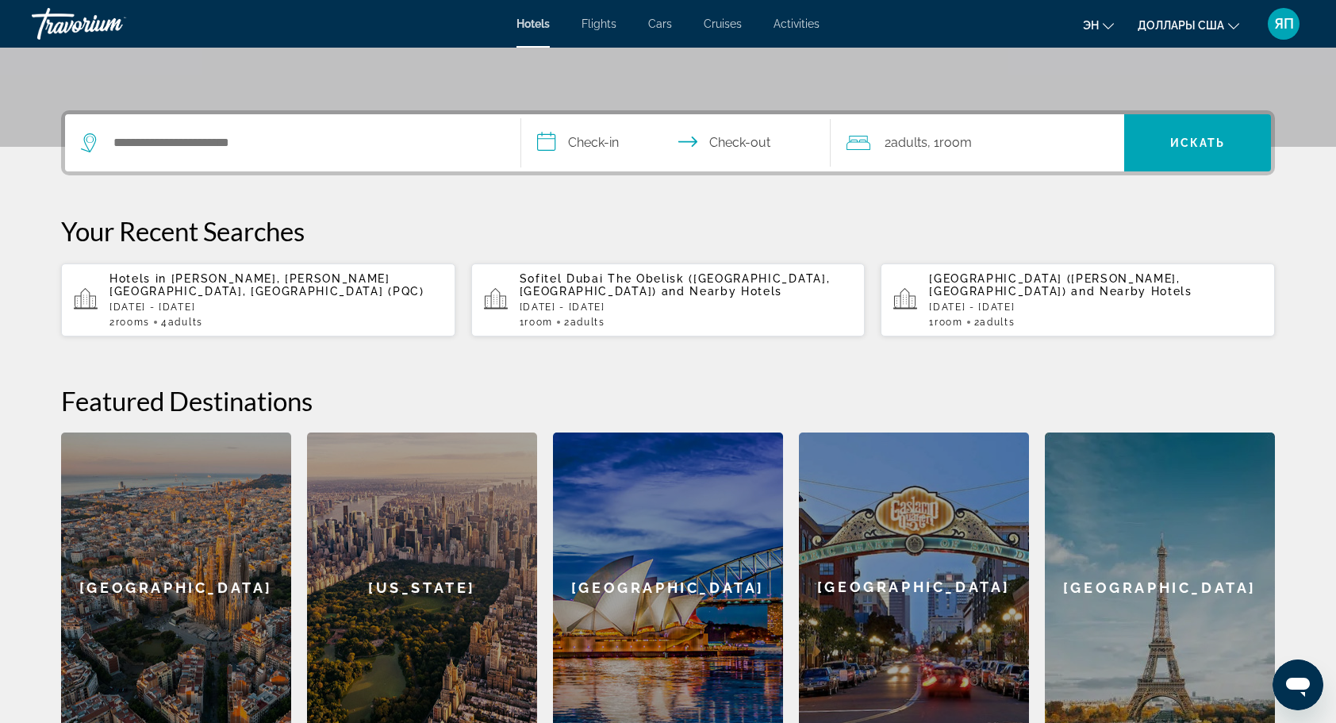
scroll to position [397, 0]
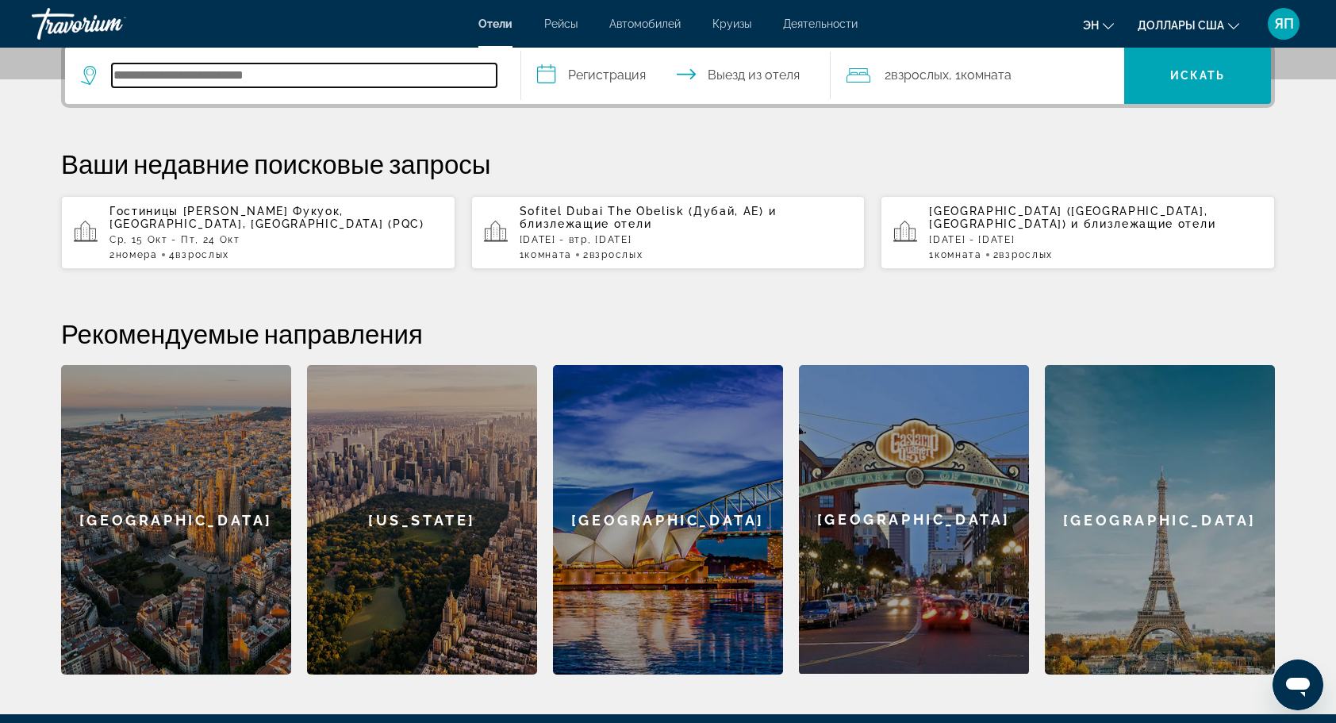
click at [157, 82] on input "Поиск направления от отеля" at bounding box center [304, 75] width 385 height 24
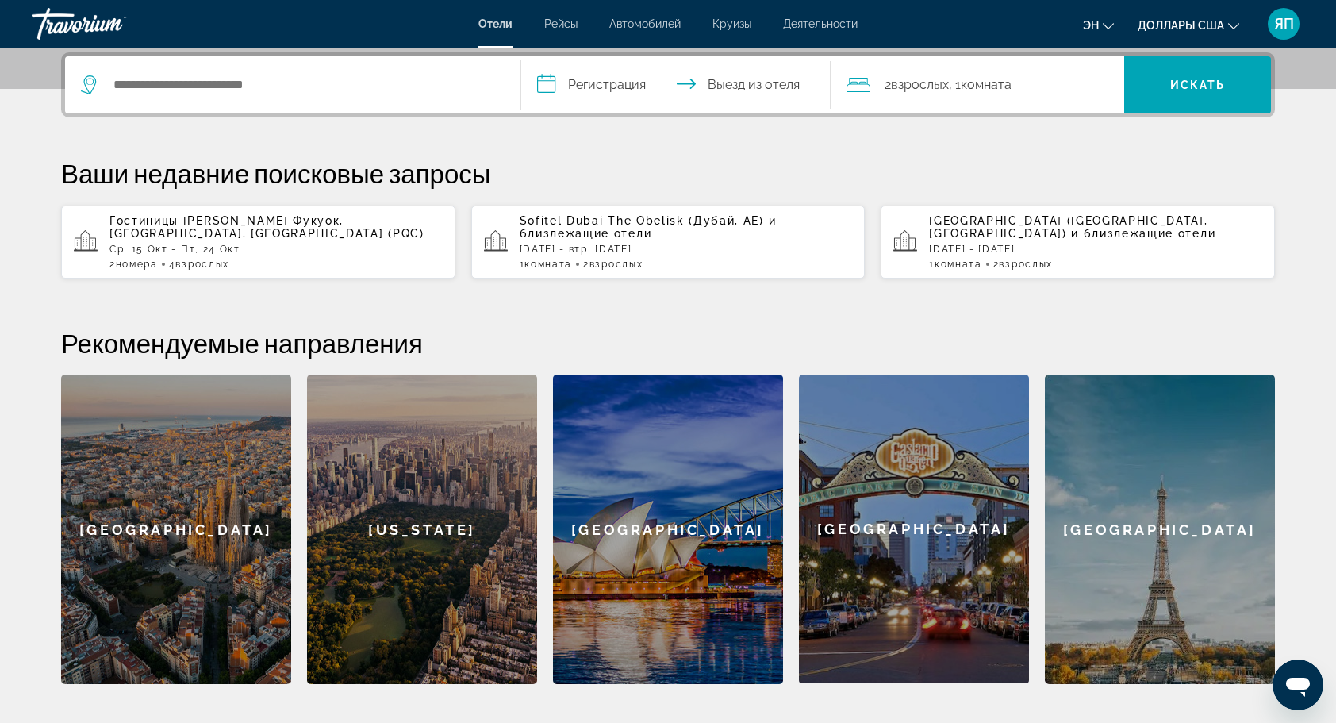
click at [148, 219] on span "Гостиницы [PERSON_NAME]" at bounding box center [198, 220] width 179 height 13
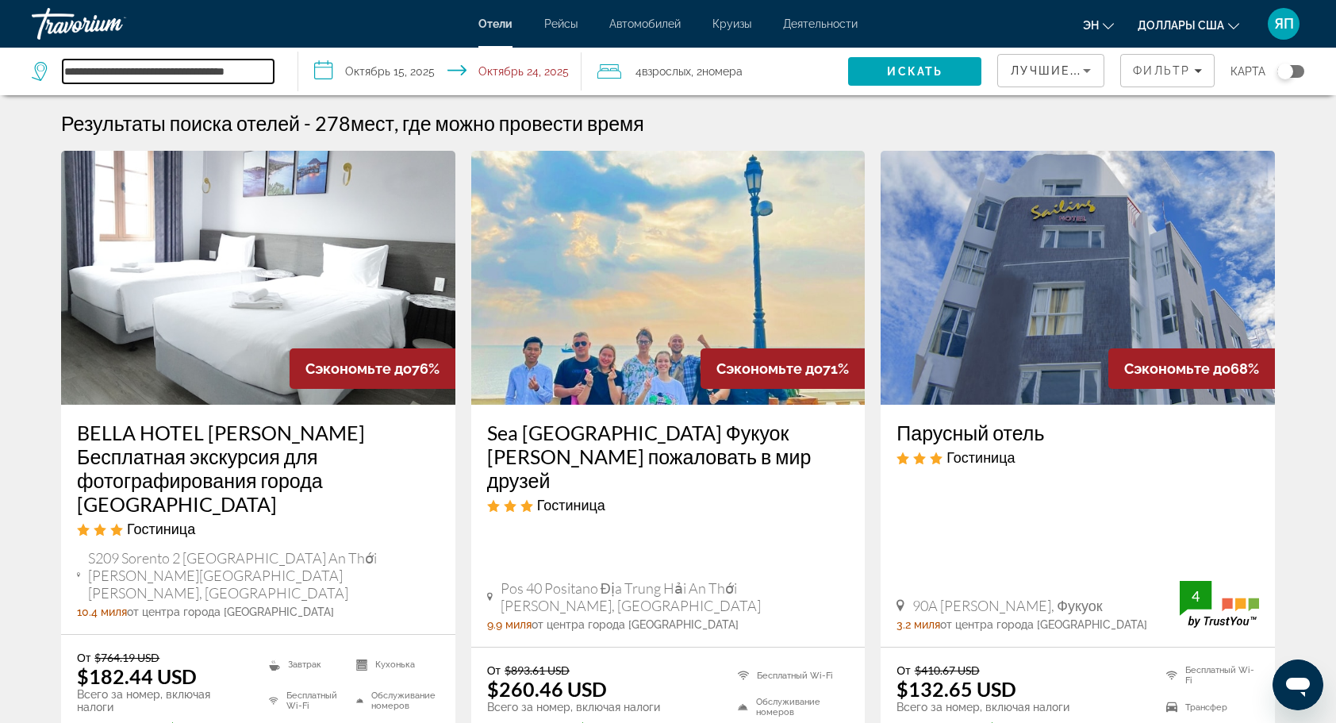
click at [274, 67] on input "**********" at bounding box center [168, 71] width 211 height 24
click at [67, 68] on div "**********" at bounding box center [153, 71] width 242 height 24
drag, startPoint x: 61, startPoint y: 67, endPoint x: 249, endPoint y: 73, distance: 188.1
click at [253, 77] on div "**********" at bounding box center [153, 71] width 242 height 24
drag, startPoint x: 278, startPoint y: 71, endPoint x: 84, endPoint y: 71, distance: 193.5
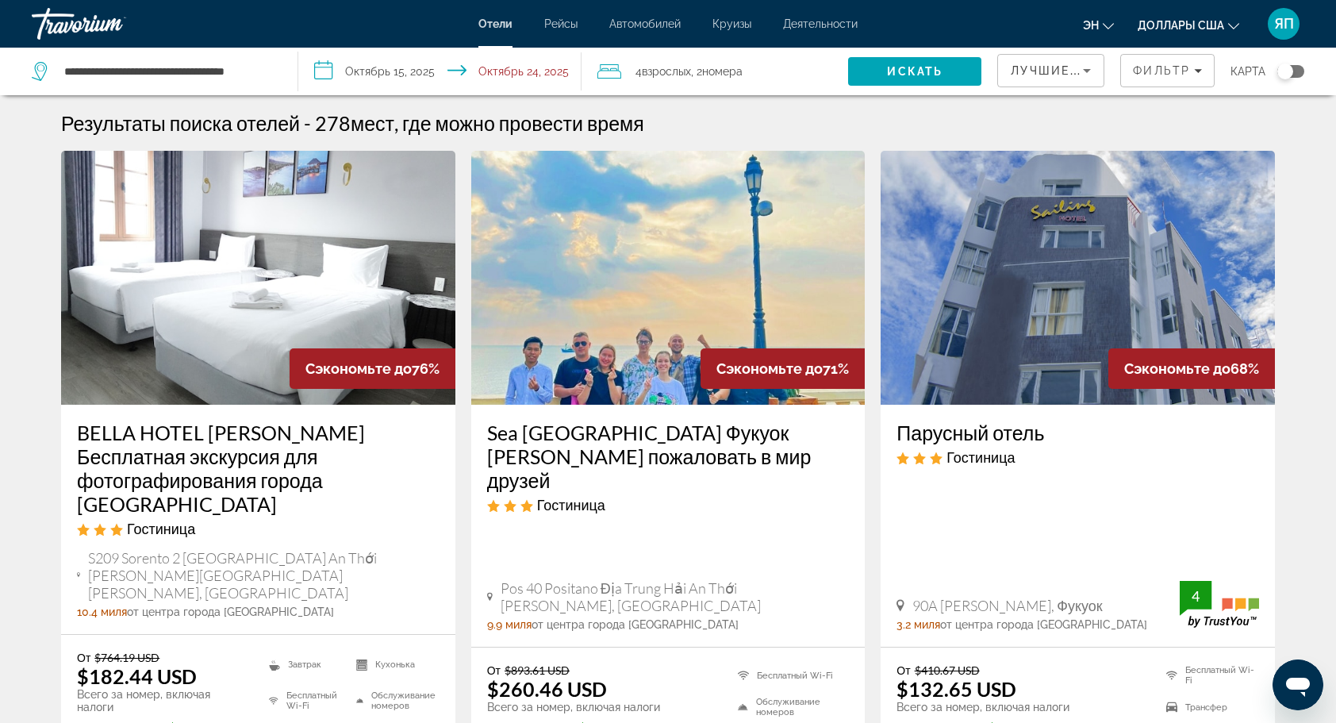
click at [106, 75] on div "**********" at bounding box center [157, 72] width 250 height 48
drag, startPoint x: 64, startPoint y: 71, endPoint x: 299, endPoint y: 79, distance: 234.9
click at [301, 82] on div "**********" at bounding box center [668, 72] width 1336 height 48
paste input "Поиск направления от отеля"
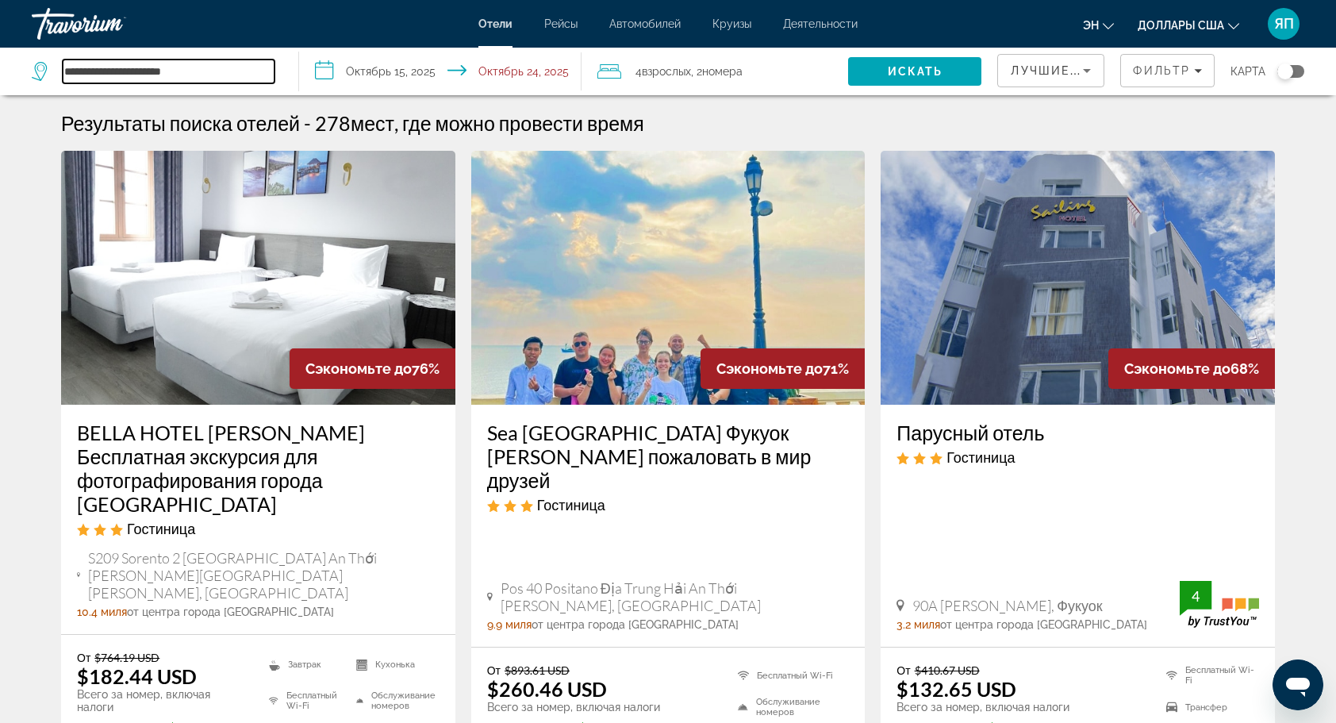
scroll to position [0, 0]
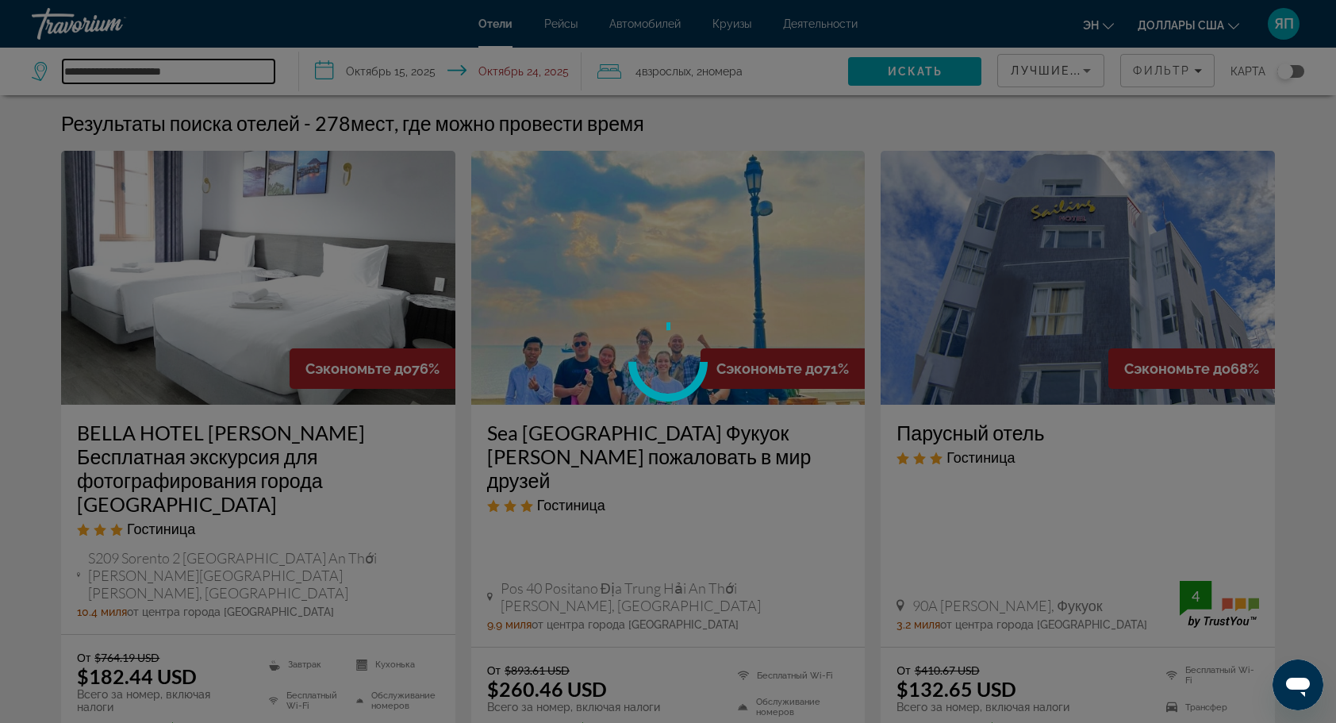
type input "**********"
click at [926, 67] on div at bounding box center [668, 361] width 1336 height 723
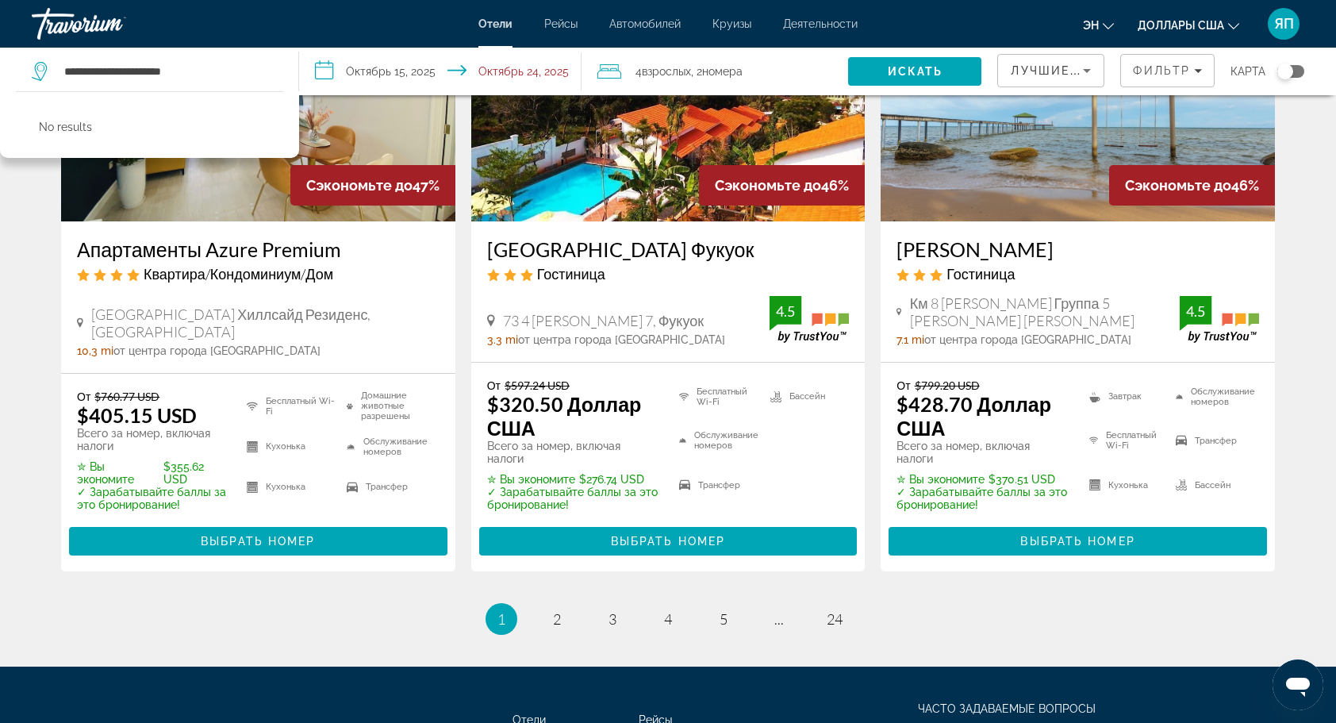
scroll to position [2197, 0]
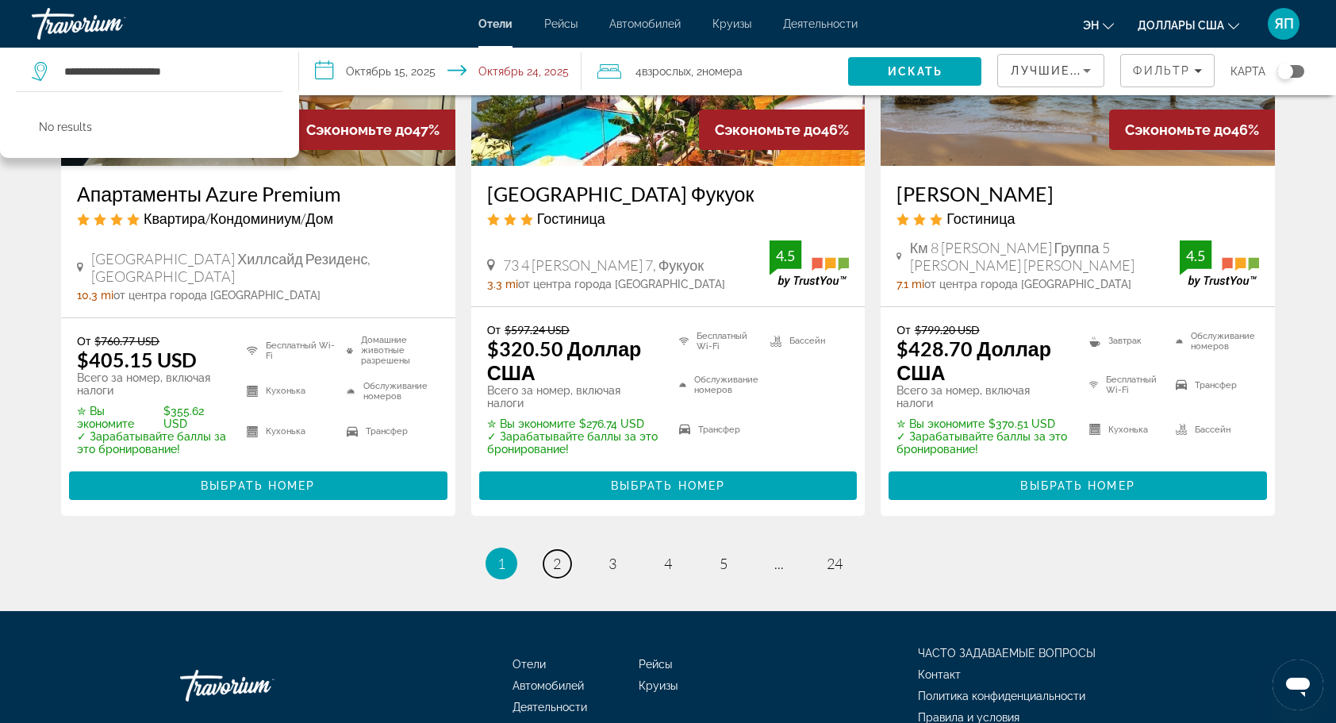
click at [563, 550] on link "страница 2" at bounding box center [557, 564] width 28 height 28
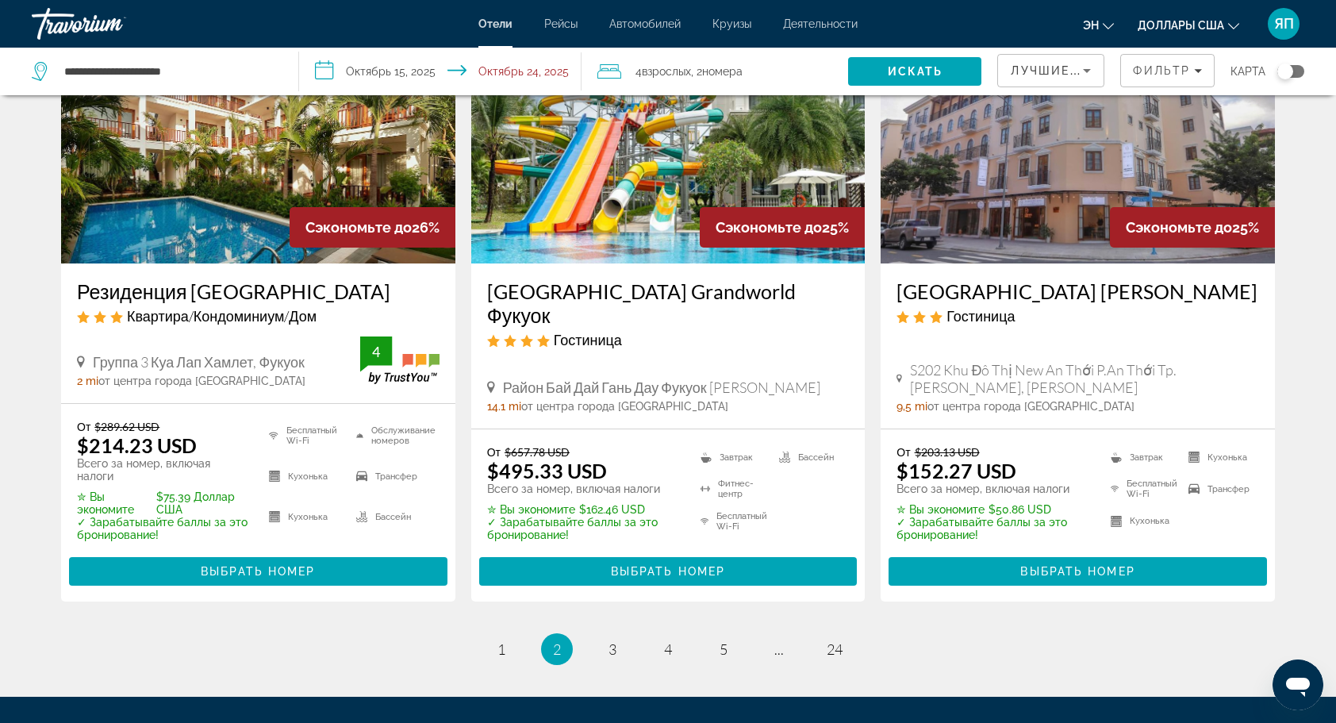
scroll to position [2062, 0]
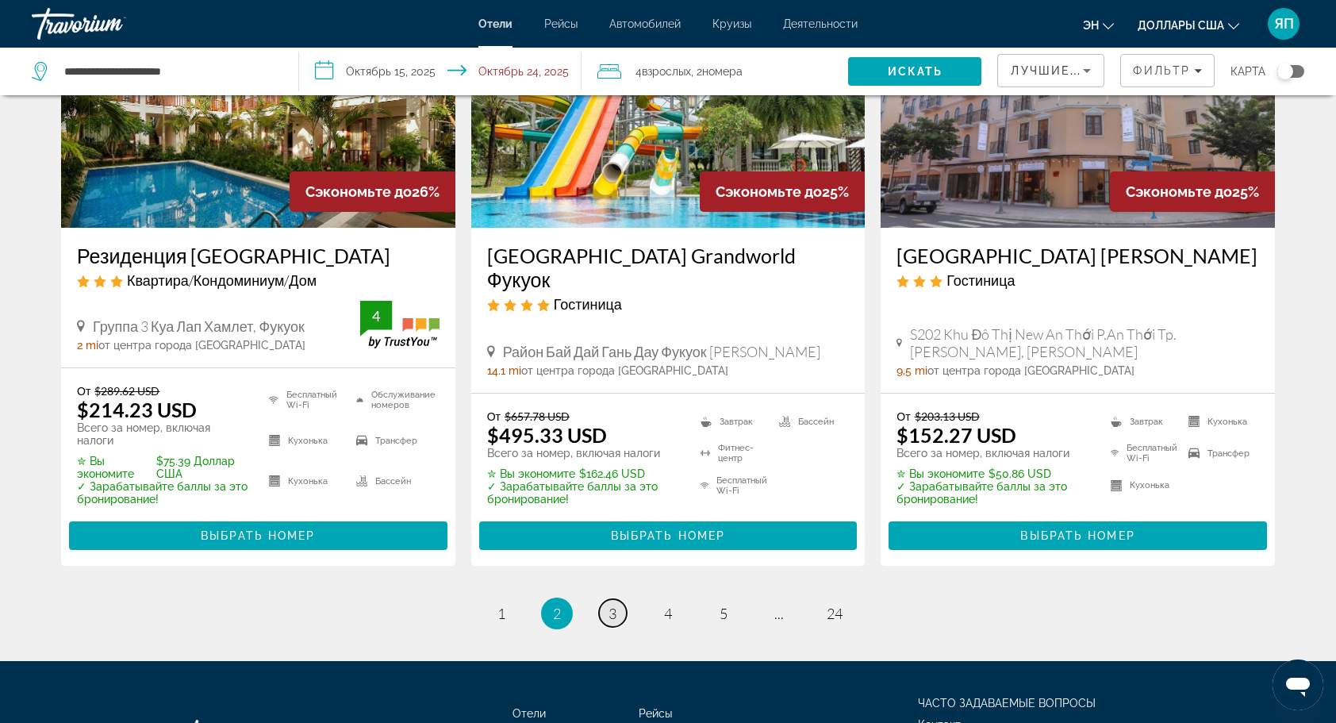
click at [616, 604] on span "3" at bounding box center [612, 612] width 8 height 17
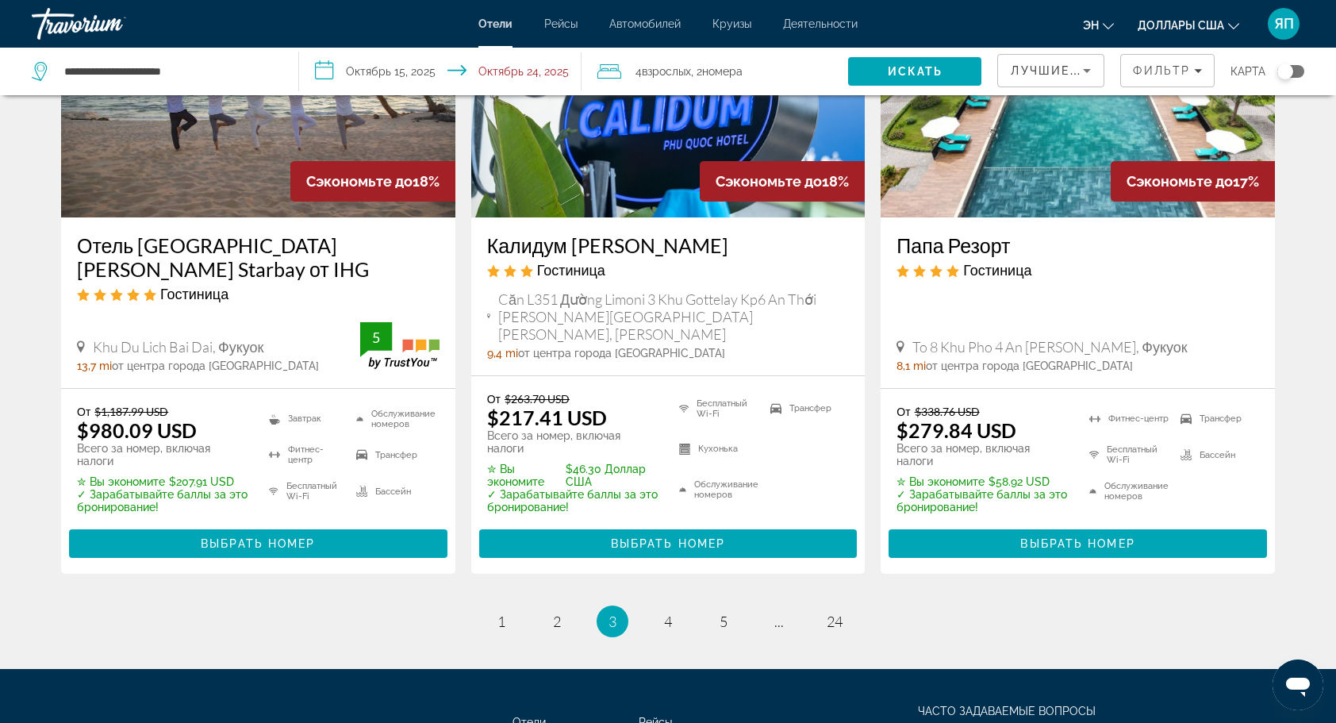
scroll to position [2062, 0]
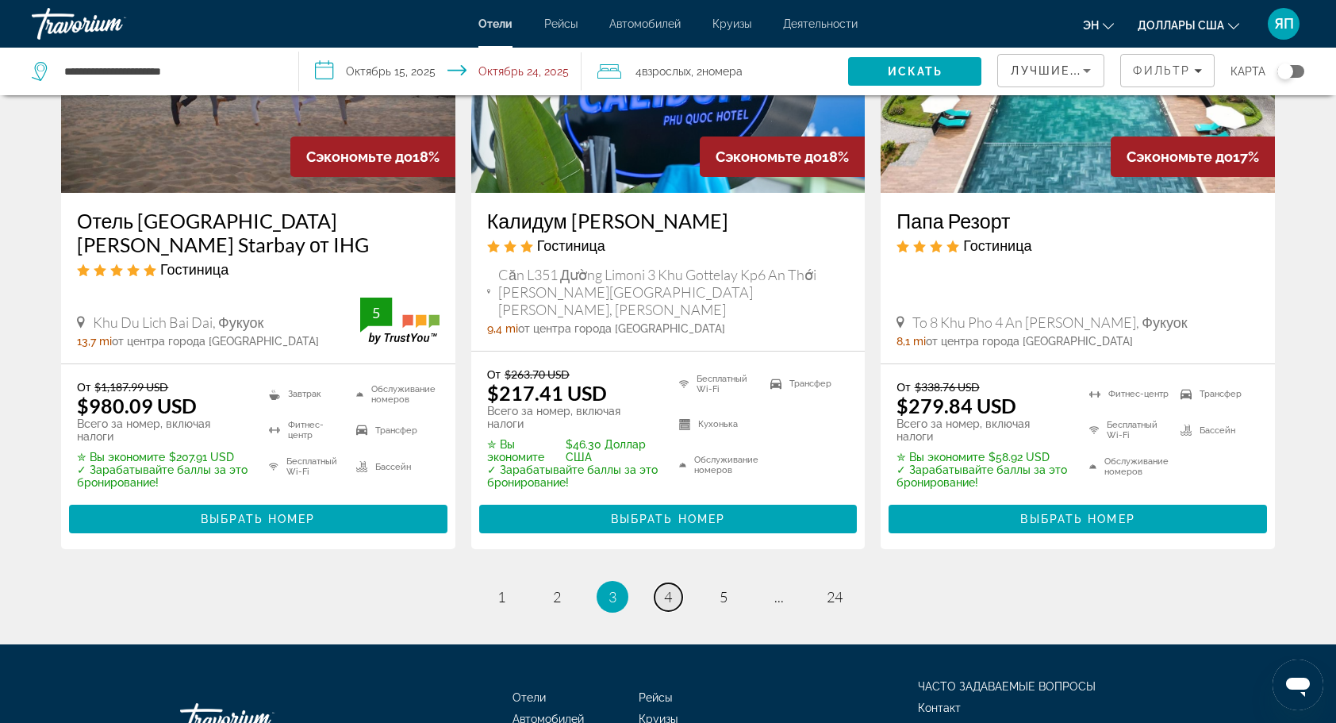
drag, startPoint x: 674, startPoint y: 579, endPoint x: 687, endPoint y: 570, distance: 15.9
click at [675, 583] on link "страница 4" at bounding box center [668, 597] width 28 height 28
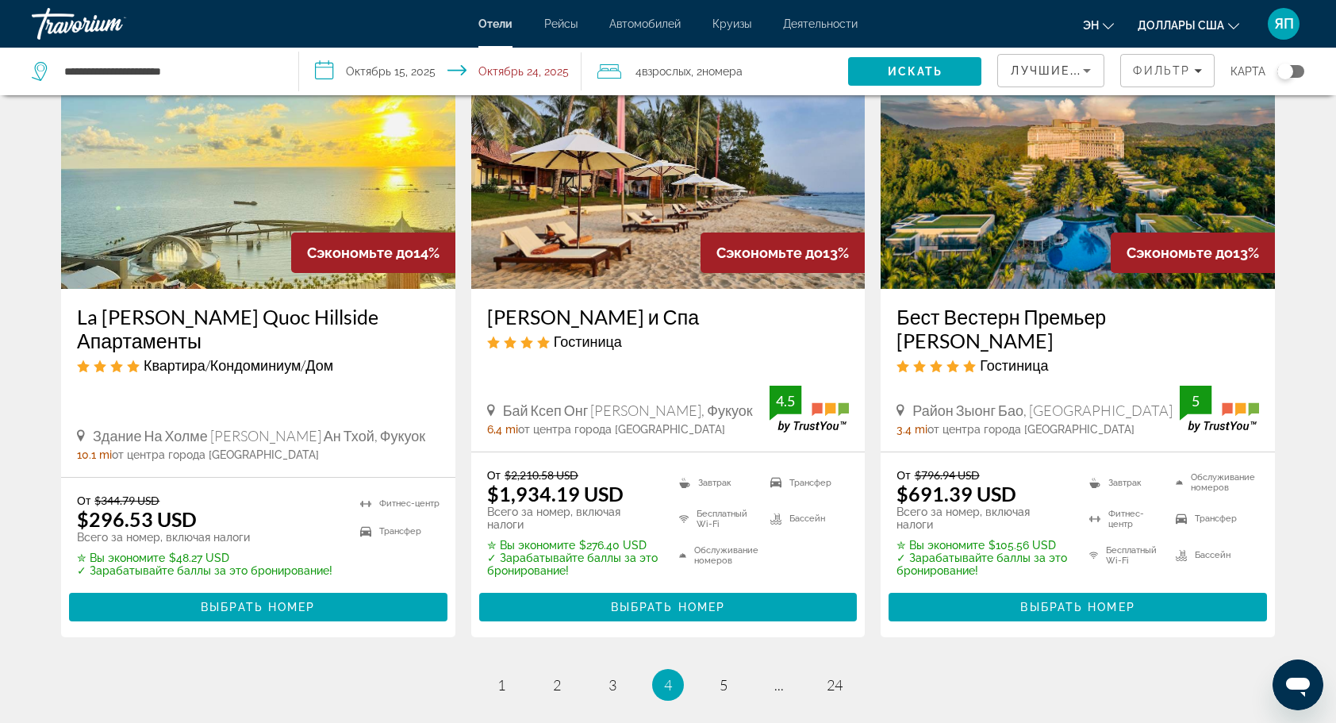
scroll to position [2062, 0]
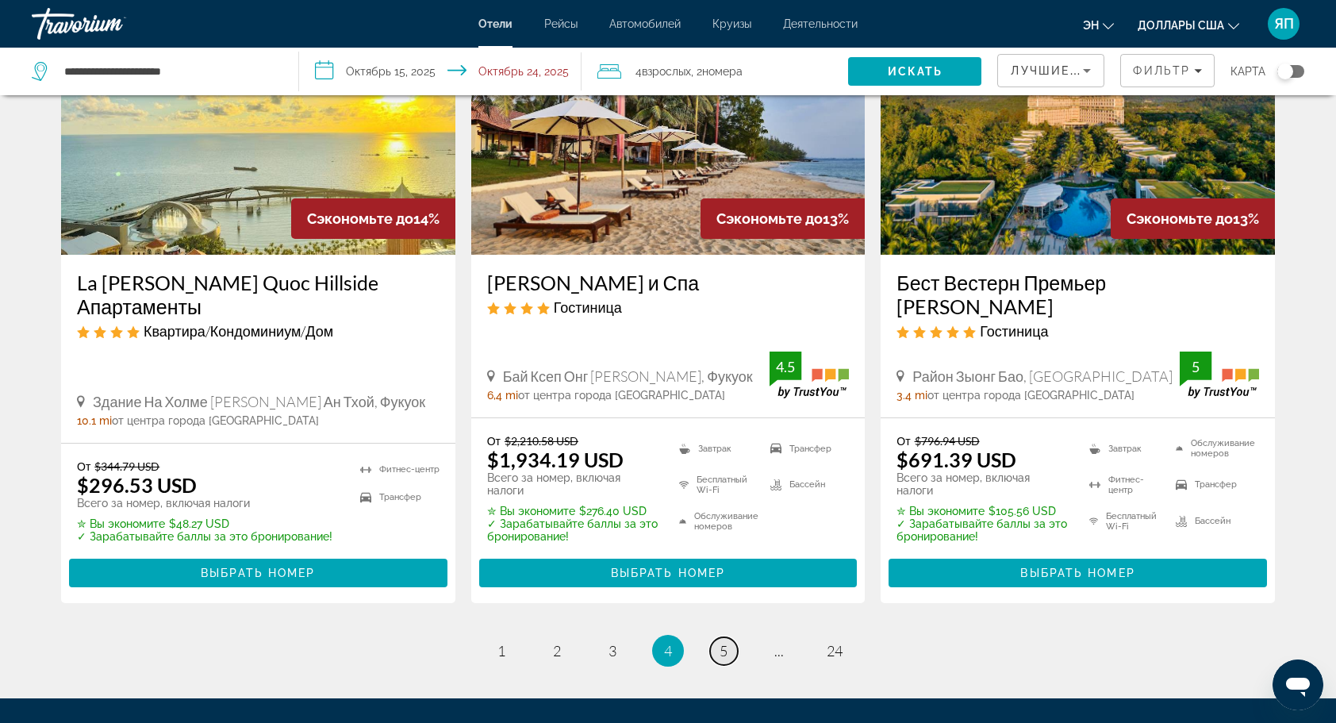
click at [718, 637] on link "страница 5" at bounding box center [724, 651] width 28 height 28
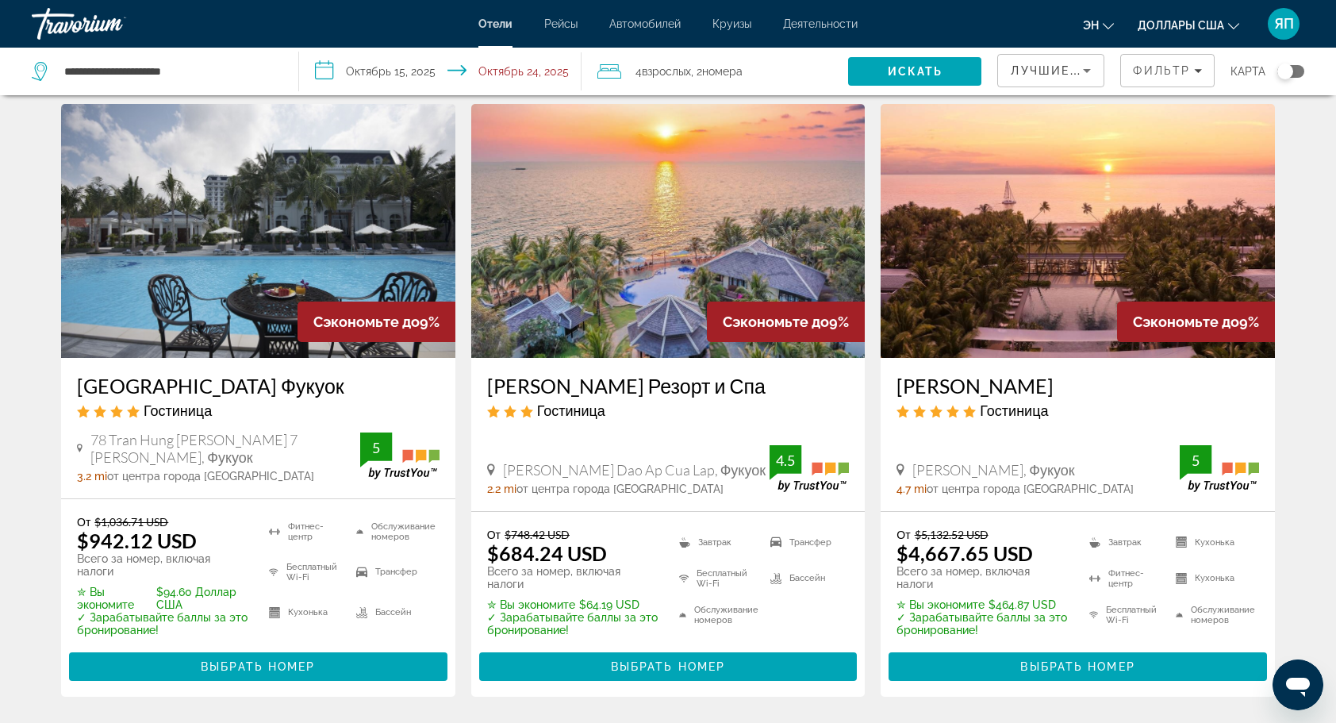
scroll to position [2062, 0]
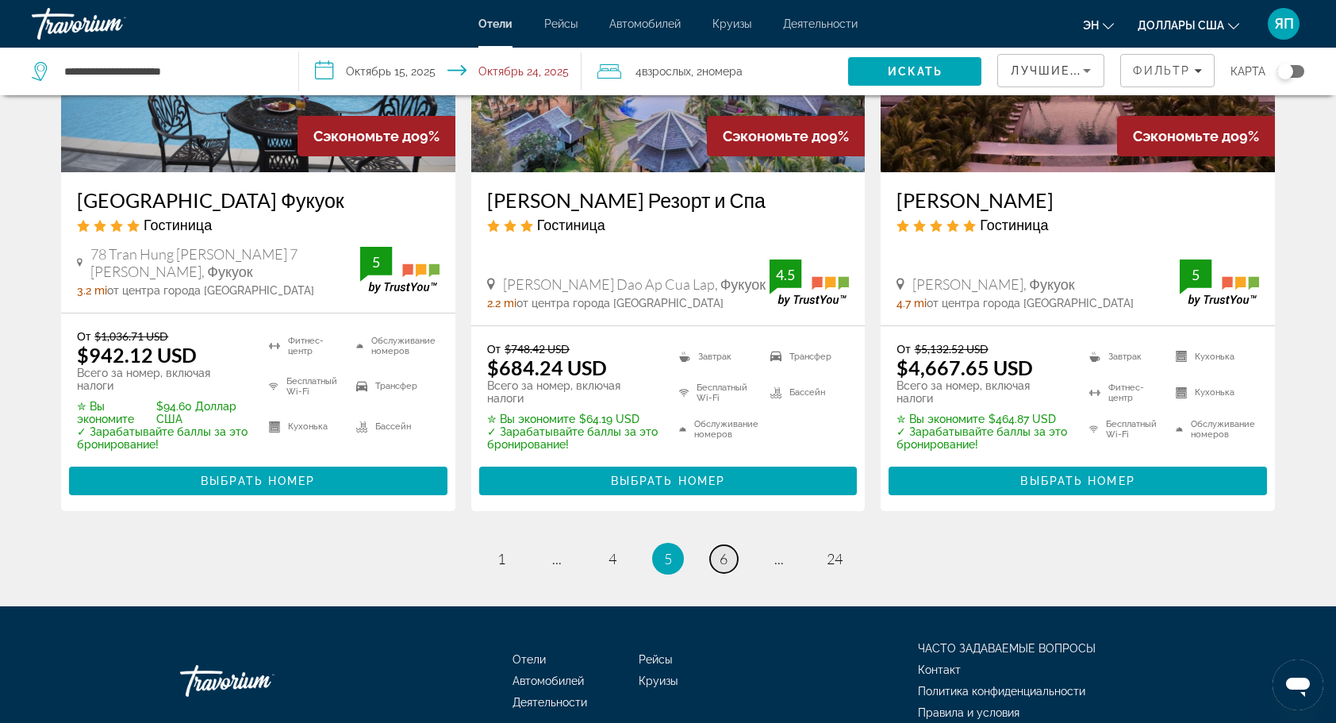
click at [725, 554] on span "6" at bounding box center [723, 558] width 8 height 17
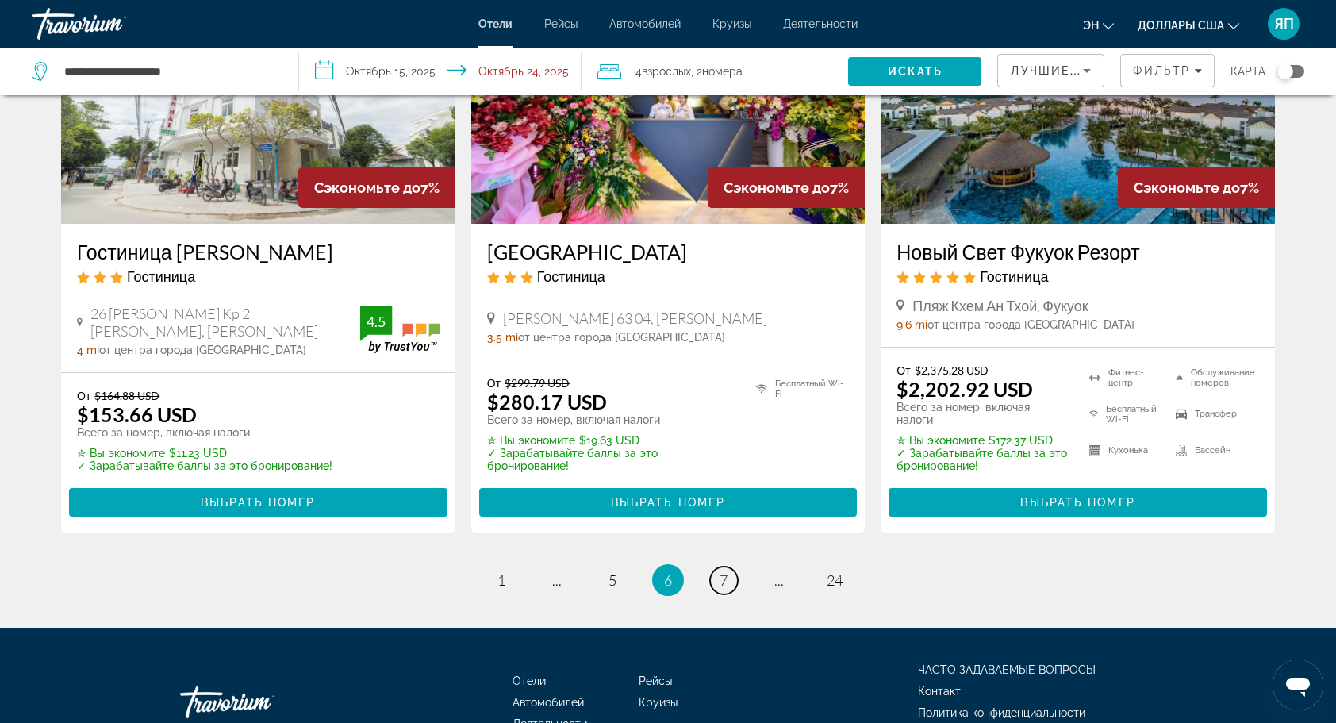
scroll to position [2202, 0]
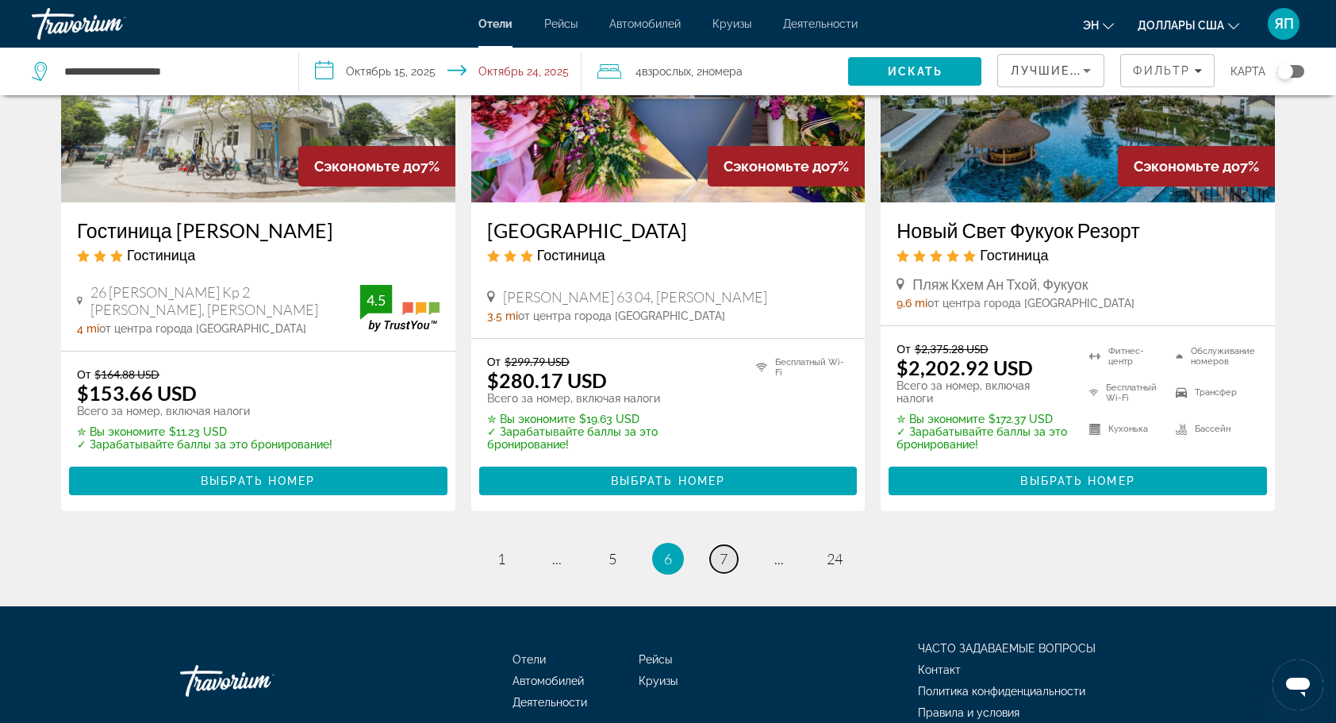
click at [729, 545] on link "страница 7" at bounding box center [724, 559] width 28 height 28
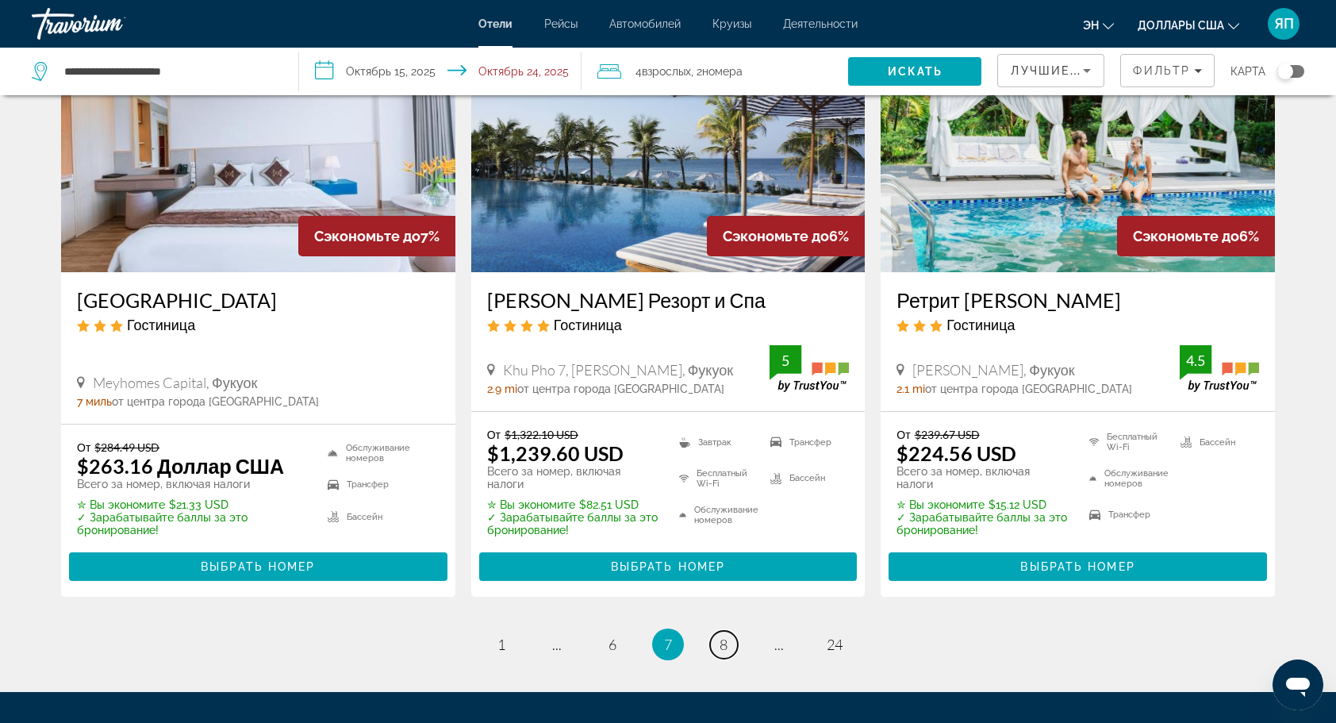
scroll to position [2142, 0]
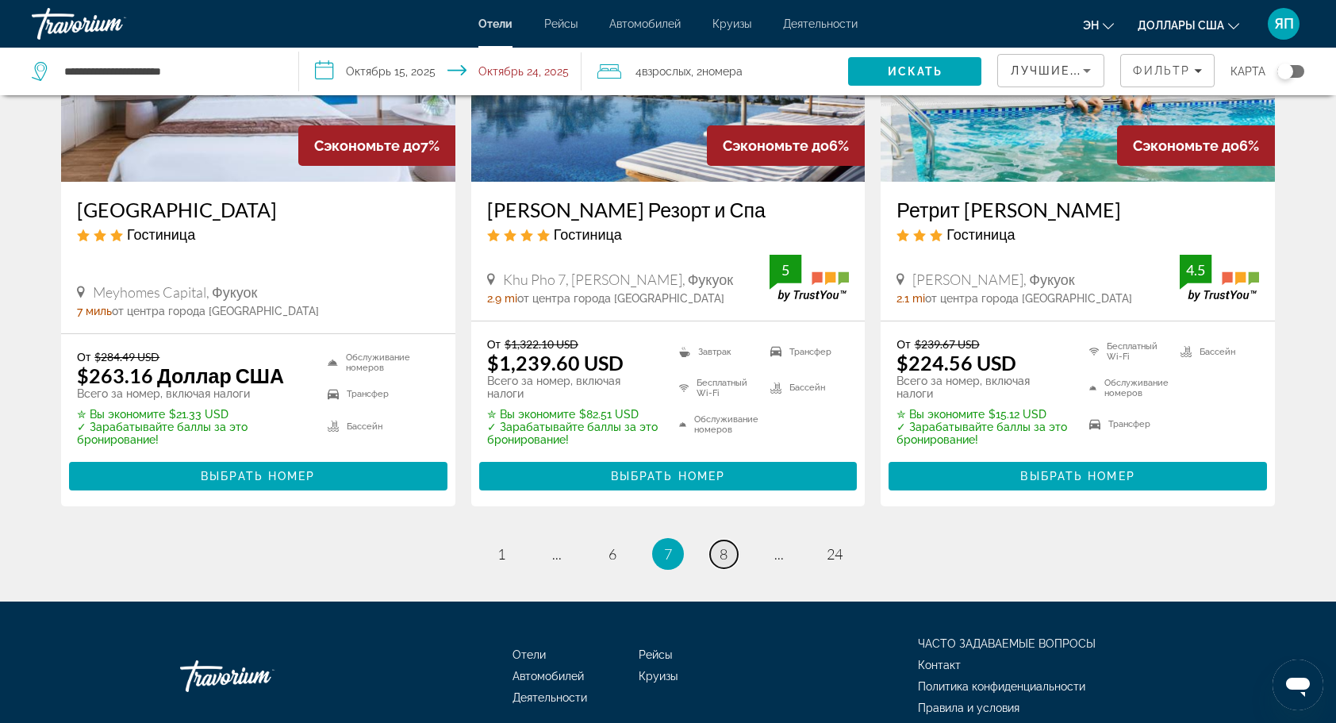
click at [719, 545] on span "8" at bounding box center [723, 553] width 8 height 17
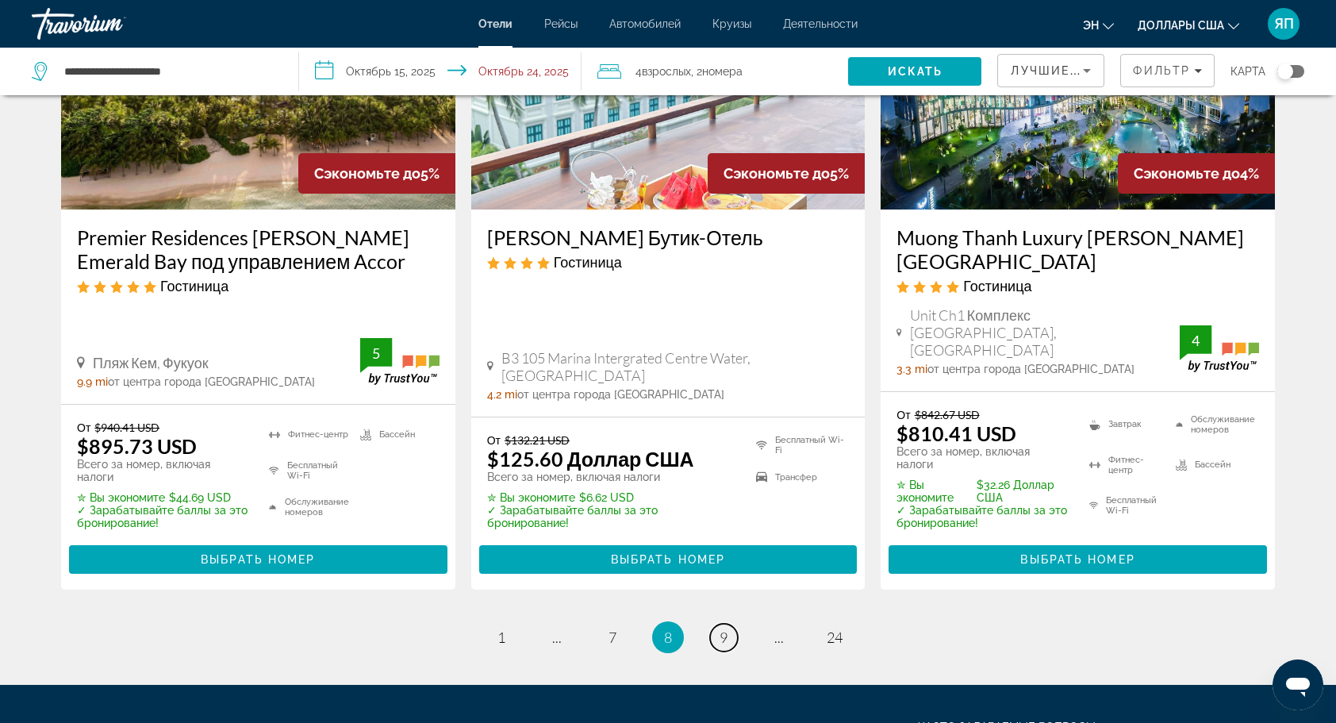
scroll to position [2142, 0]
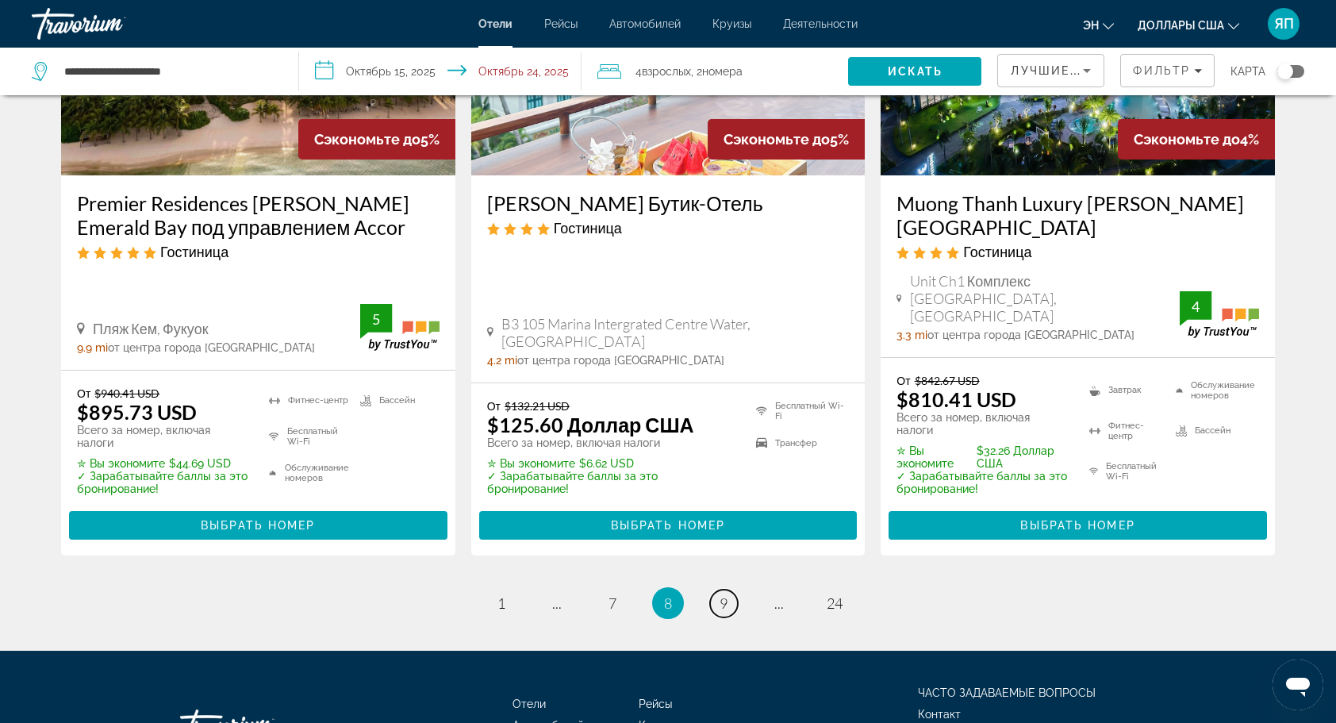
click at [723, 594] on span "9" at bounding box center [723, 602] width 8 height 17
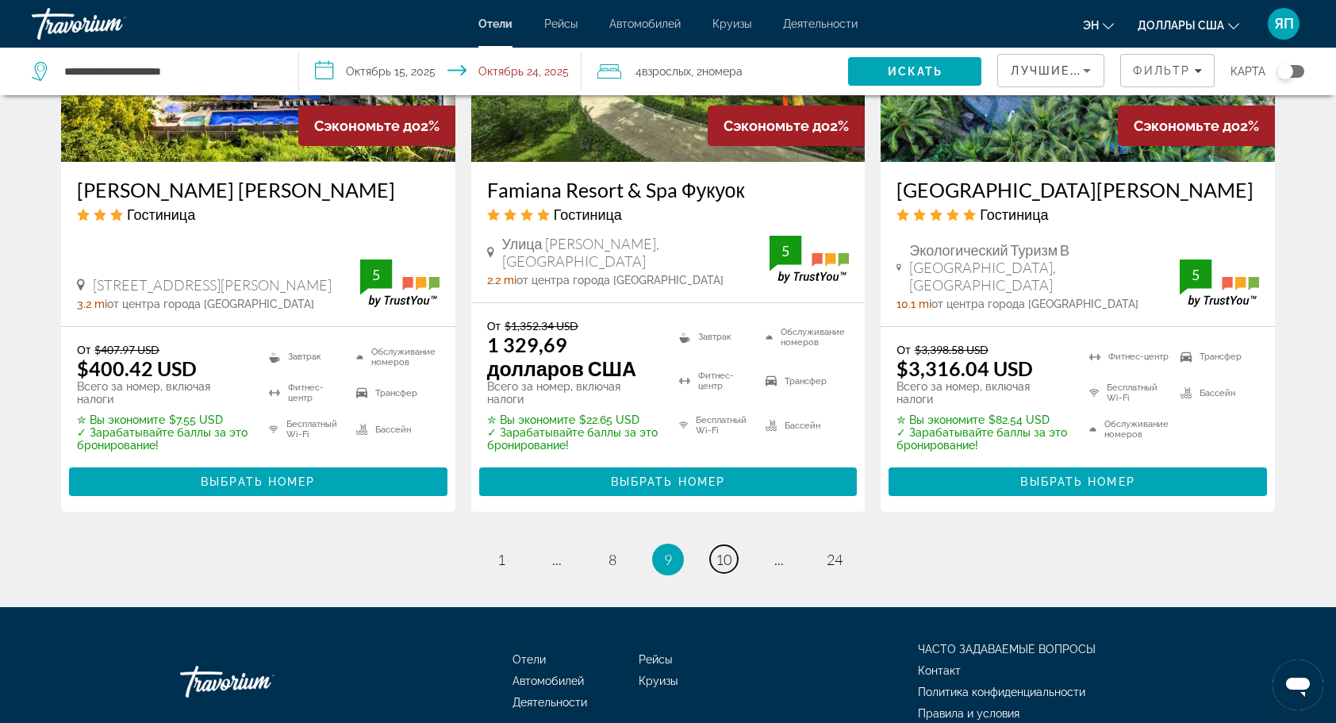
scroll to position [2176, 0]
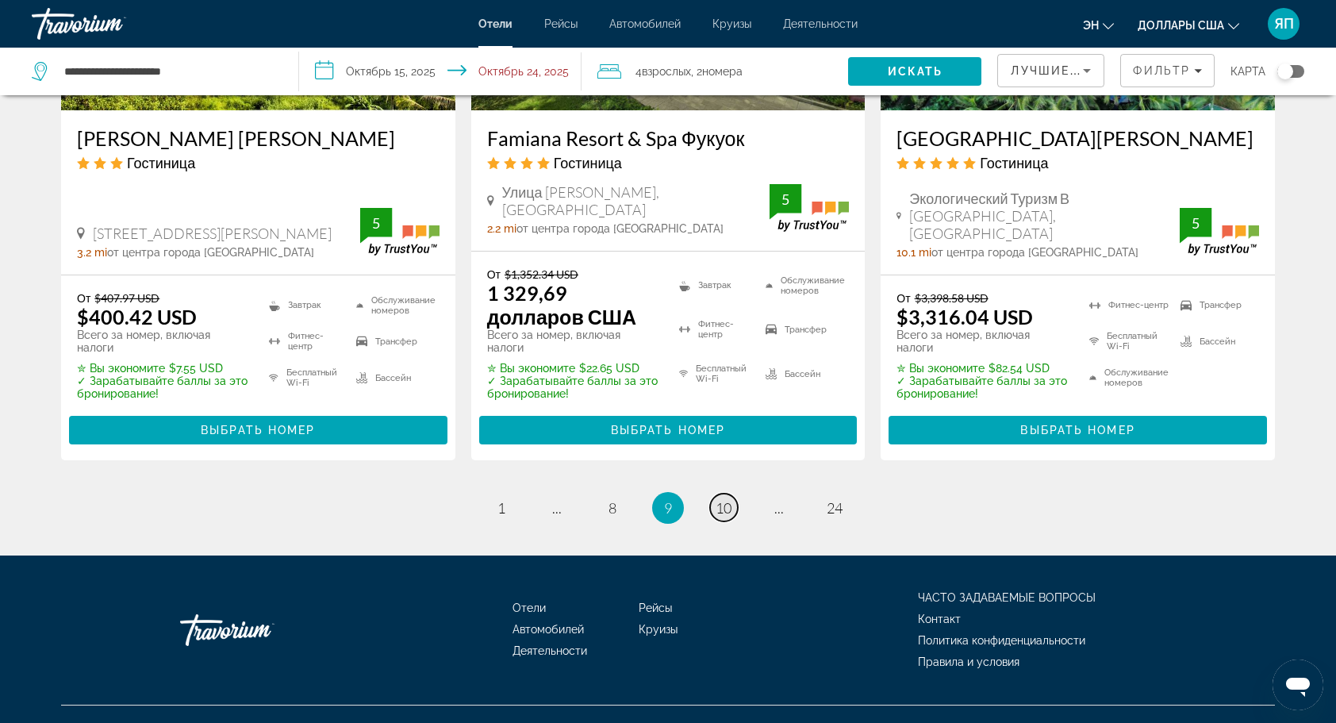
click at [717, 499] on span "10" at bounding box center [723, 507] width 16 height 17
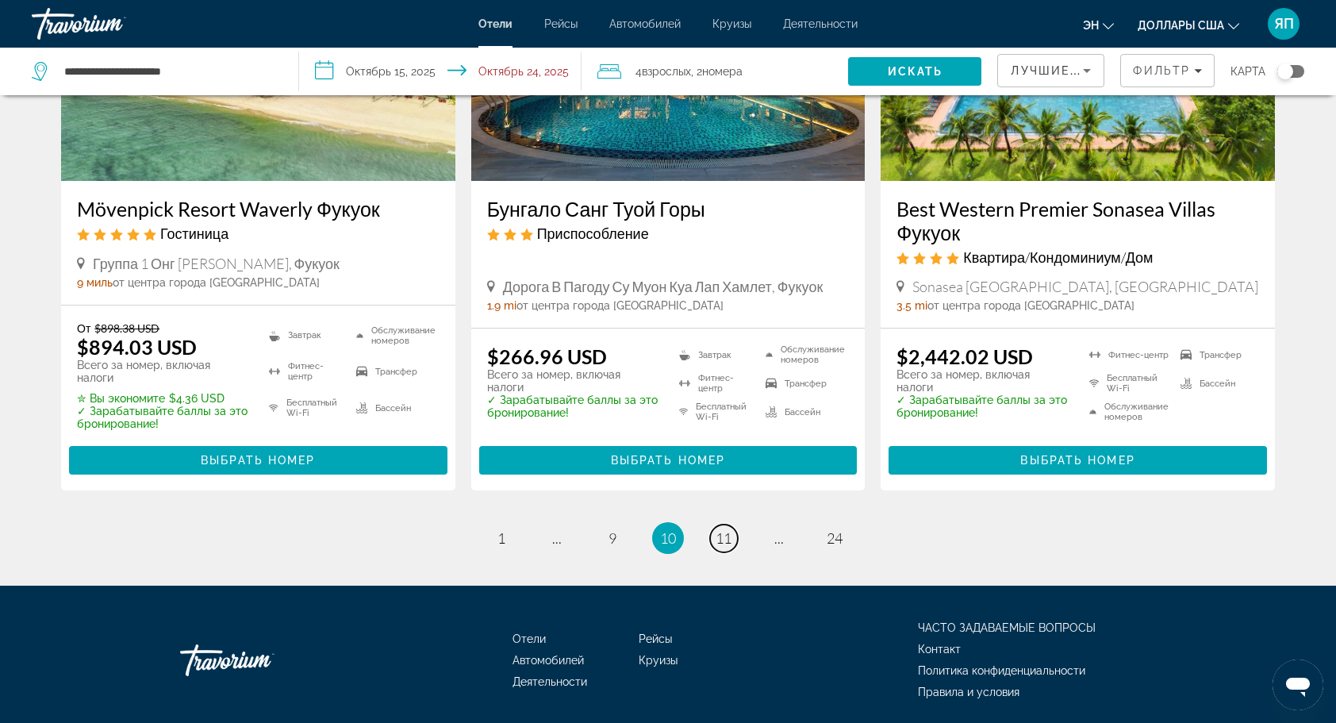
scroll to position [2155, 0]
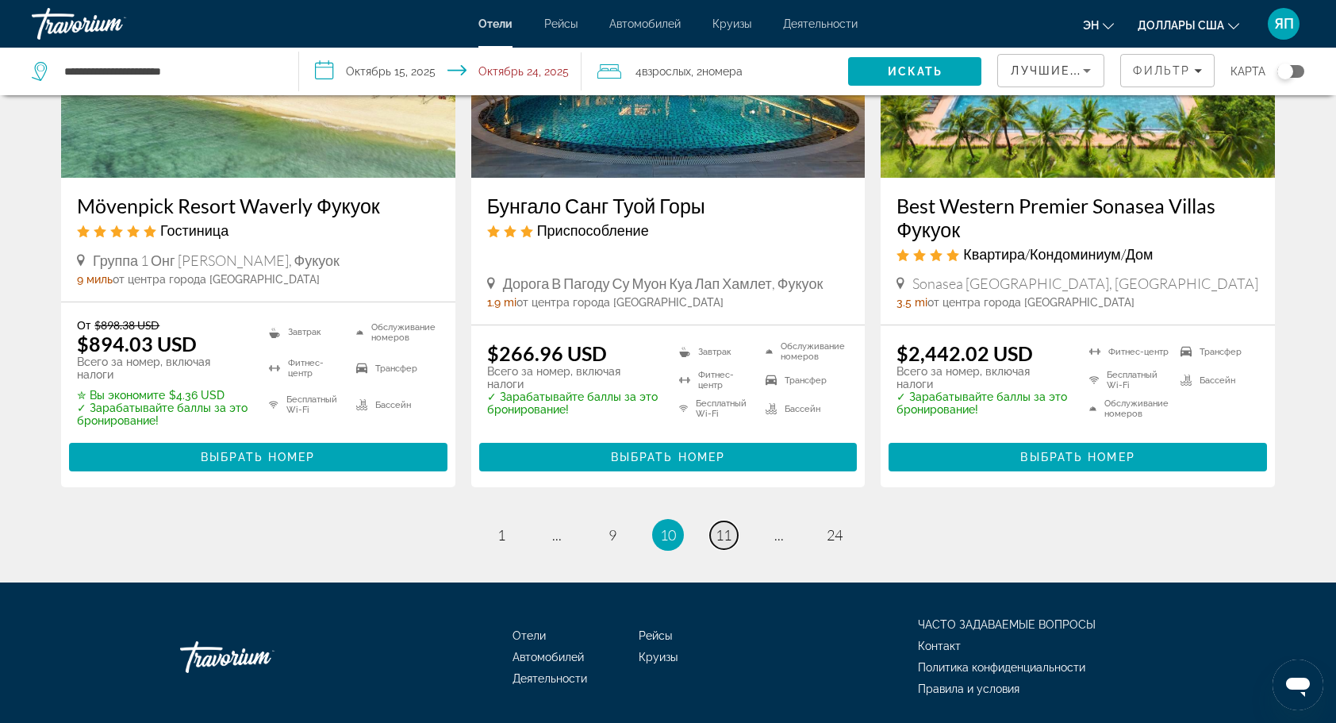
click at [717, 526] on span "11" at bounding box center [723, 534] width 16 height 17
